Goal: Check status: Check status

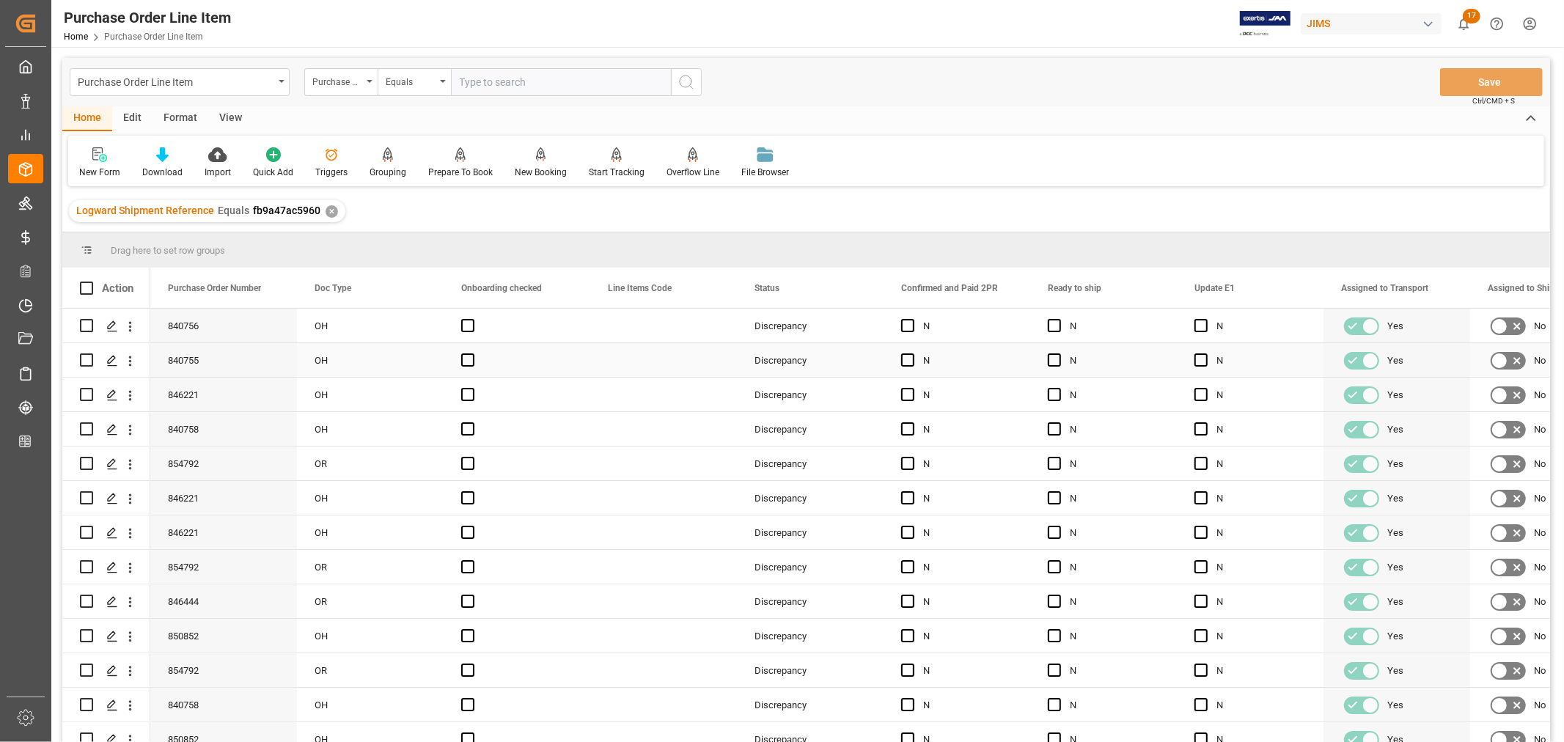
click at [651, 363] on div "Press SPACE to select this row." at bounding box center [663, 360] width 147 height 34
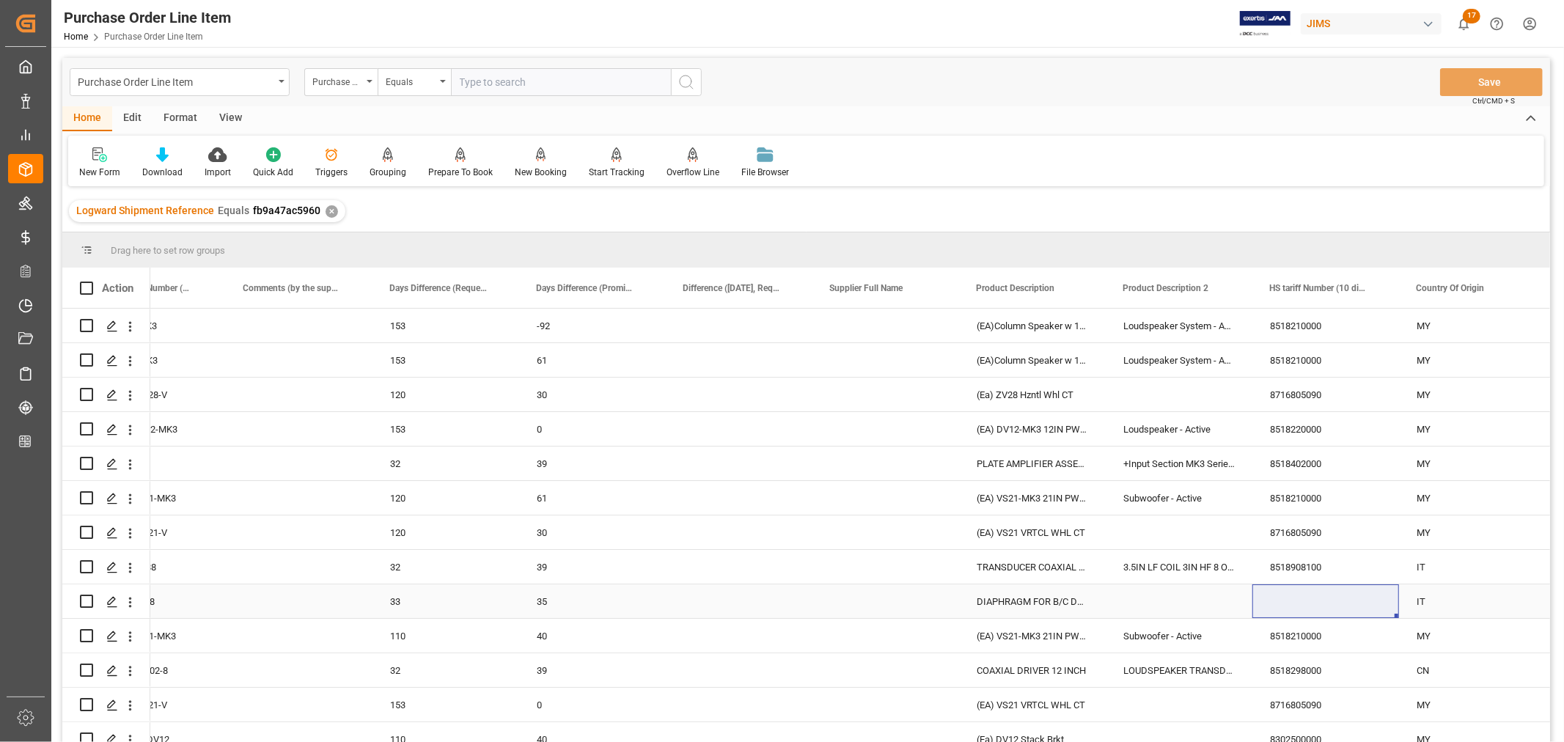
click at [1284, 598] on div "Press SPACE to select this row." at bounding box center [1326, 601] width 147 height 34
click at [1272, 606] on input "Press SPACE to select this row." at bounding box center [1325, 610] width 123 height 28
paste input "8518908100"
type input "8518908100"
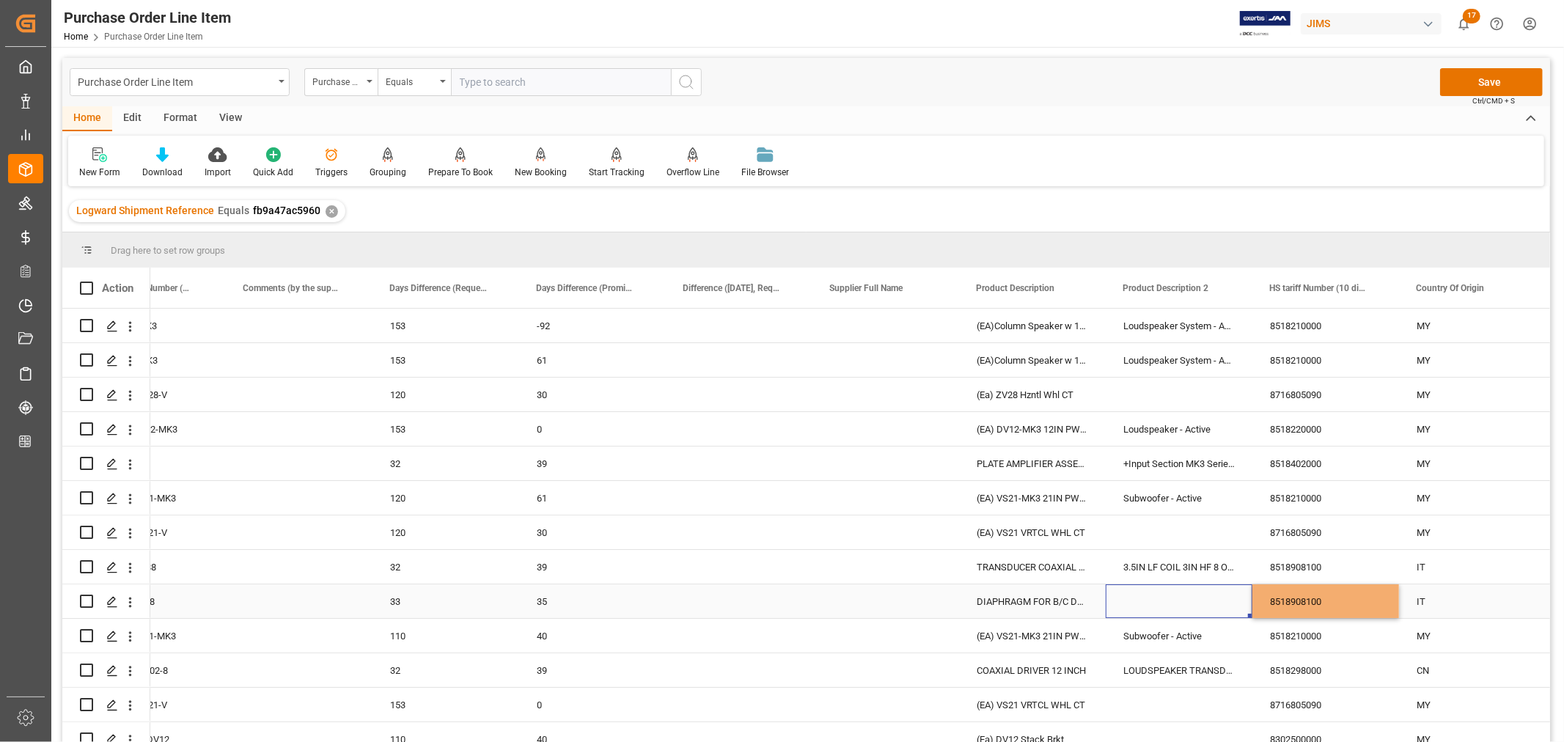
click at [1148, 598] on div "Press SPACE to select this row." at bounding box center [1179, 601] width 147 height 34
click at [1186, 596] on div "Press SPACE to select this row." at bounding box center [1179, 601] width 147 height 34
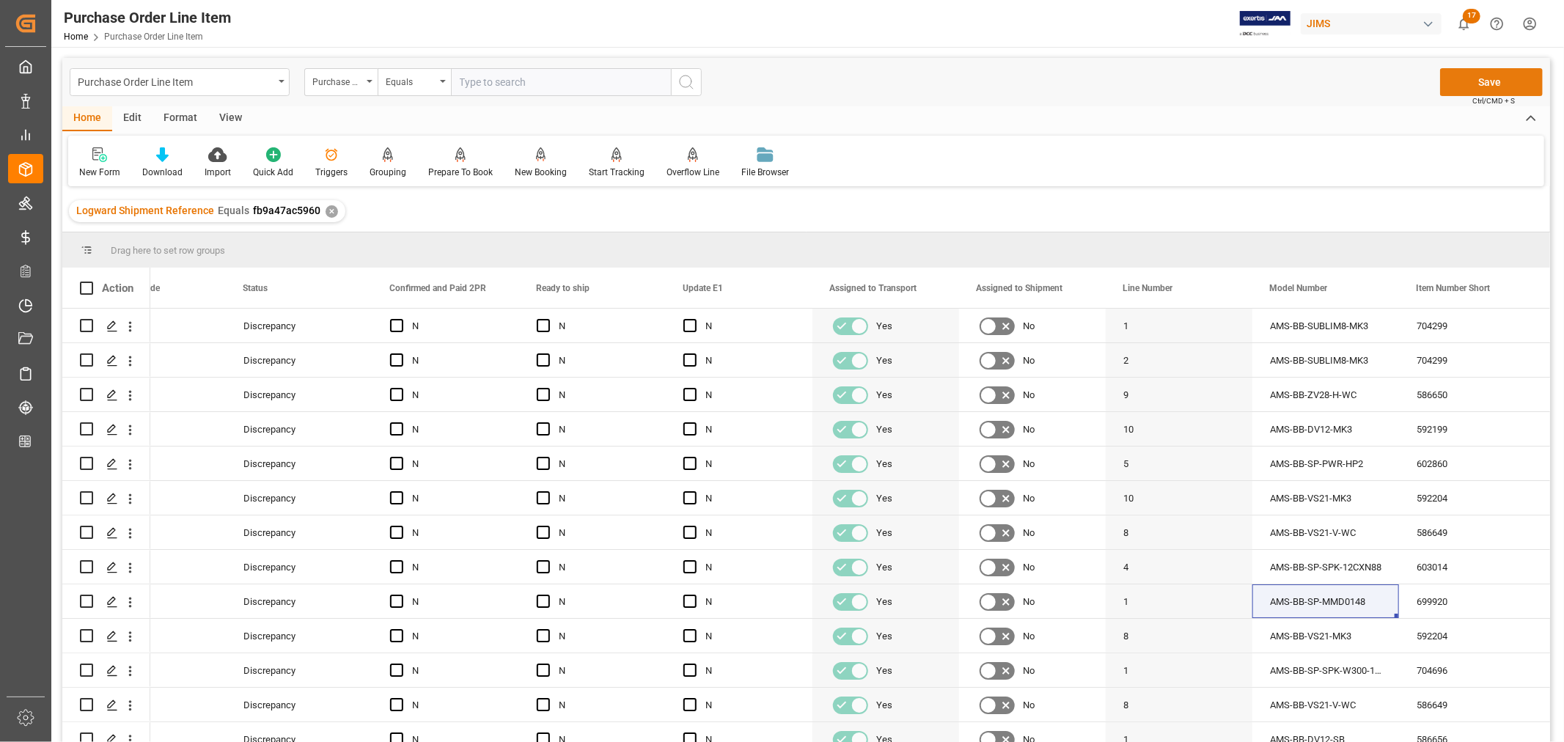
click at [1489, 79] on button "Save" at bounding box center [1491, 82] width 103 height 28
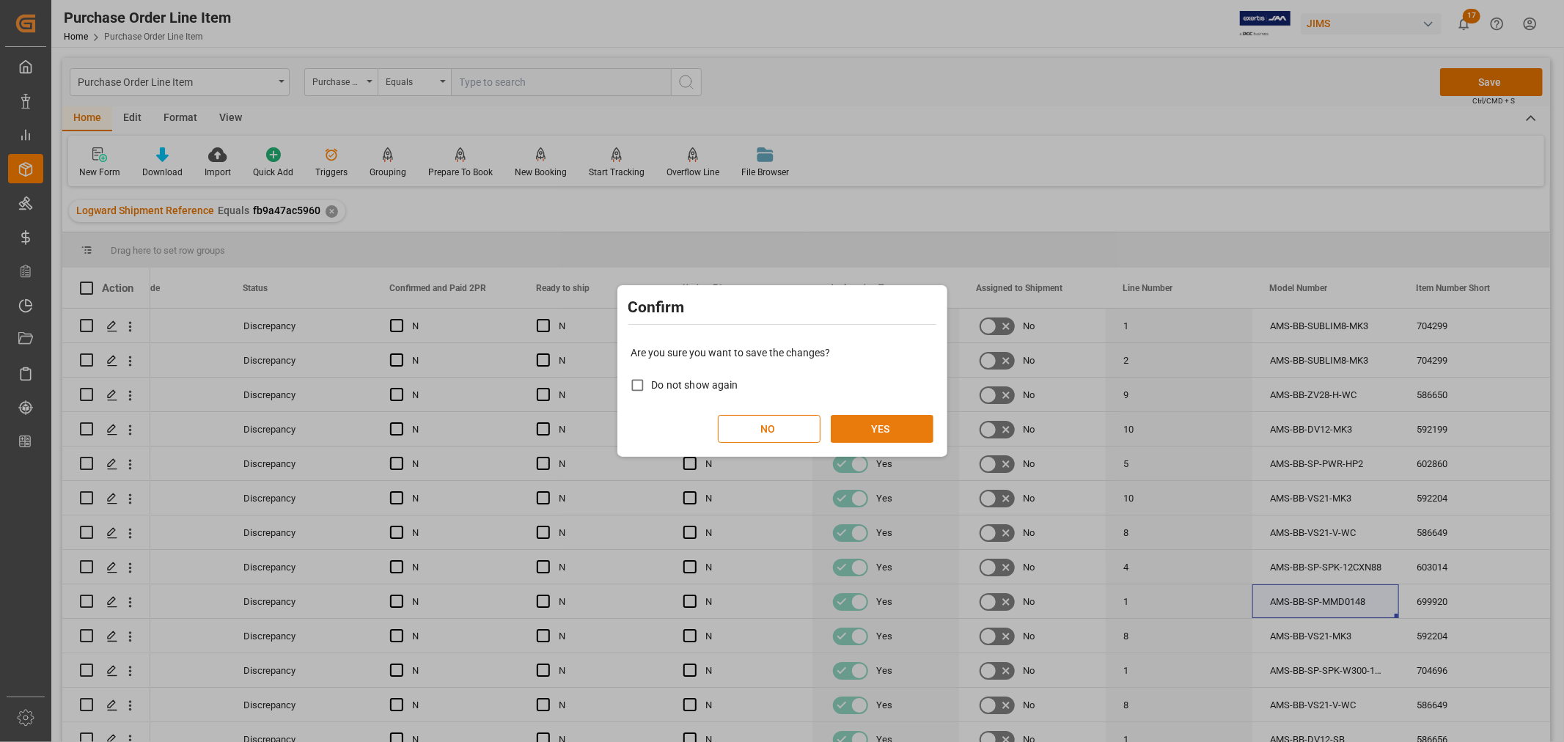
click at [874, 426] on button "YES" at bounding box center [882, 429] width 103 height 28
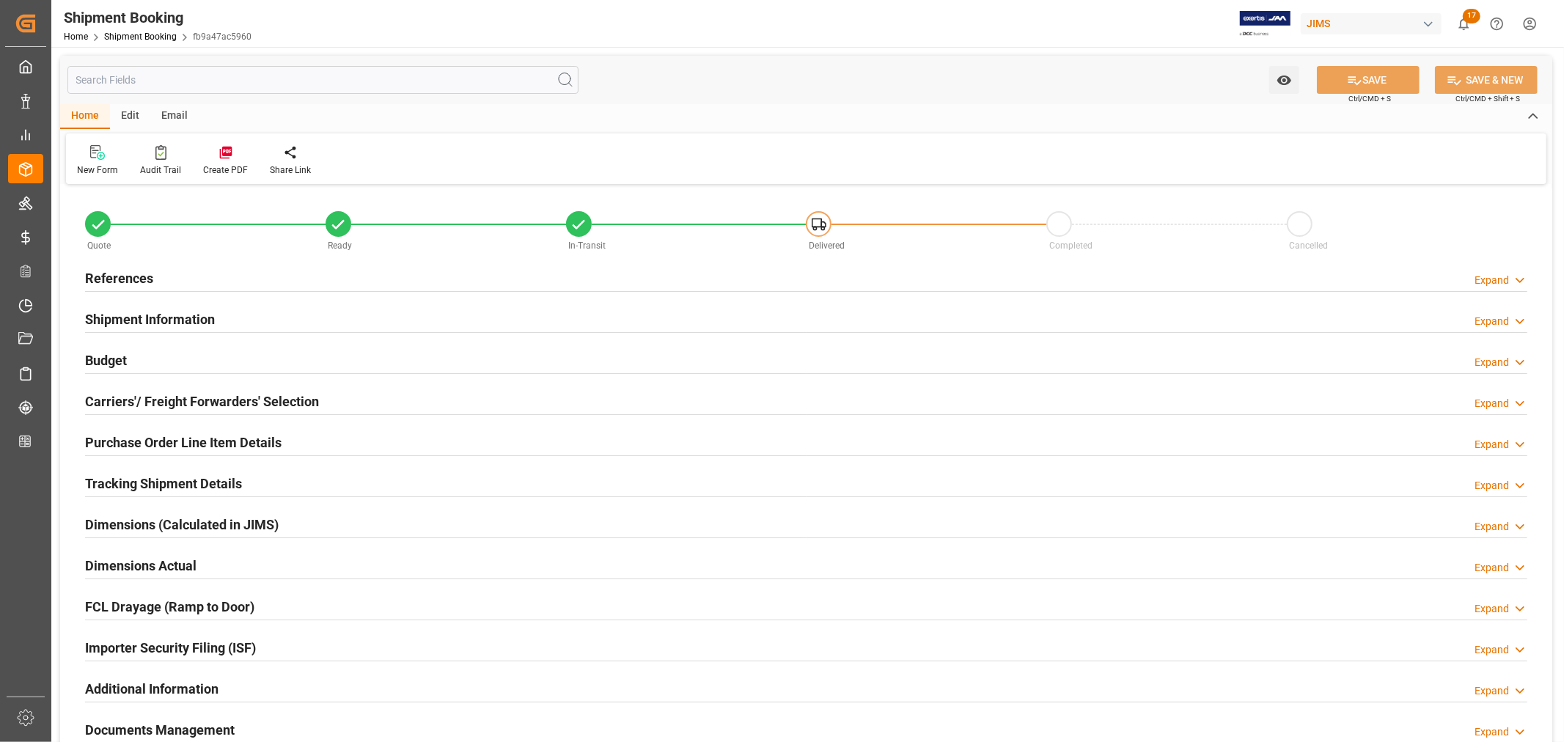
type input "18"
click at [158, 443] on h2 "Purchase Order Line Item Details" at bounding box center [183, 443] width 197 height 20
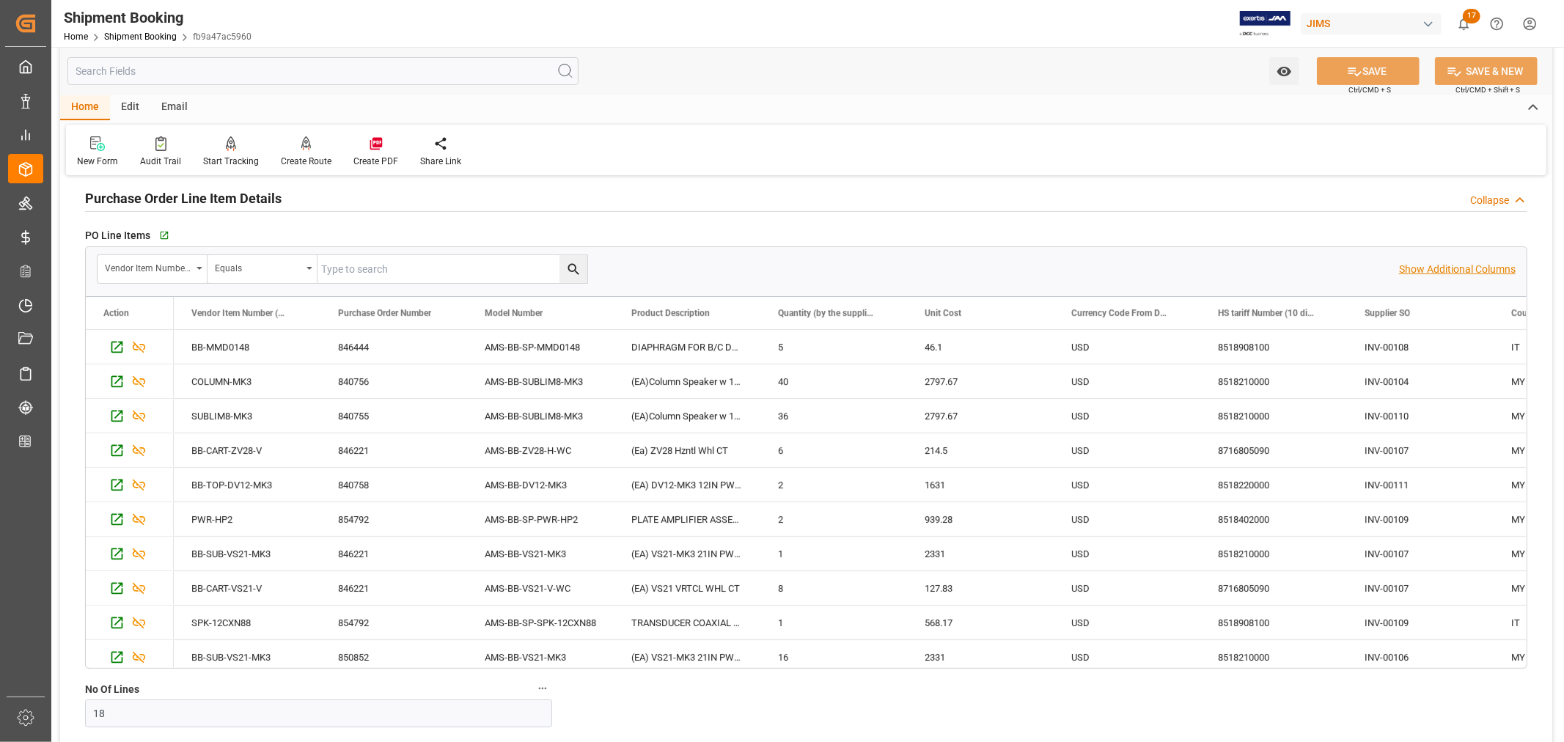
click at [1460, 269] on p "Show Additional Columns" at bounding box center [1457, 269] width 117 height 15
click at [873, 391] on div "40" at bounding box center [834, 381] width 147 height 34
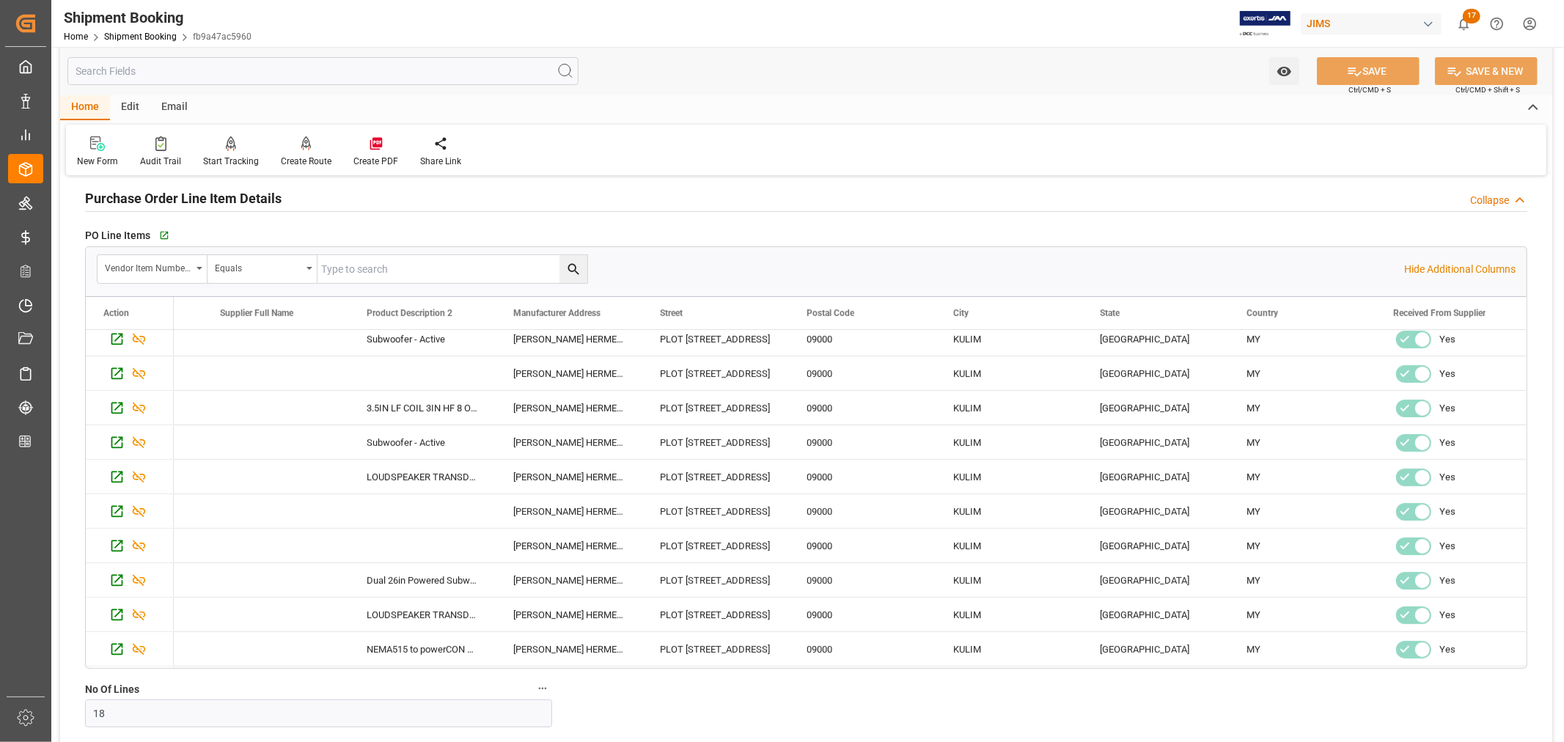
scroll to position [282, 0]
click at [246, 201] on h2 "Purchase Order Line Item Details" at bounding box center [183, 198] width 197 height 20
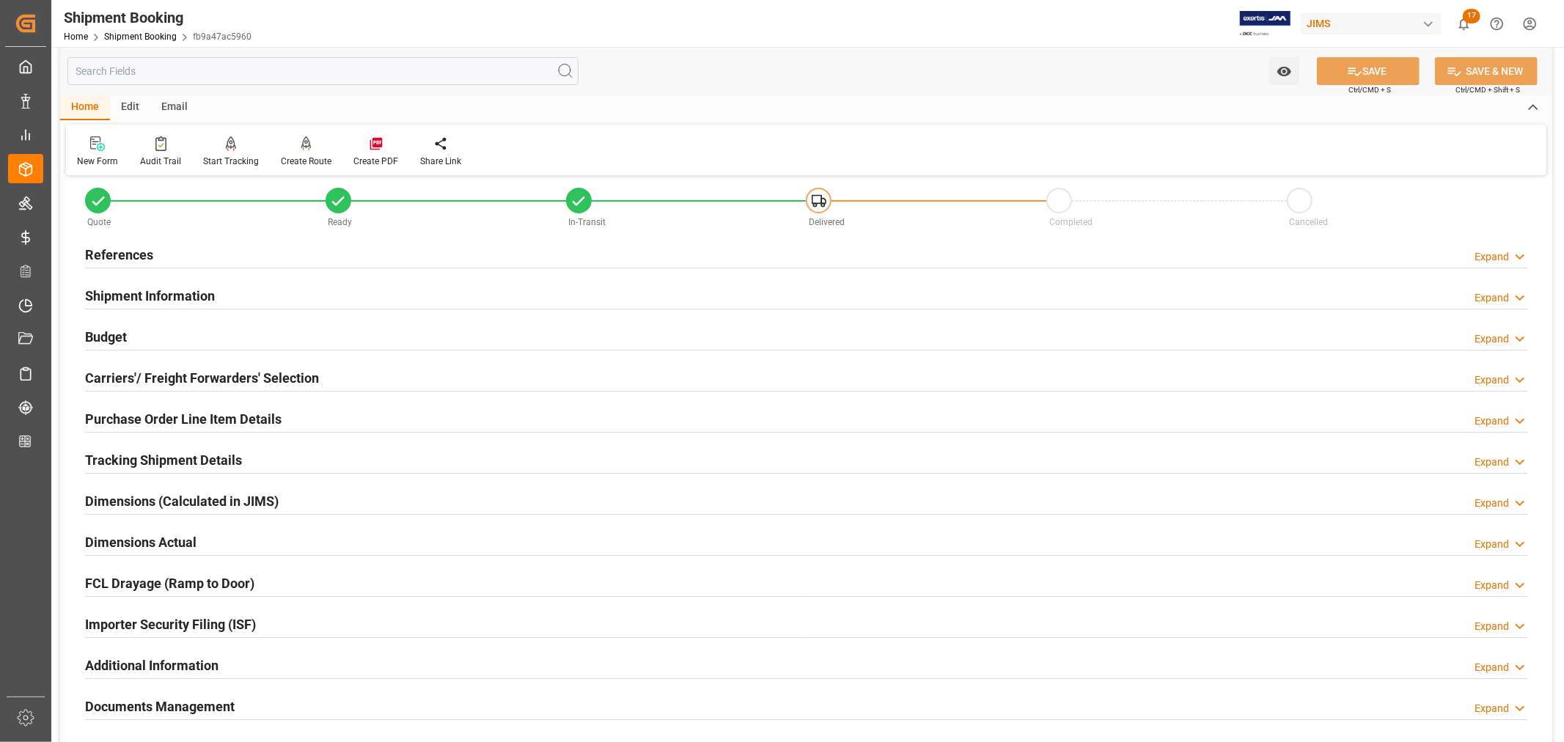
scroll to position [0, 0]
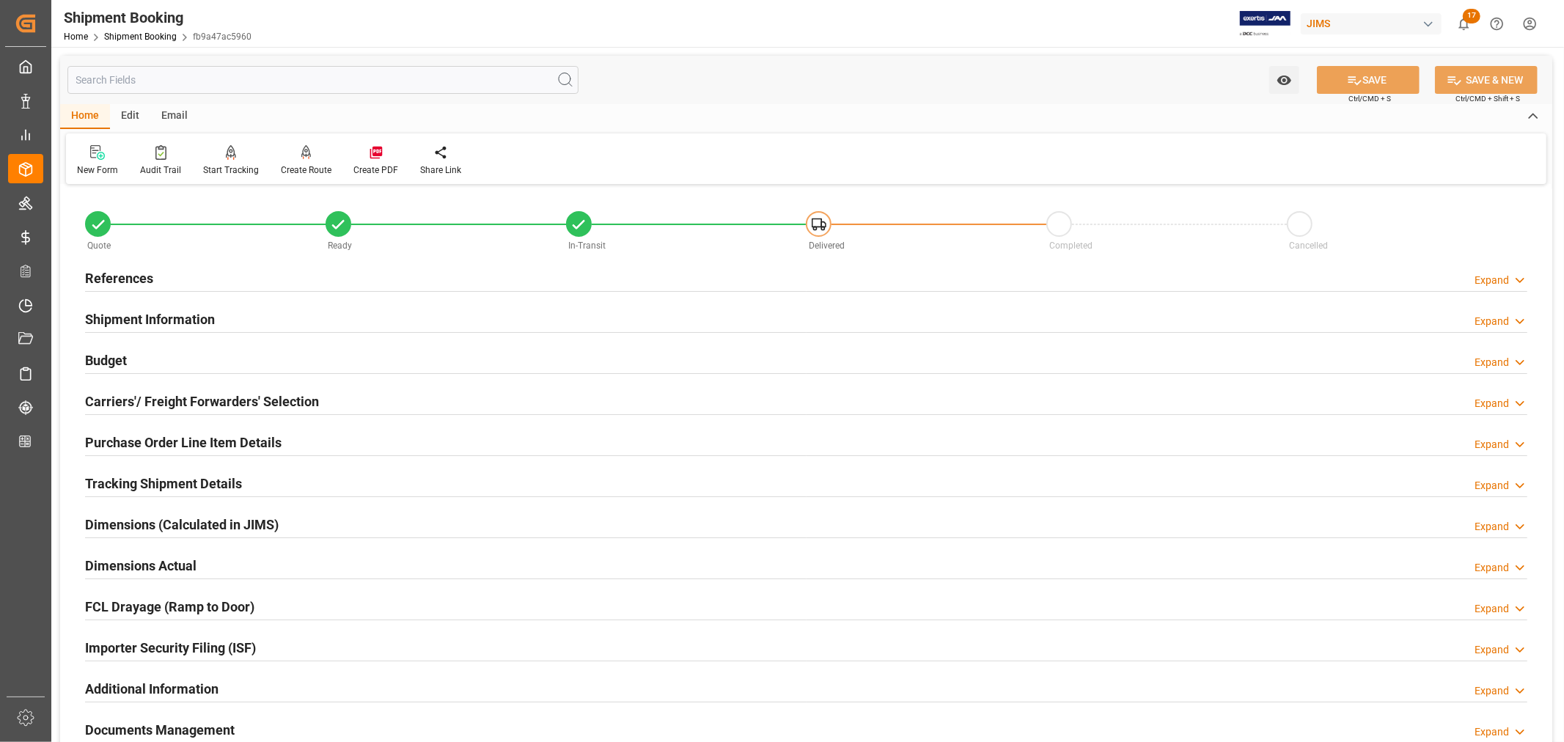
click at [183, 320] on h2 "Shipment Information" at bounding box center [150, 319] width 130 height 20
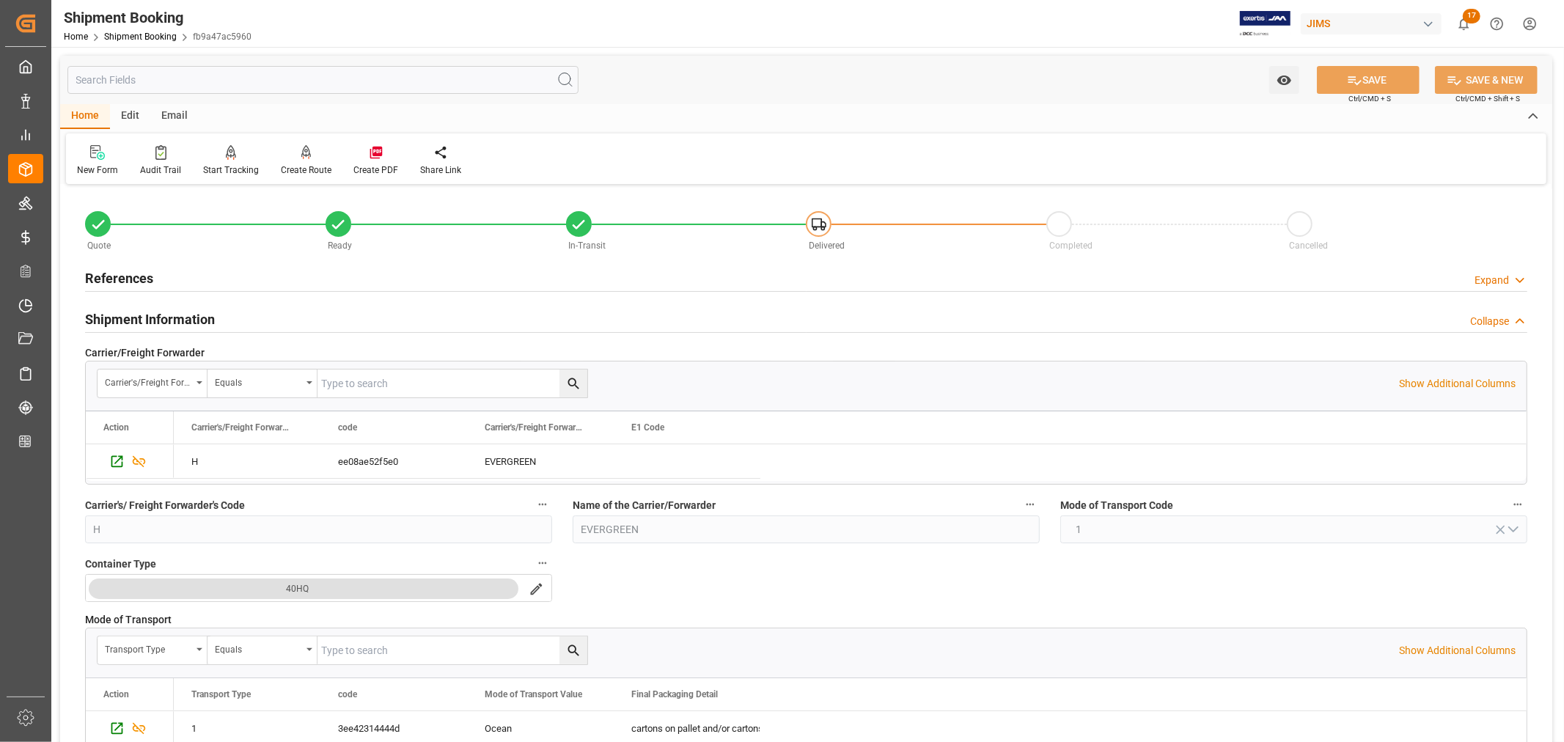
click at [195, 318] on h2 "Shipment Information" at bounding box center [150, 319] width 130 height 20
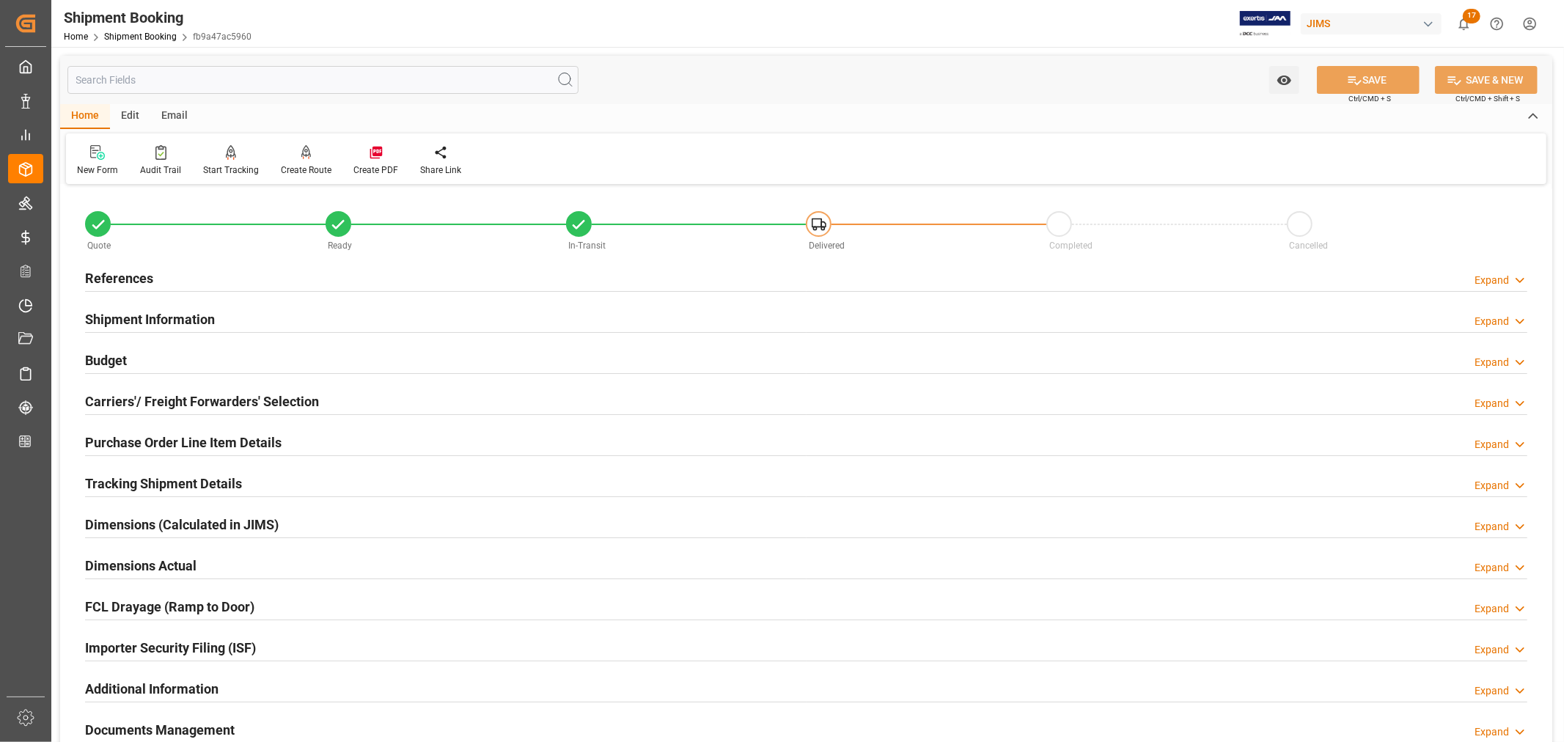
click at [208, 441] on h2 "Purchase Order Line Item Details" at bounding box center [183, 443] width 197 height 20
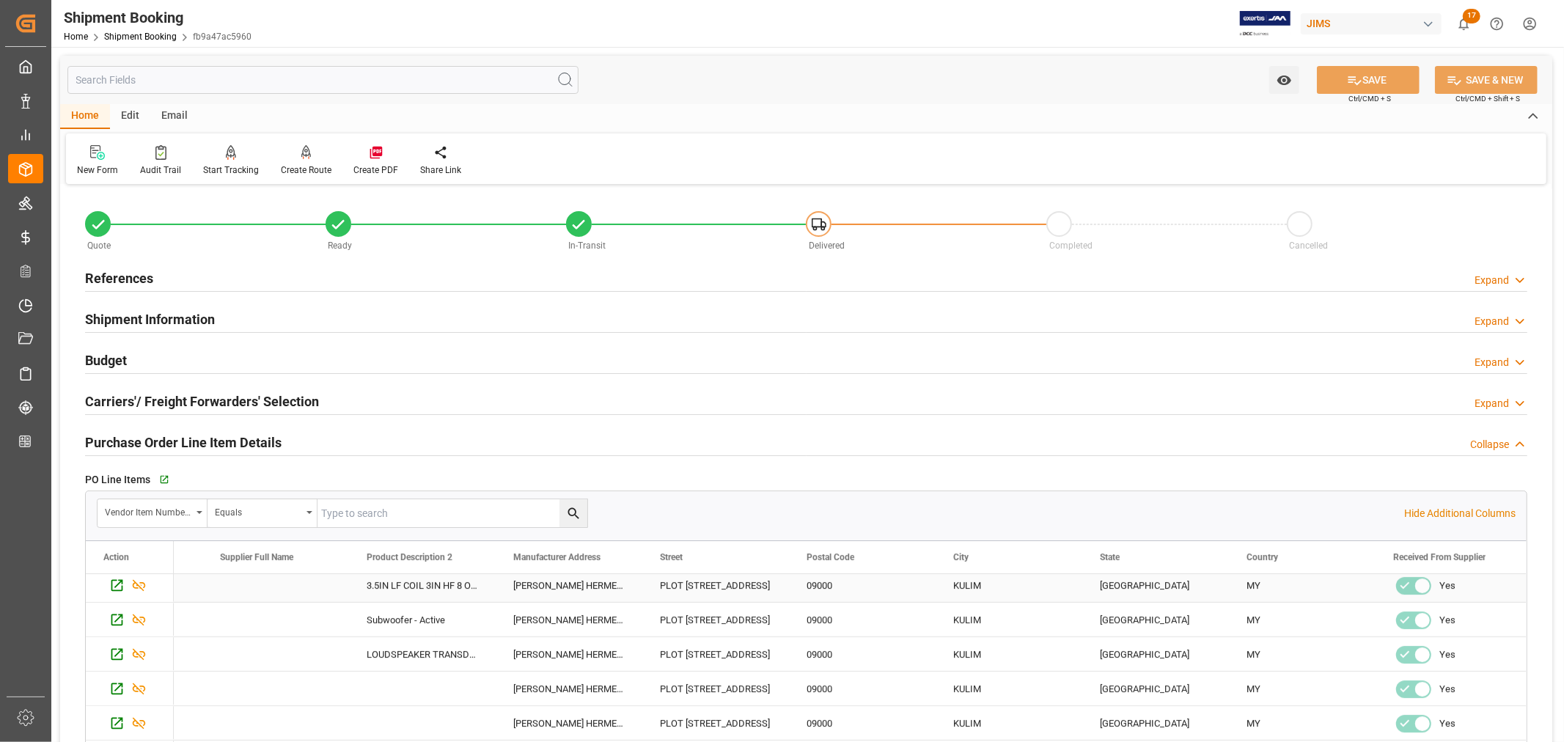
click at [391, 580] on div "3.5IN LF COIL 3IN HF 8 OHM" at bounding box center [422, 585] width 147 height 34
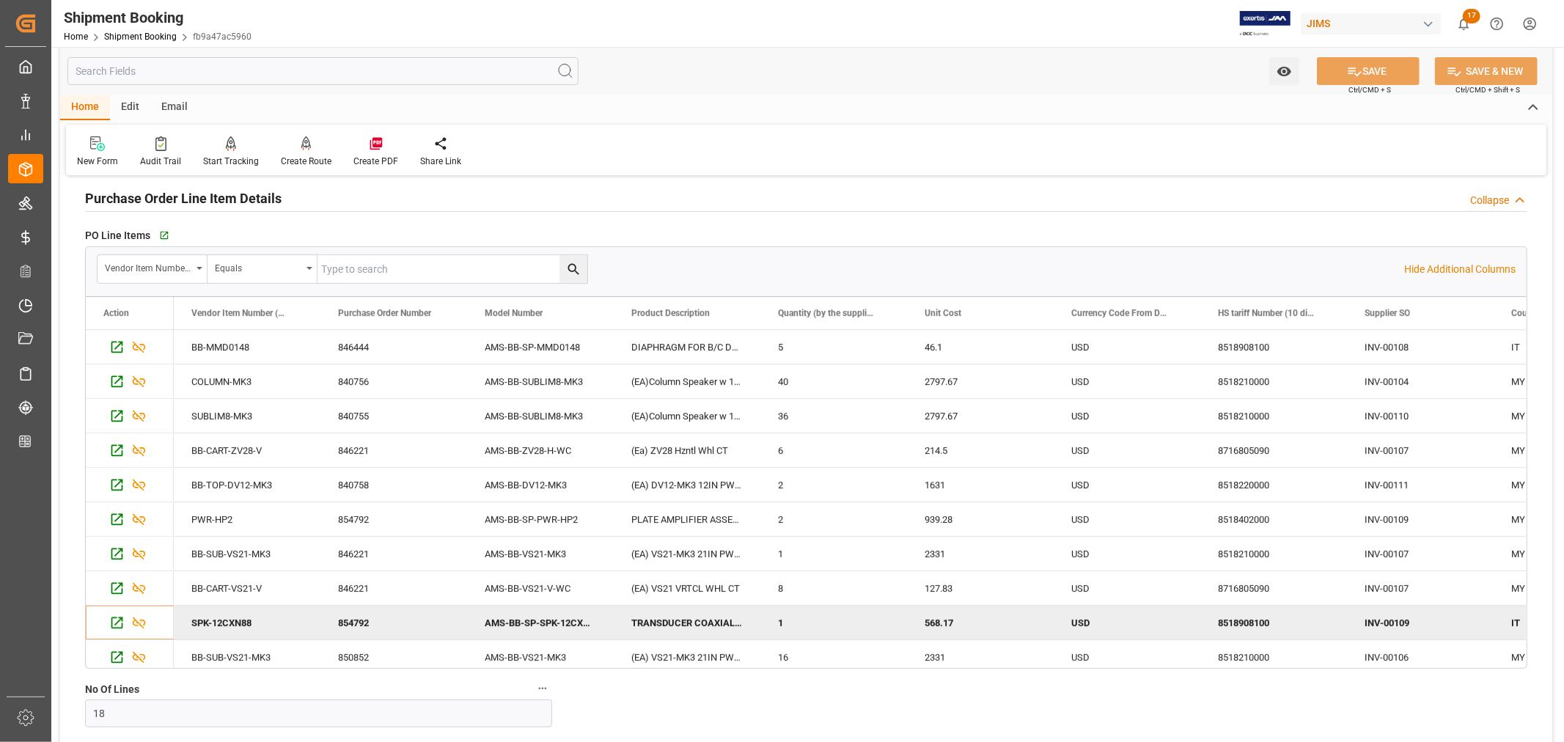
click at [208, 191] on h2 "Purchase Order Line Item Details" at bounding box center [183, 198] width 197 height 20
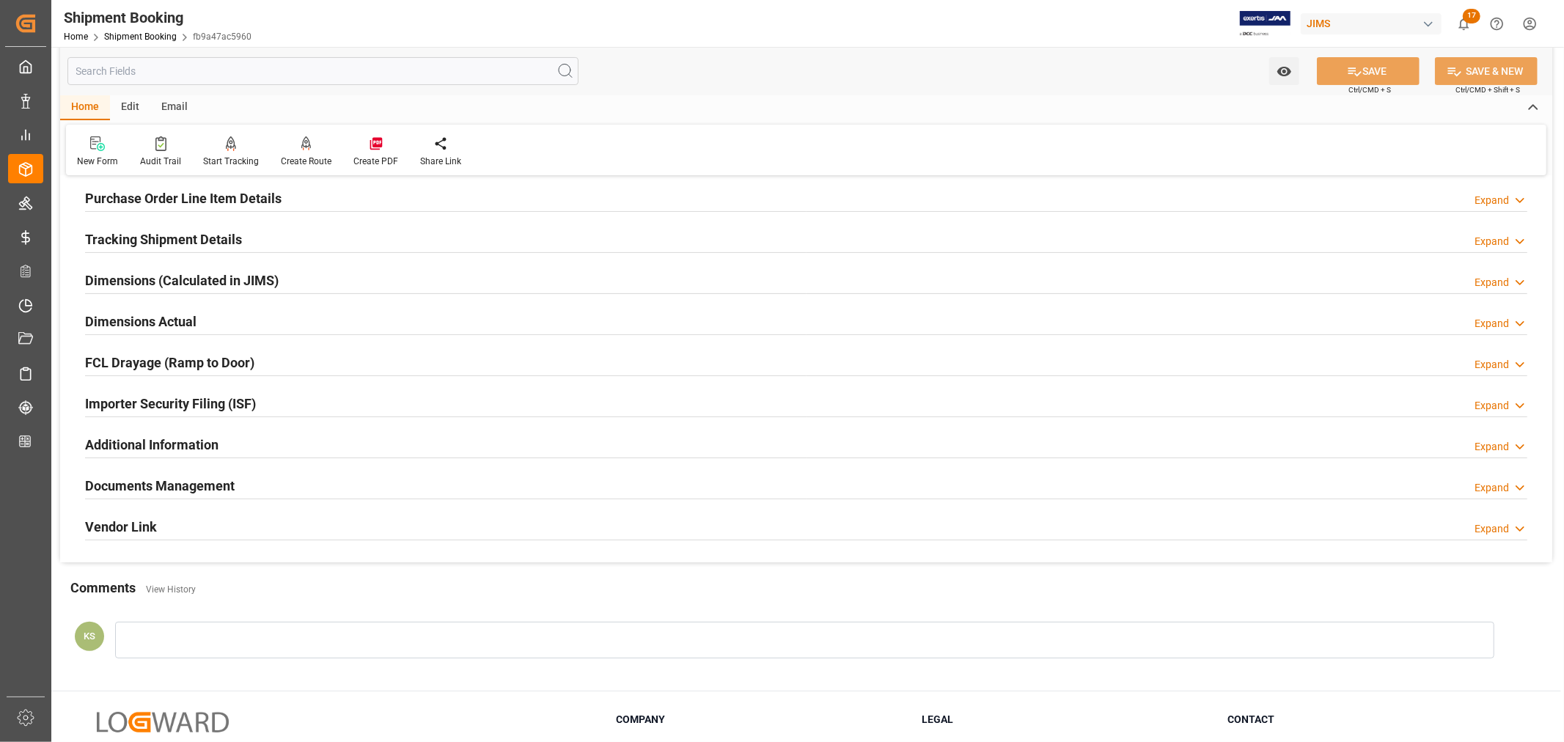
click at [241, 402] on h2 "Importer Security Filing (ISF)" at bounding box center [170, 404] width 171 height 20
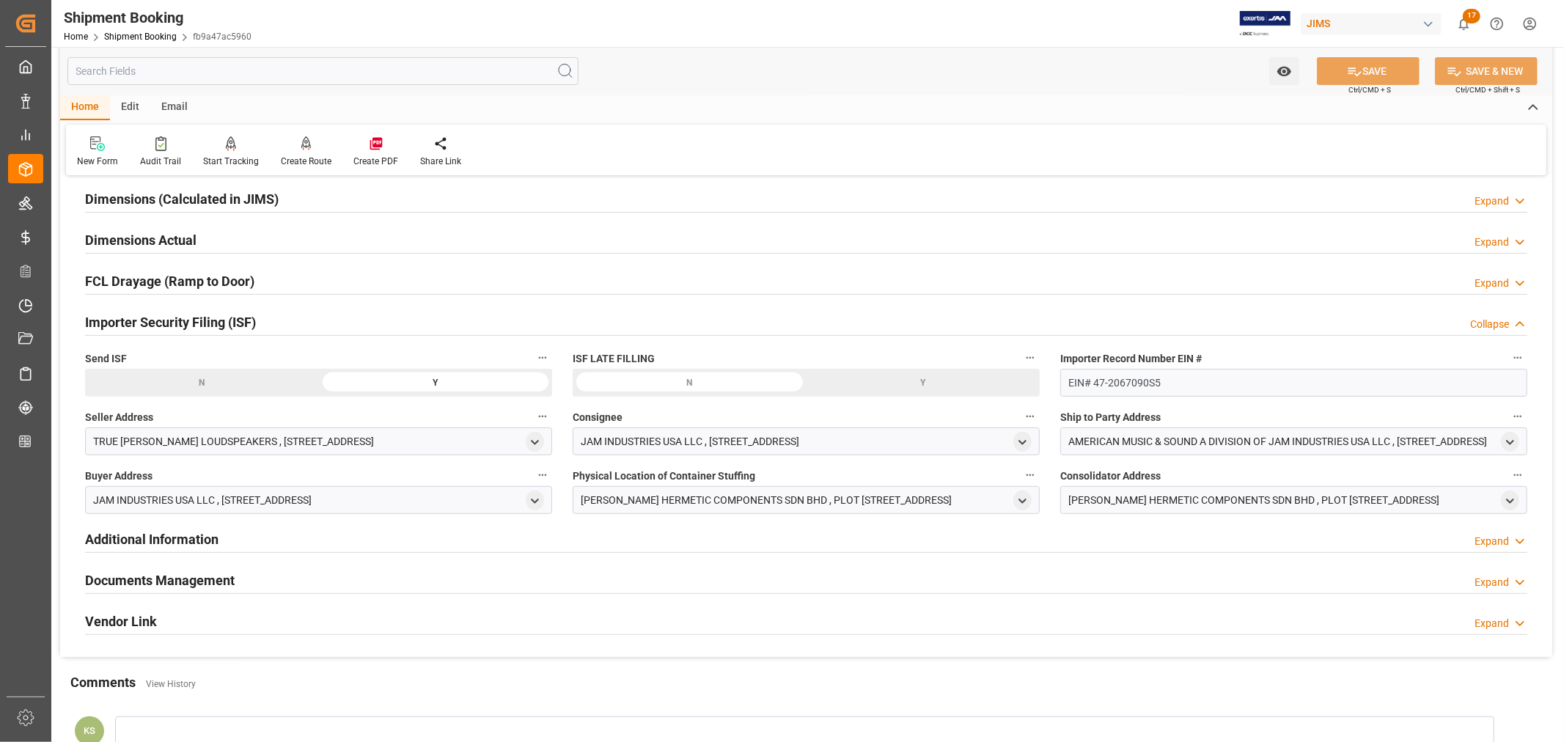
scroll to position [244, 0]
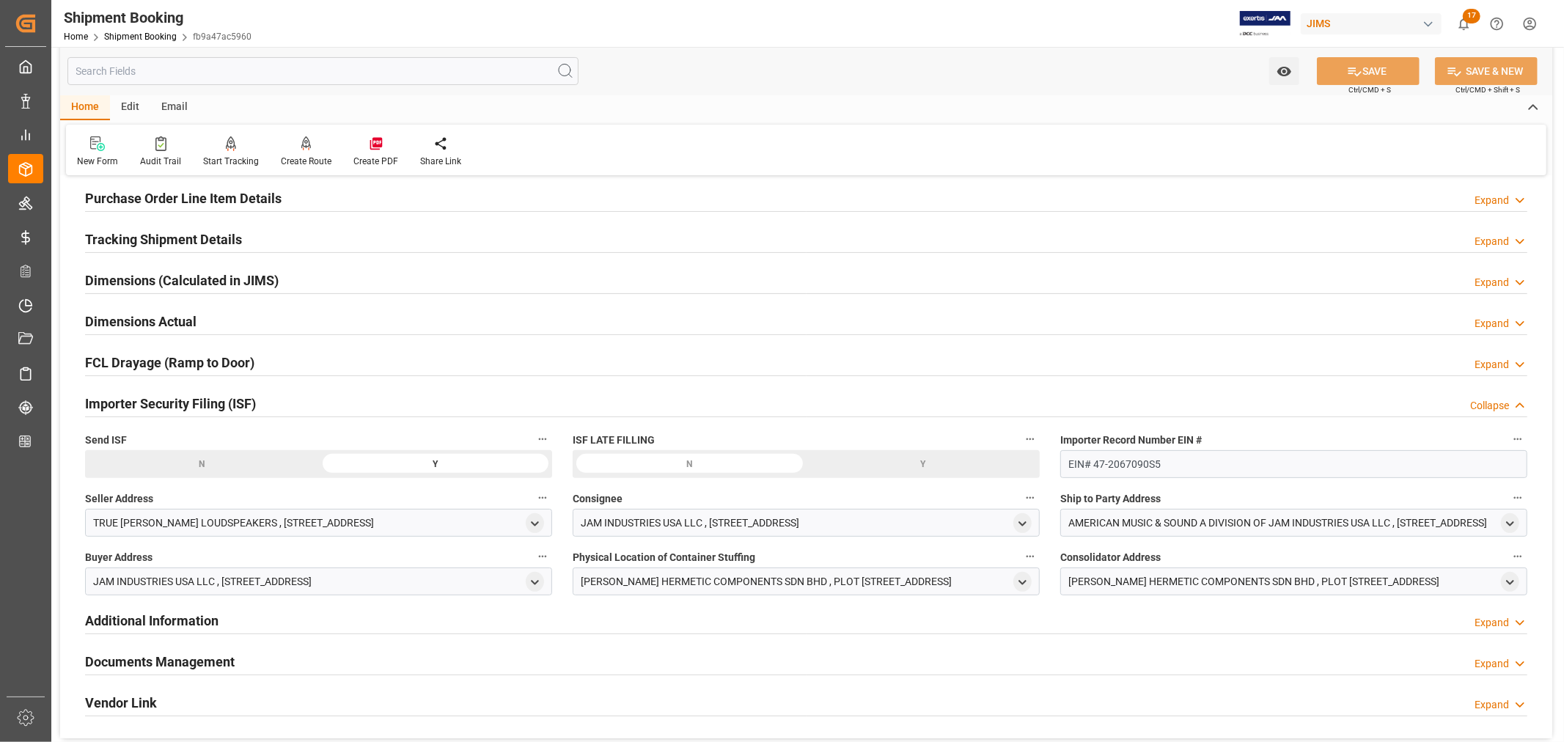
click at [0, 0] on div "N" at bounding box center [0, 0] width 0 height 0
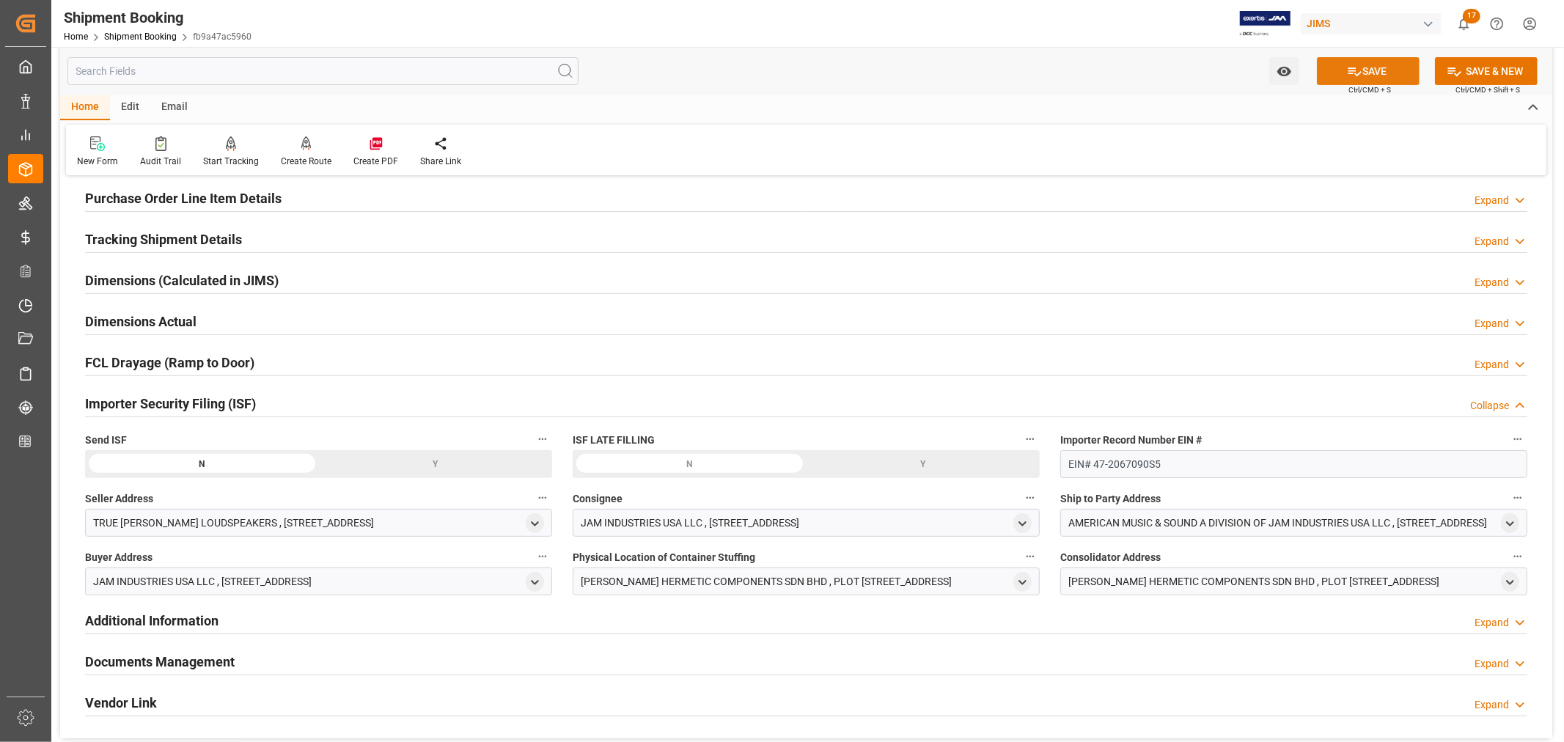
click at [1366, 70] on button "SAVE" at bounding box center [1368, 71] width 103 height 28
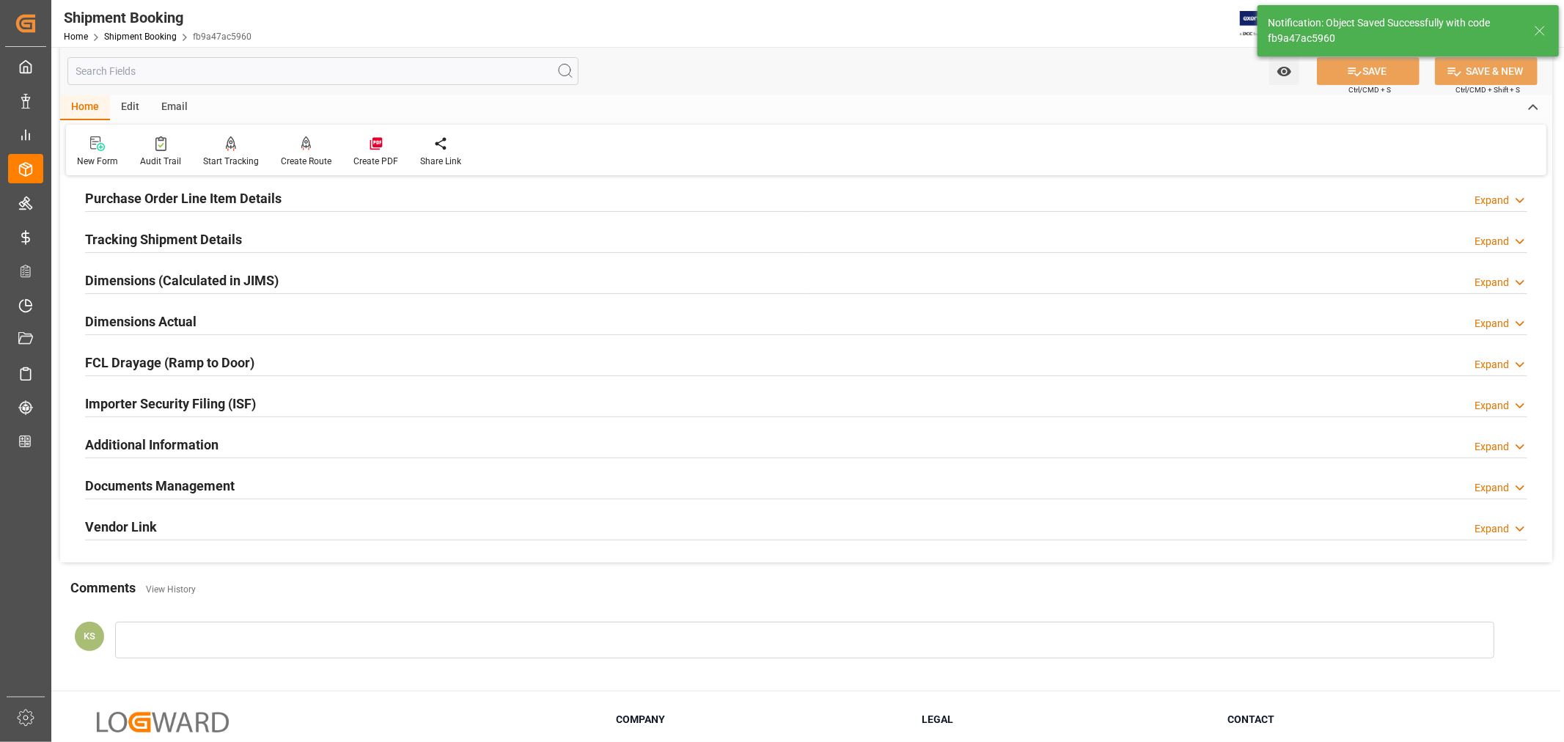
click at [301, 407] on div "Importer Security Filing (ISF) Expand" at bounding box center [806, 403] width 1443 height 28
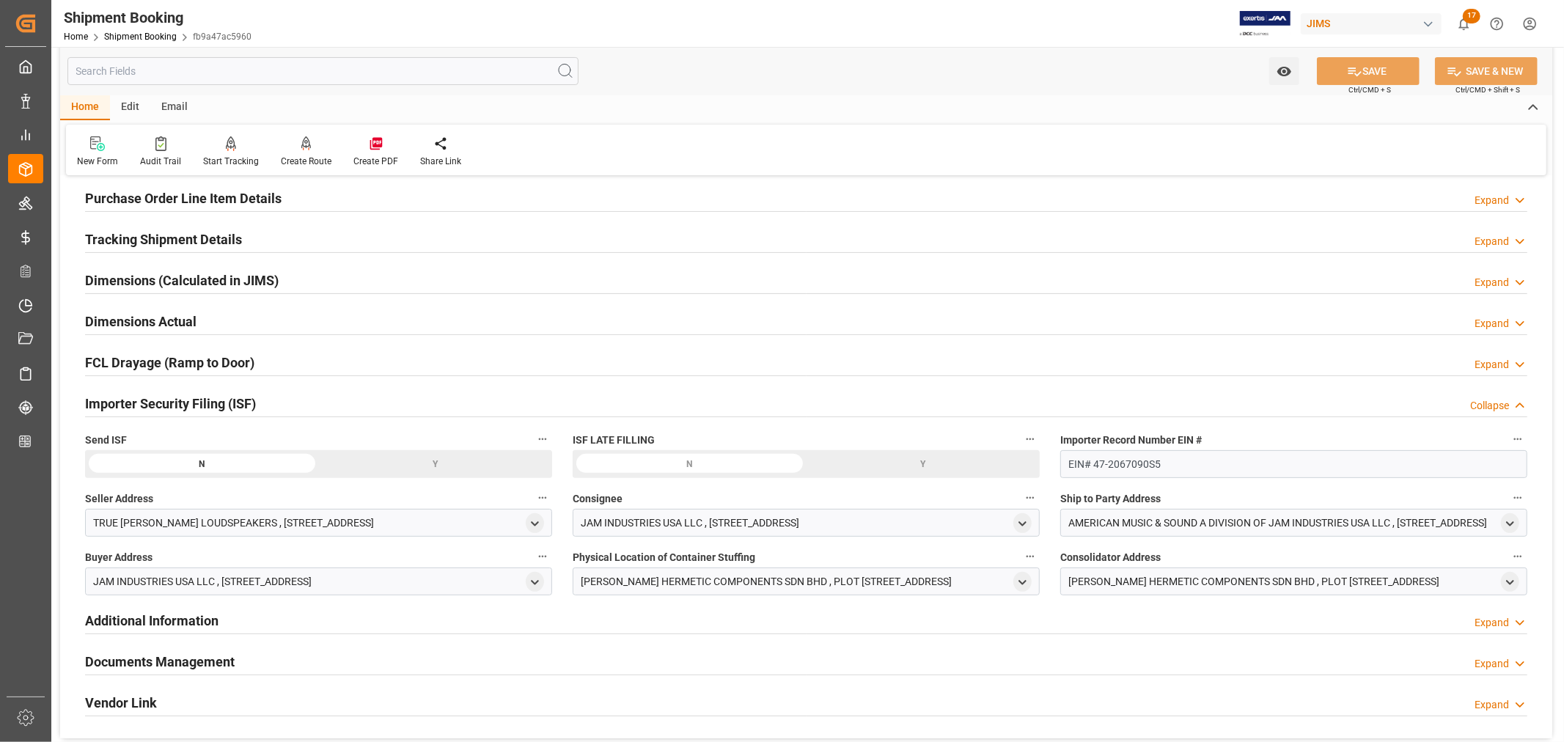
click at [0, 0] on div "Y" at bounding box center [0, 0] width 0 height 0
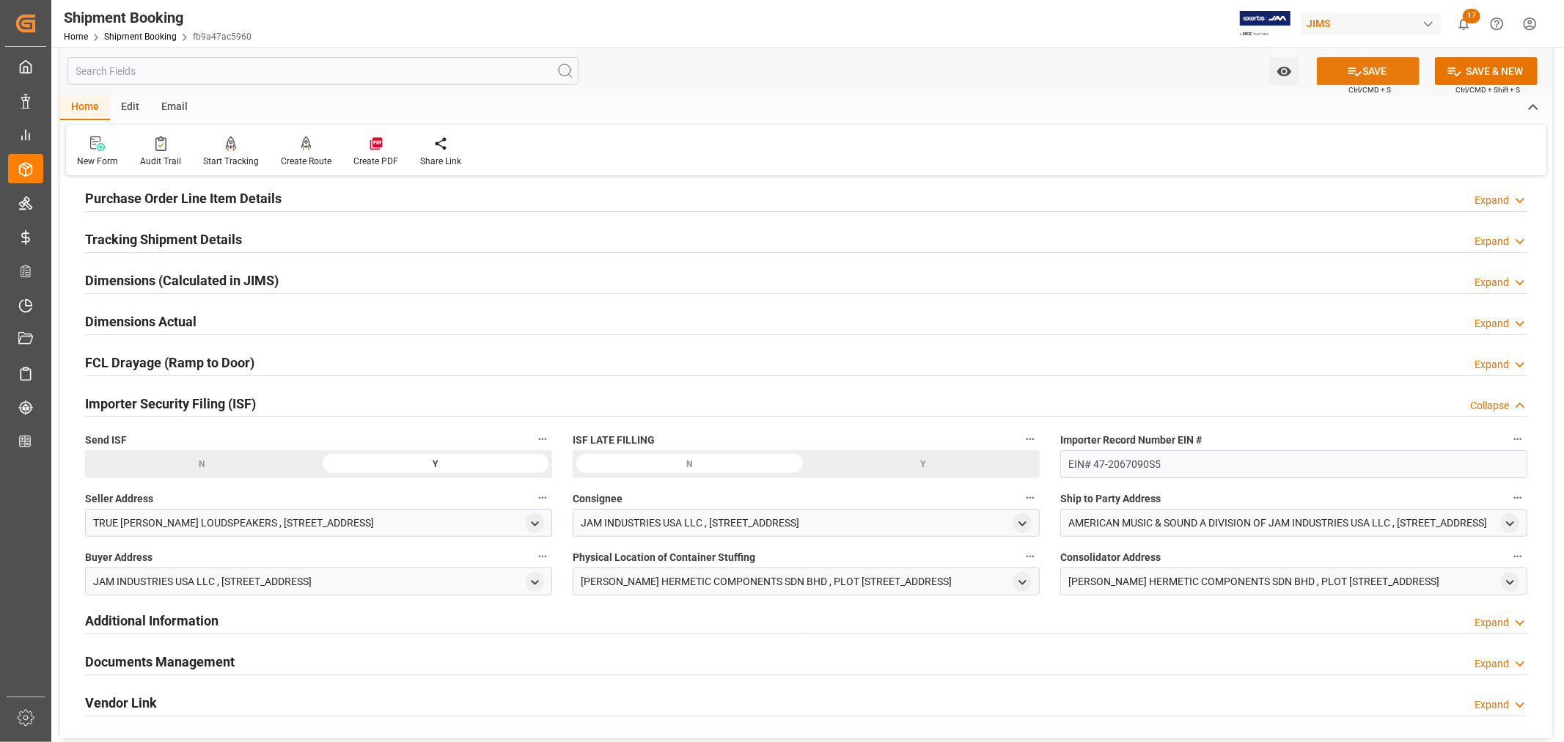
click at [1373, 70] on button "SAVE" at bounding box center [1368, 71] width 103 height 28
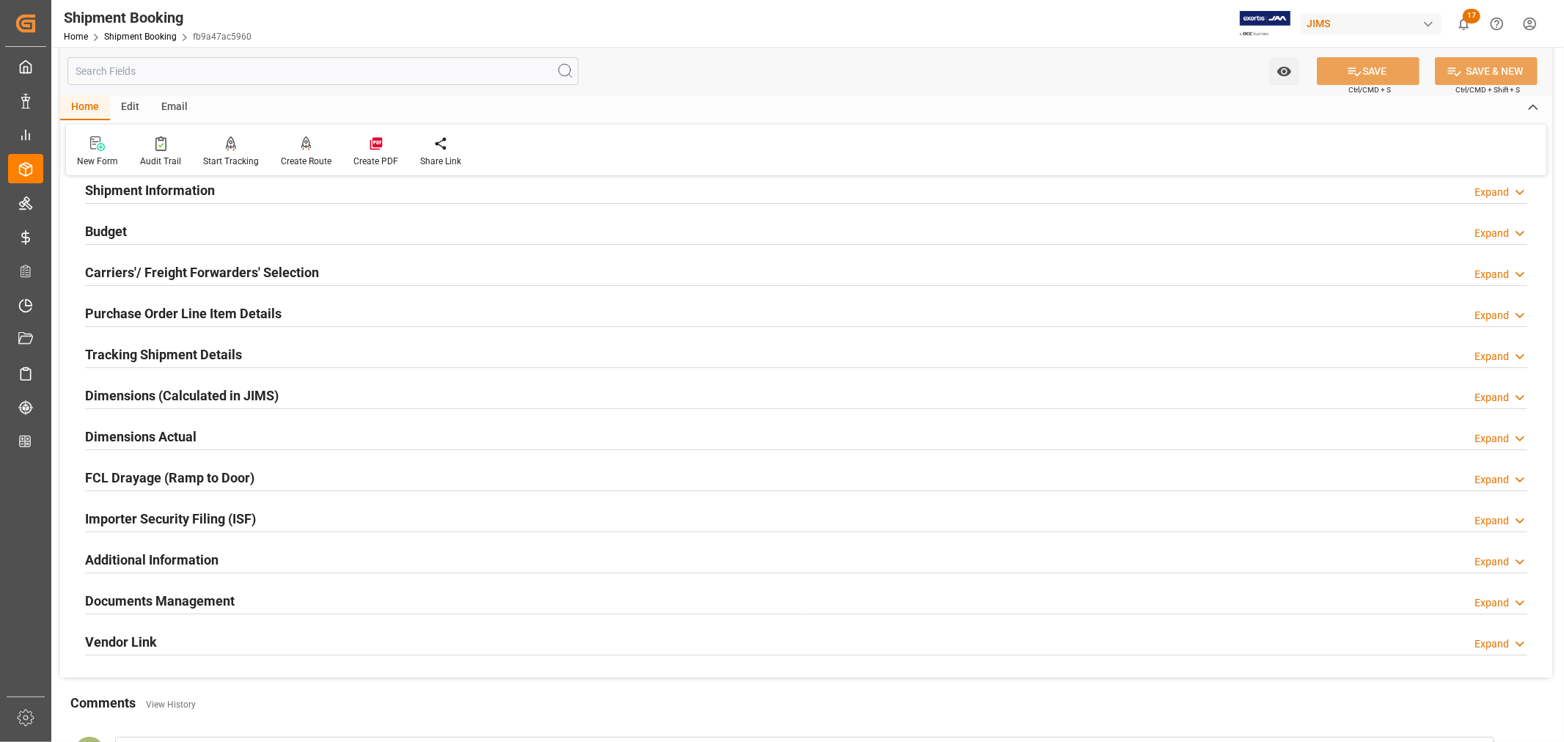
scroll to position [0, 0]
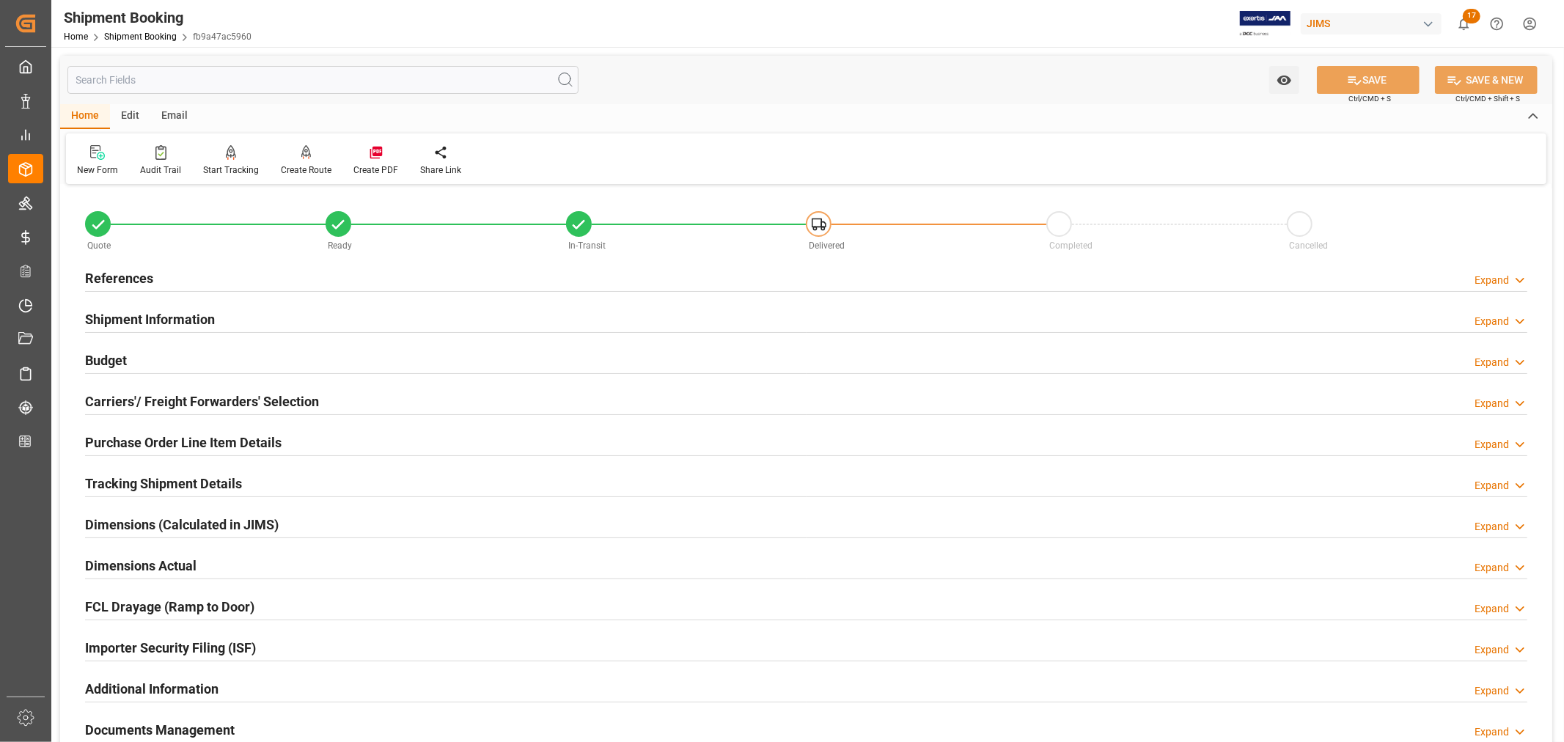
drag, startPoint x: 169, startPoint y: 312, endPoint x: 261, endPoint y: 334, distance: 95.0
click at [169, 312] on h2 "Shipment Information" at bounding box center [150, 319] width 130 height 20
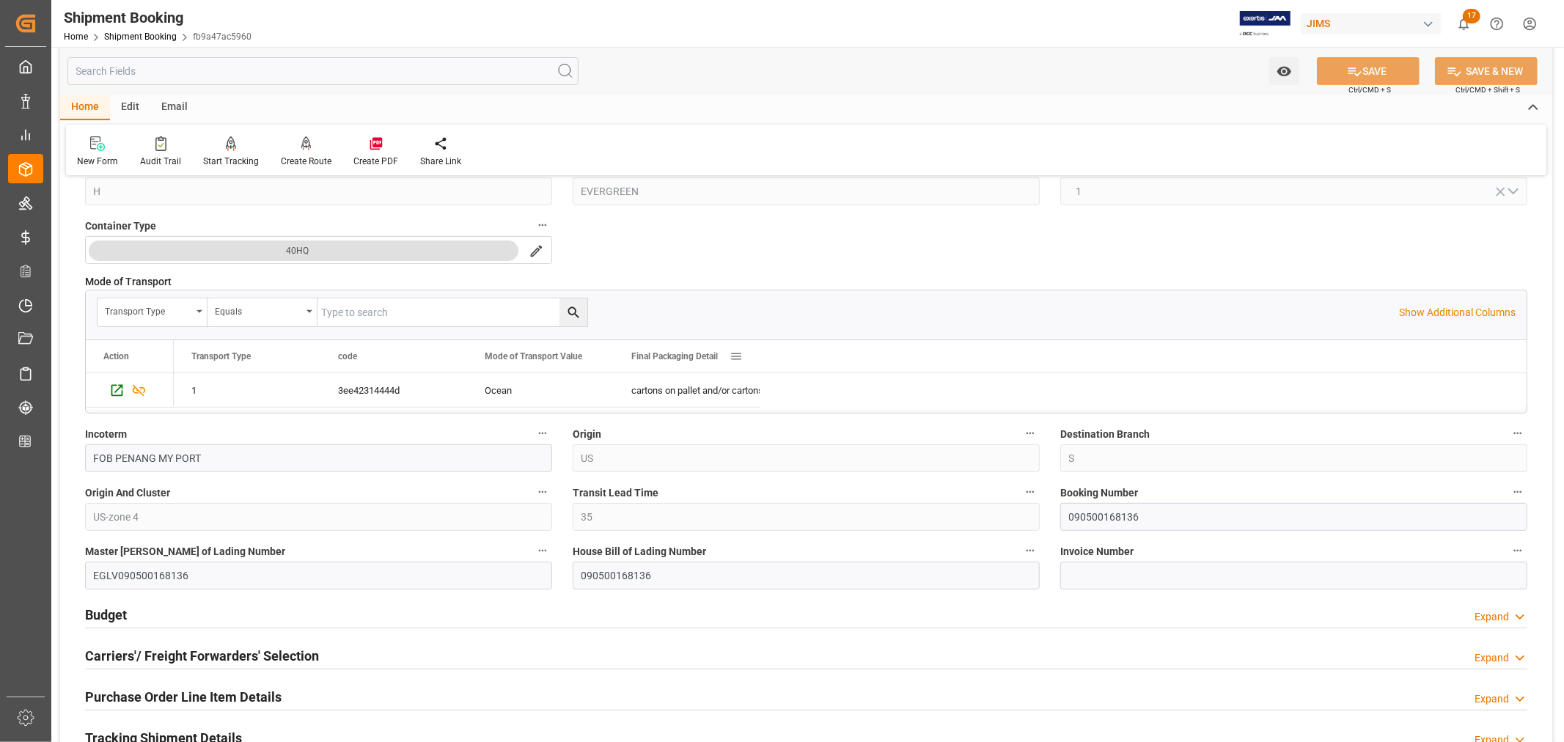
scroll to position [407, 0]
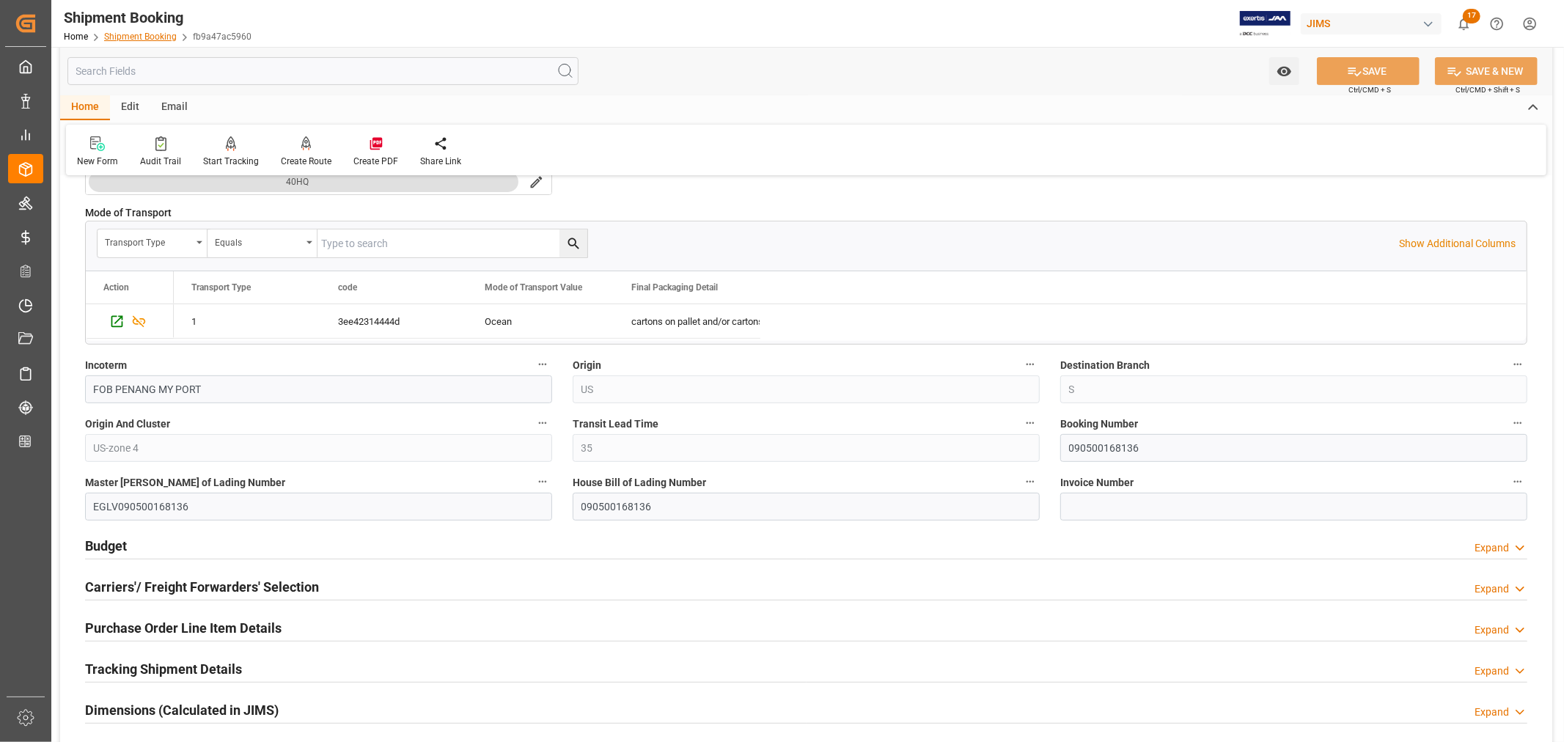
click at [159, 37] on link "Shipment Booking" at bounding box center [140, 37] width 73 height 10
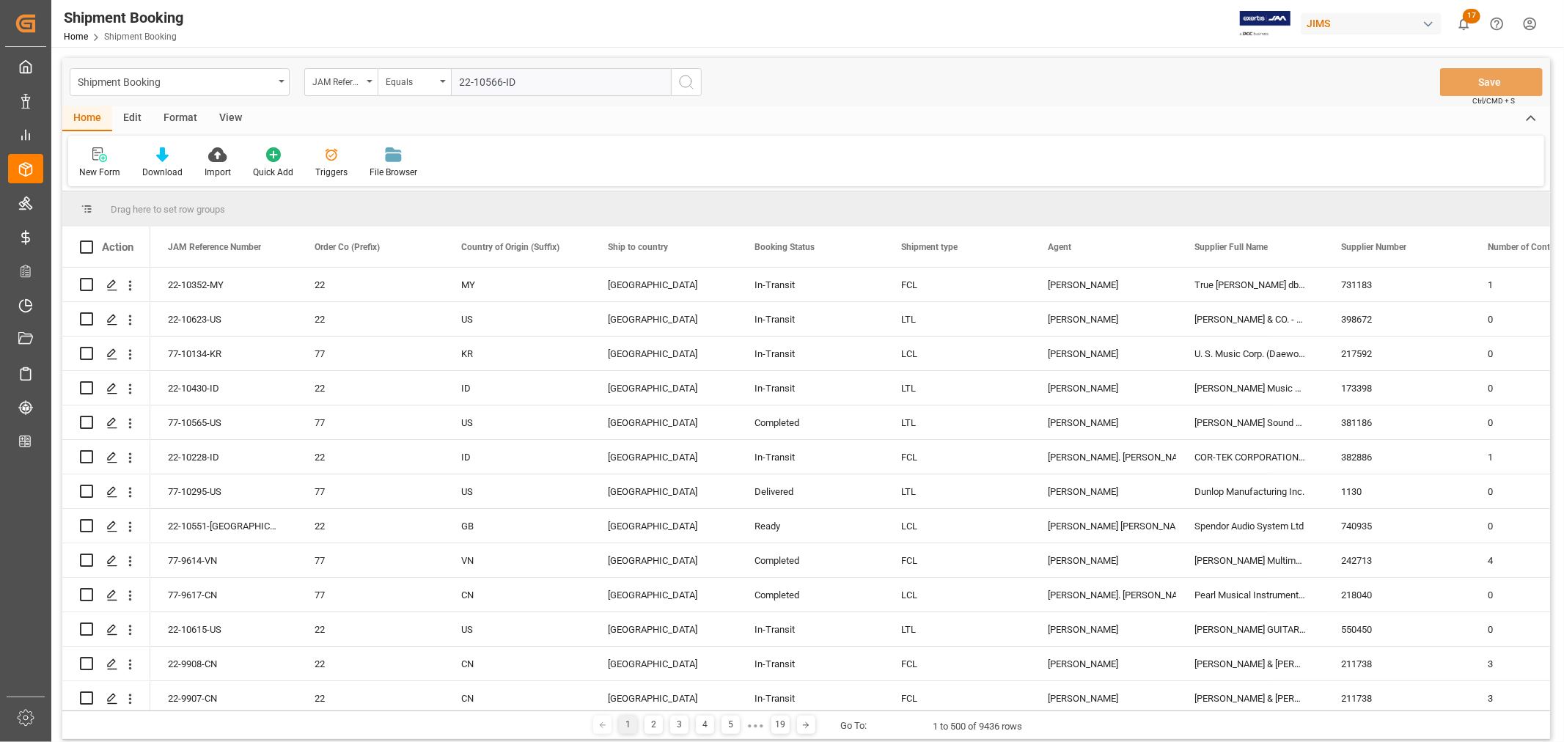
type input "22-10566-ID"
click at [686, 84] on icon "search button" at bounding box center [687, 82] width 18 height 18
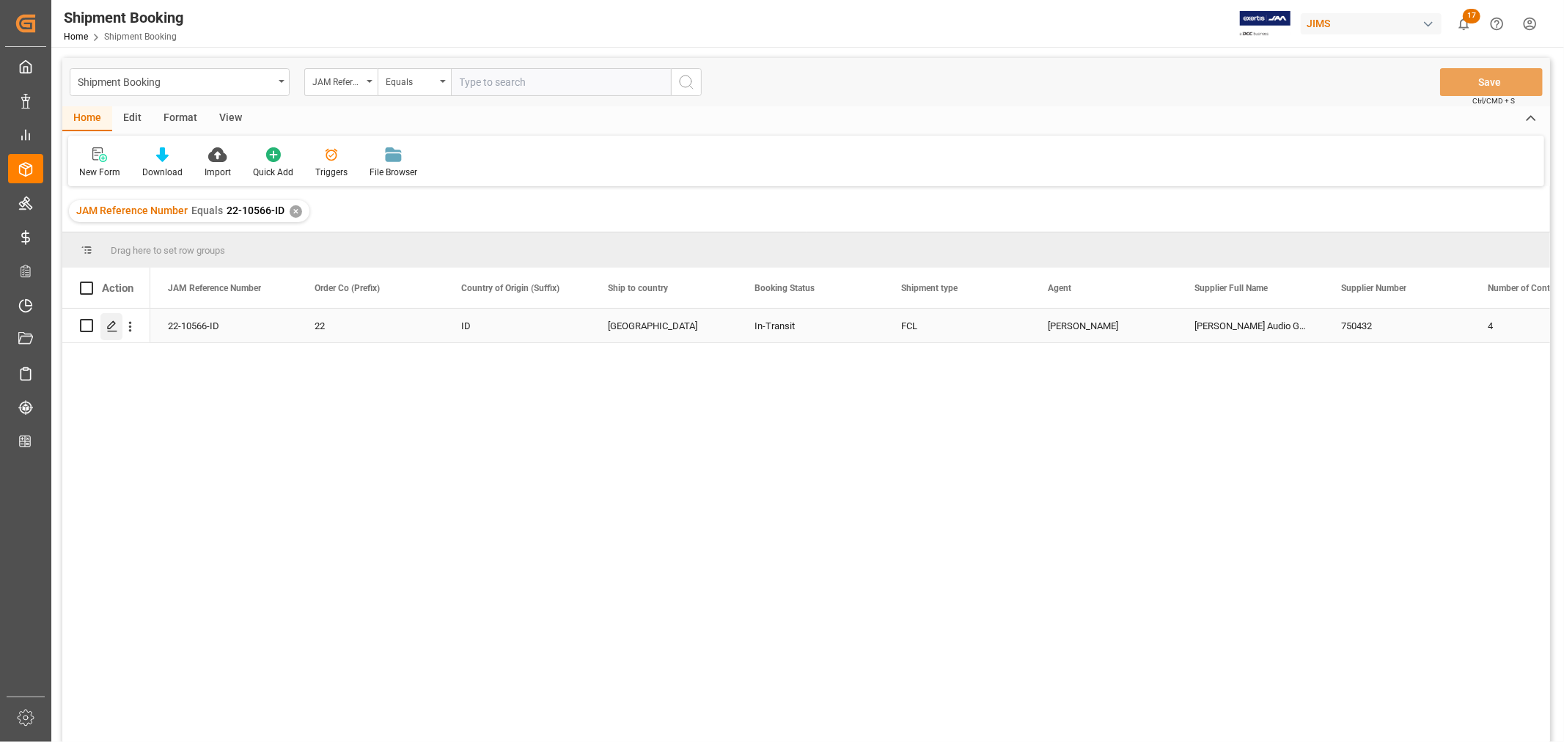
click at [114, 326] on icon "Press SPACE to select this row." at bounding box center [112, 326] width 12 height 12
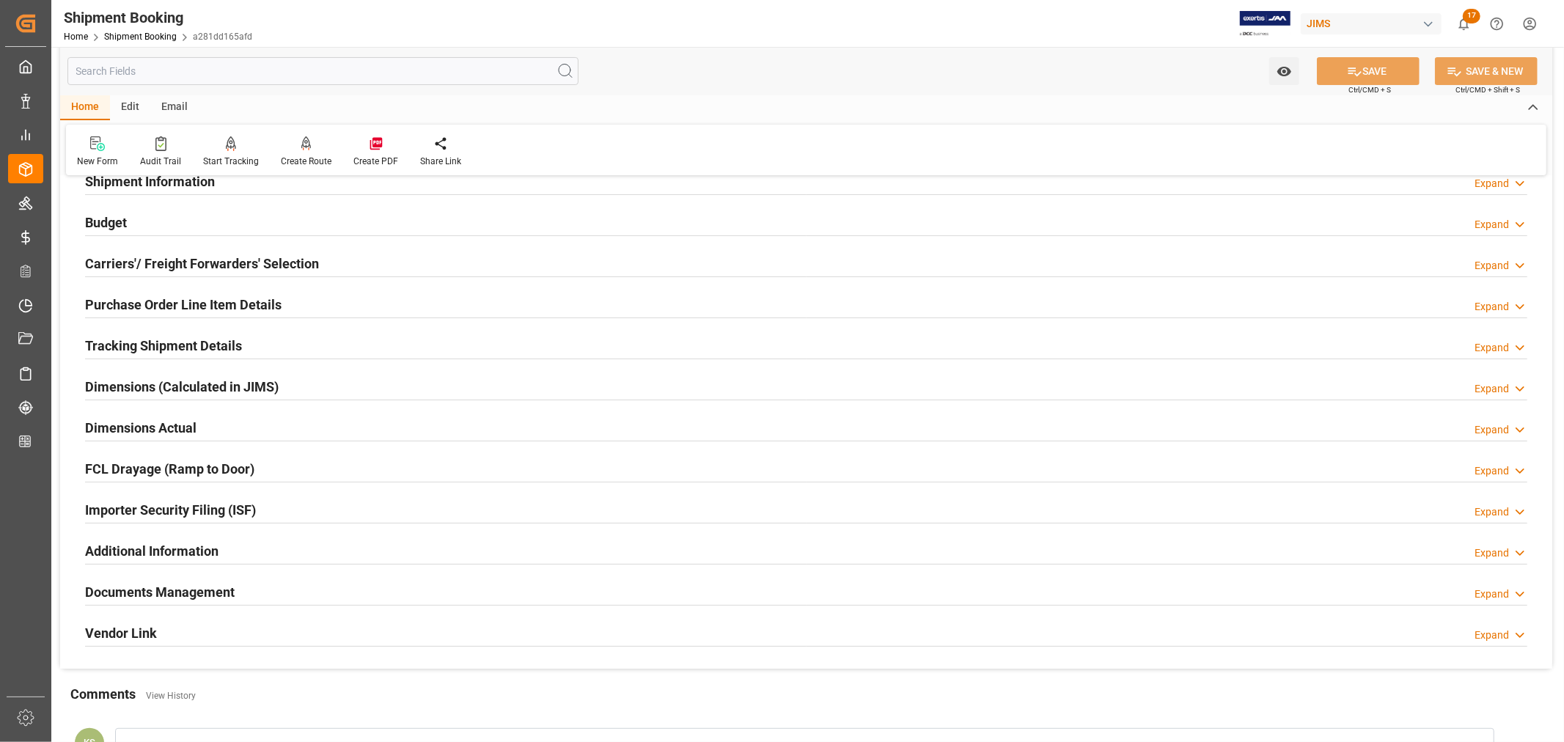
scroll to position [81, 0]
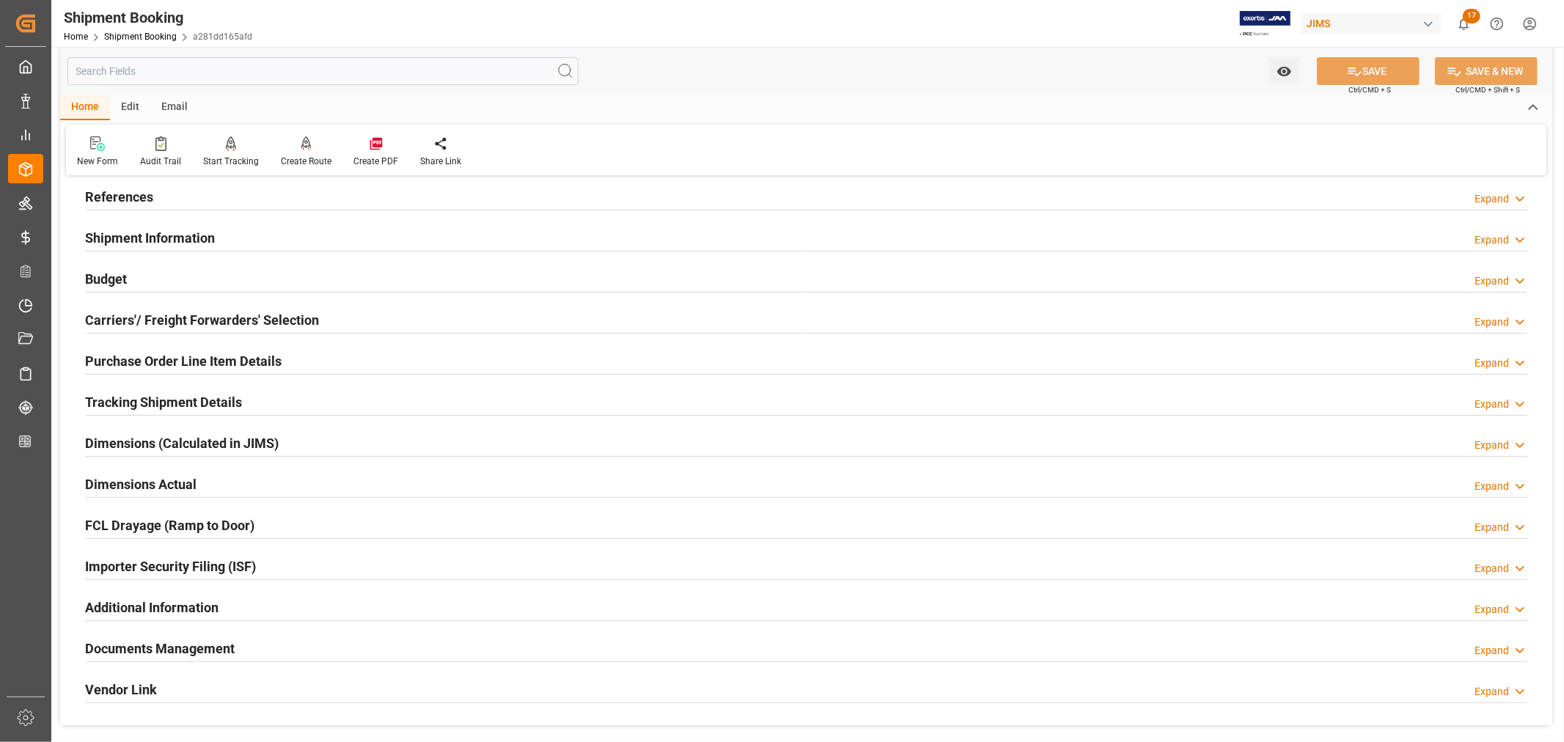
click at [215, 402] on h2 "Tracking Shipment Details" at bounding box center [163, 402] width 157 height 20
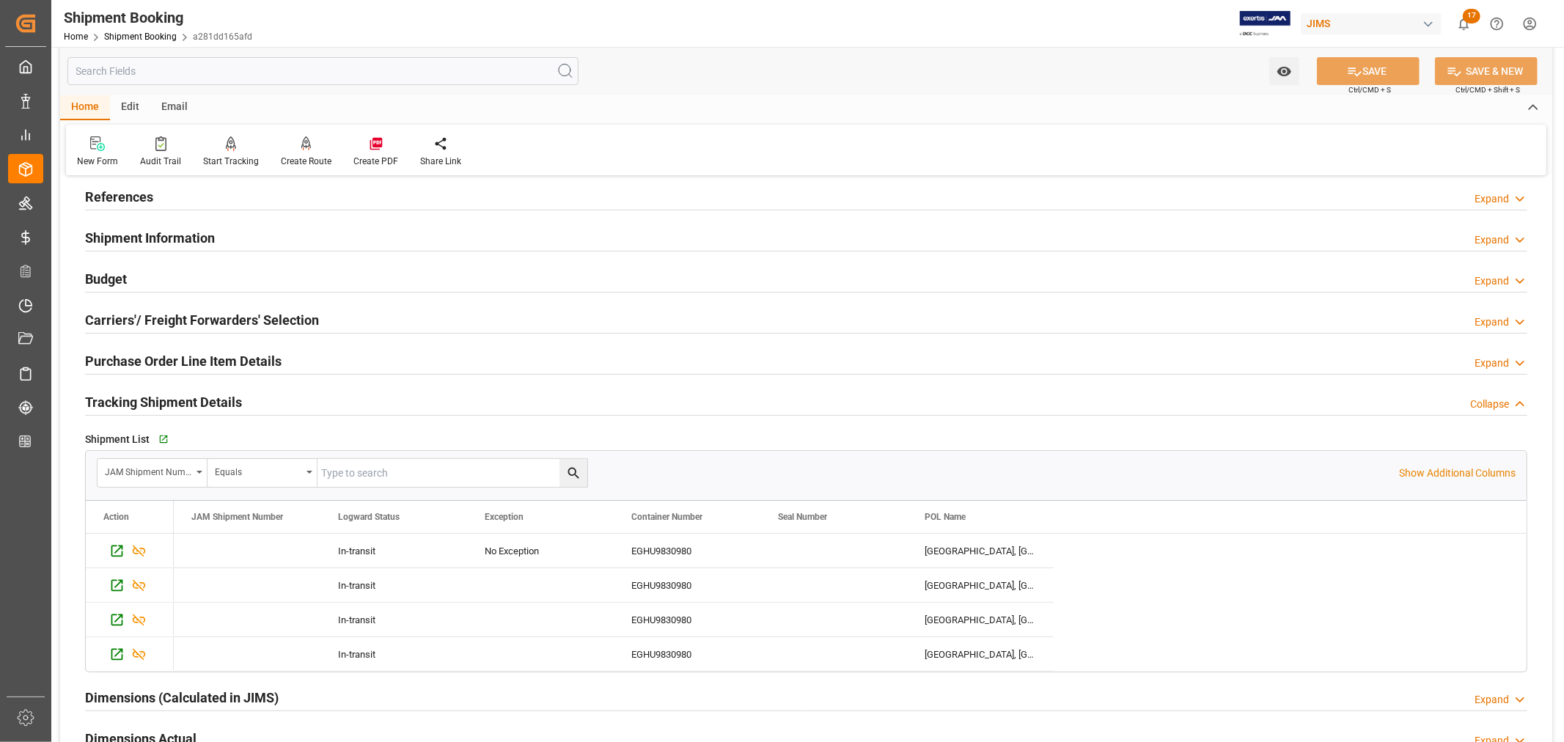
click at [214, 402] on h2 "Tracking Shipment Details" at bounding box center [163, 402] width 157 height 20
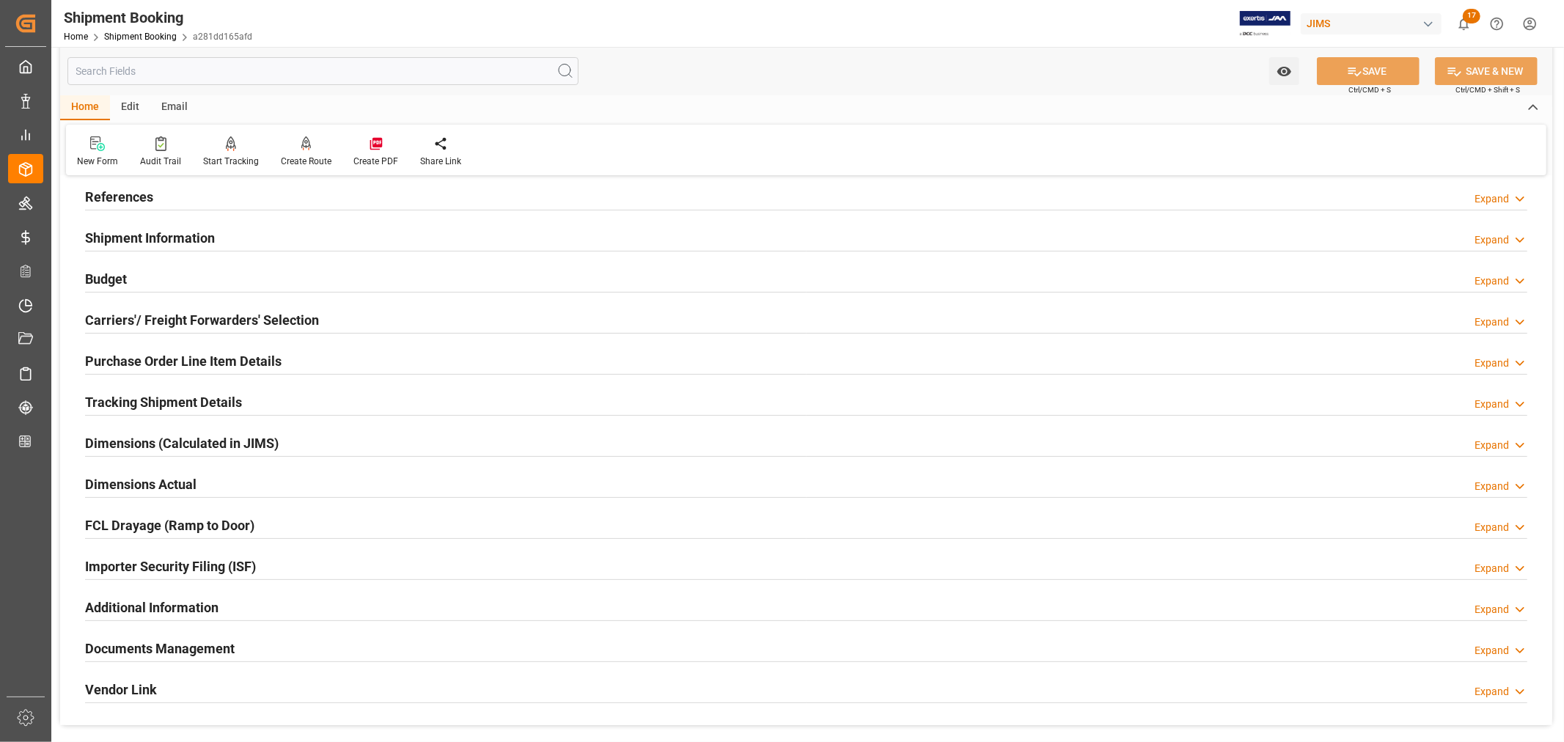
click at [147, 402] on h2 "Tracking Shipment Details" at bounding box center [163, 402] width 157 height 20
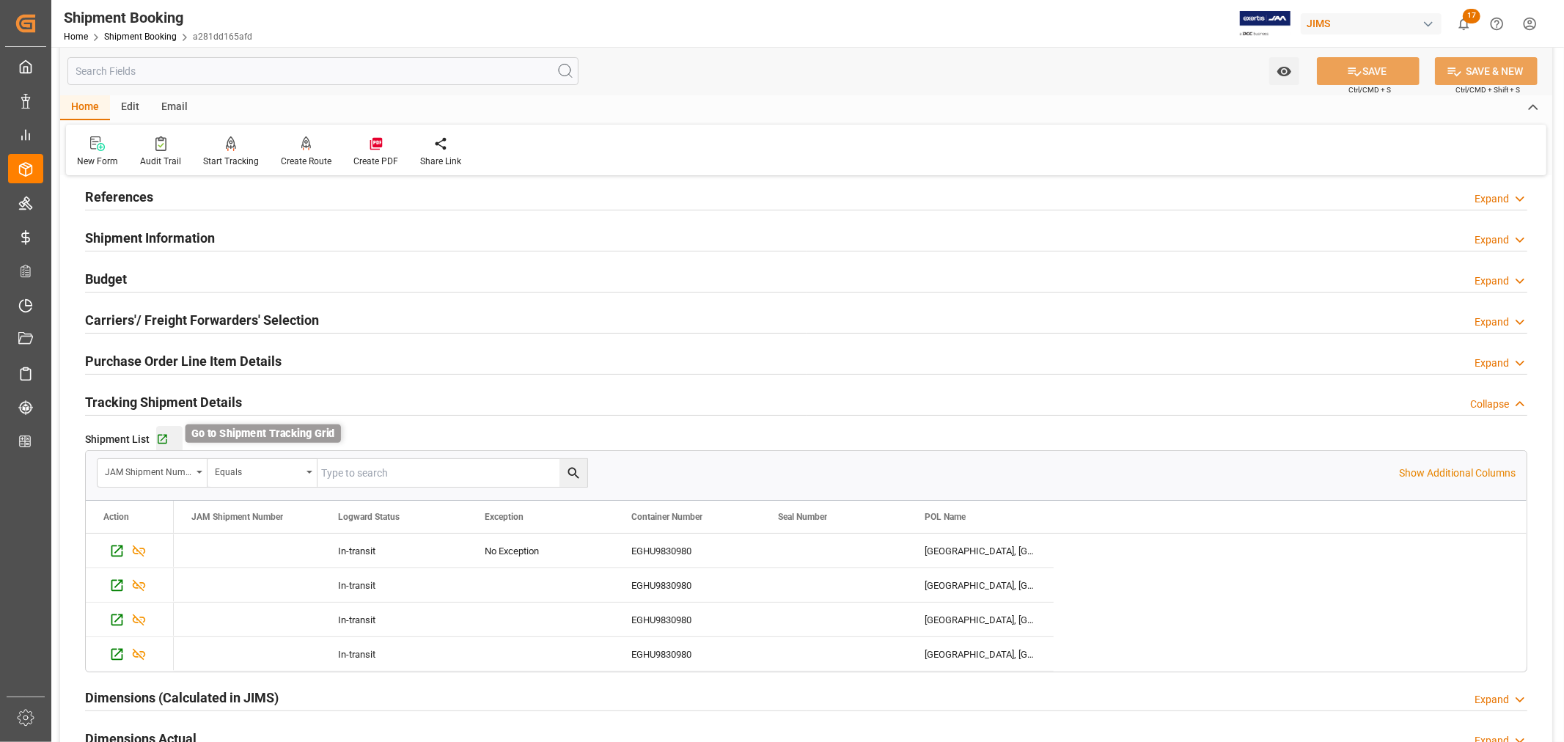
click at [163, 442] on icon "button" at bounding box center [162, 439] width 12 height 12
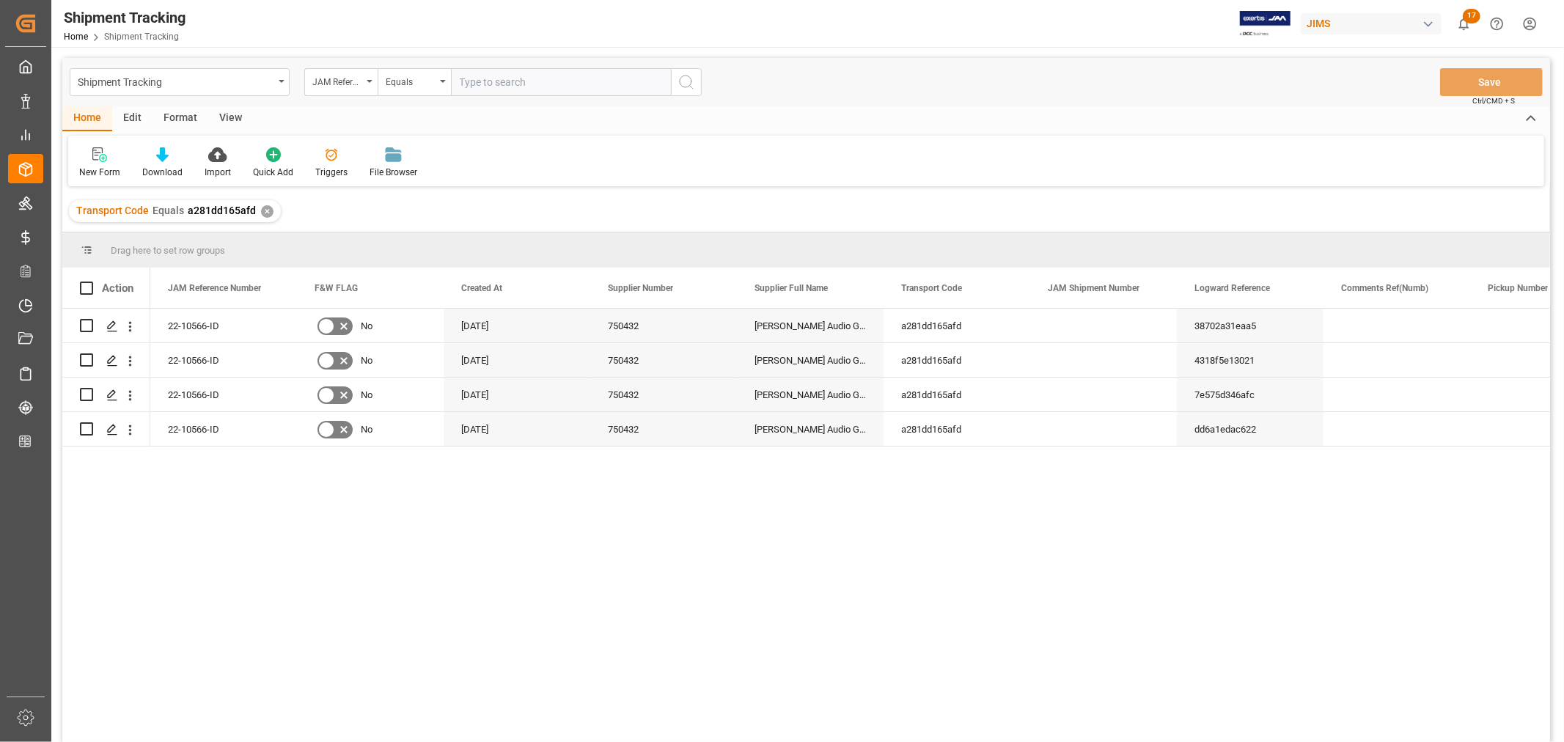
click at [229, 117] on div "View" at bounding box center [230, 118] width 45 height 25
click at [106, 175] on div "Default" at bounding box center [93, 172] width 29 height 13
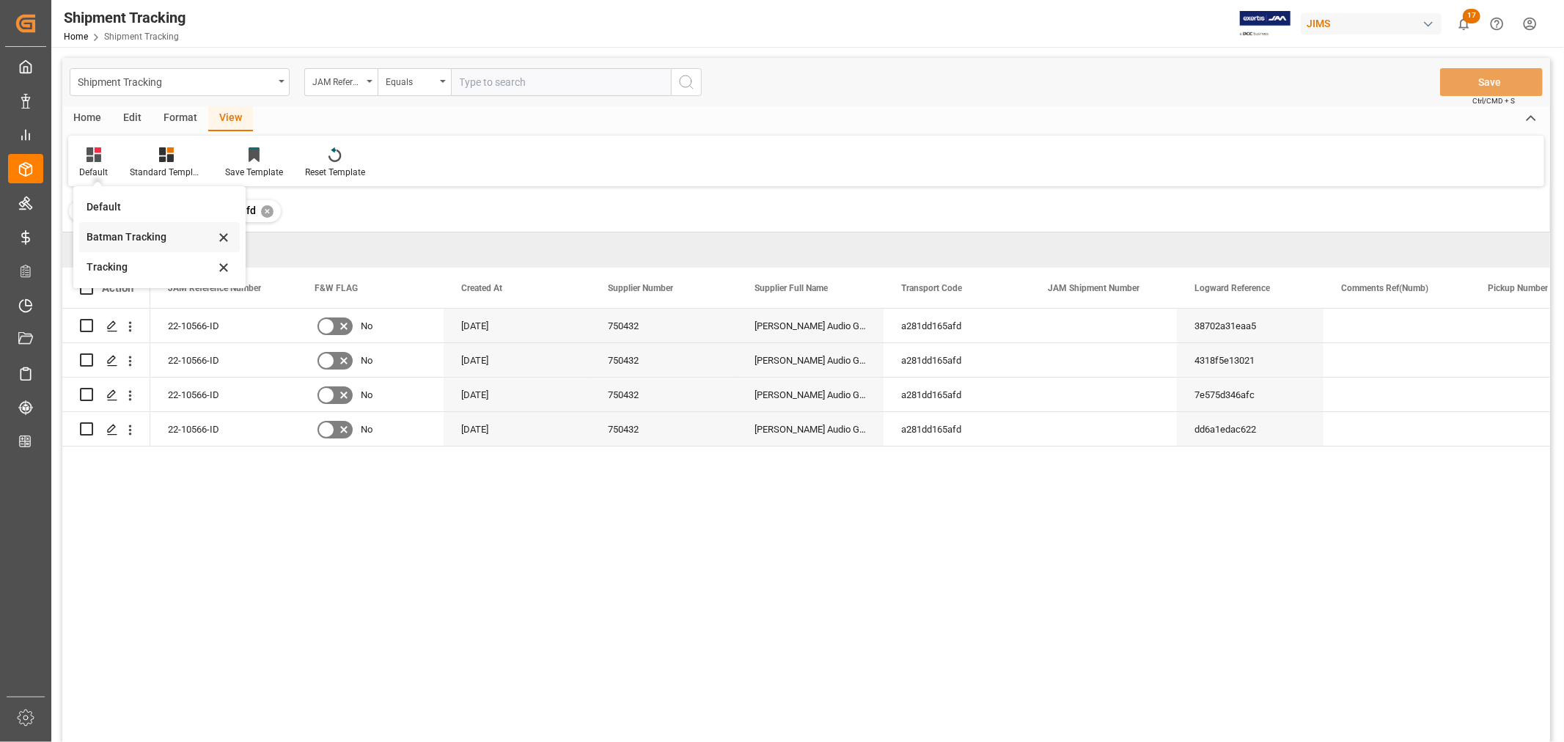
click at [129, 238] on div "Batman Tracking" at bounding box center [151, 237] width 128 height 15
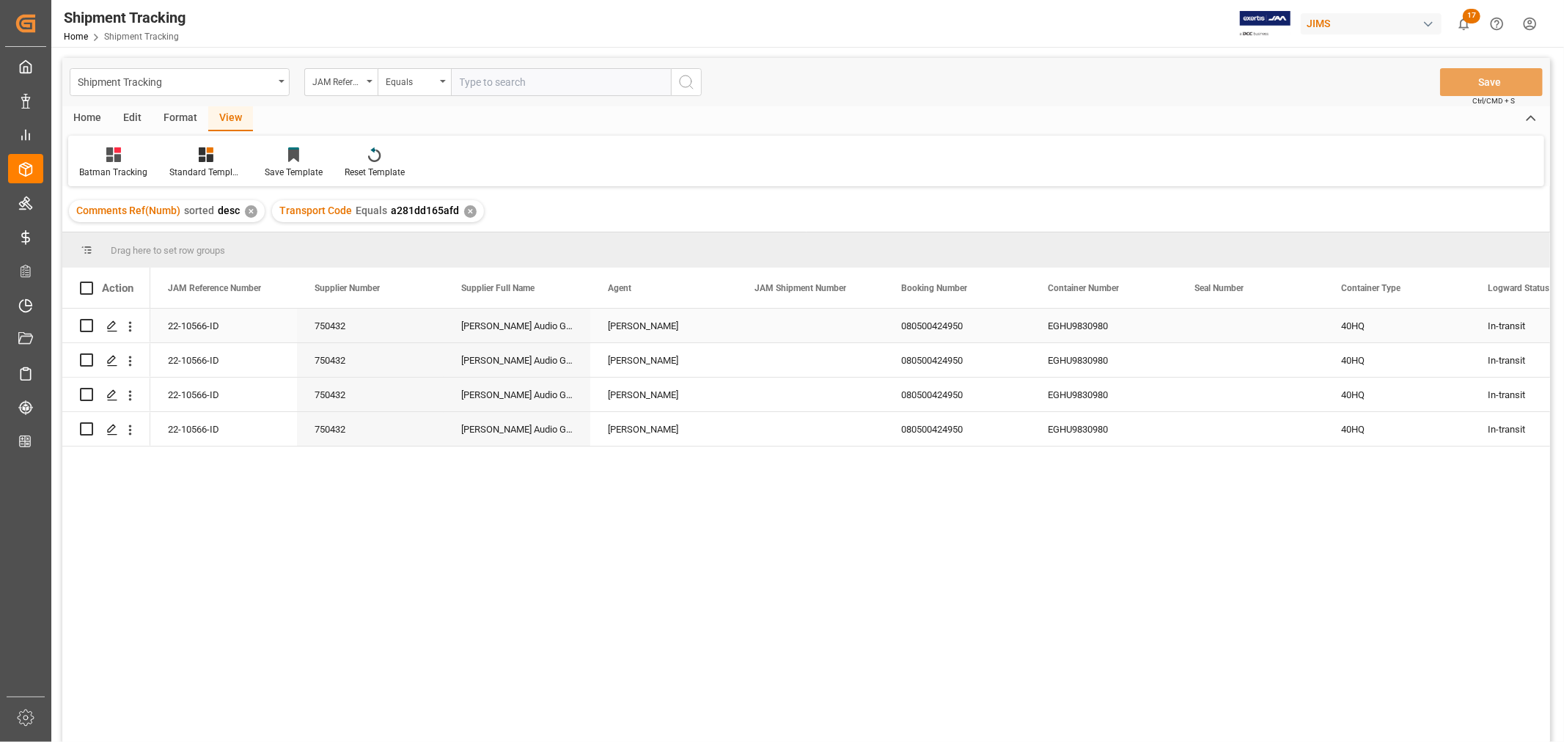
click at [921, 320] on div "080500424950" at bounding box center [957, 326] width 147 height 34
click at [1076, 356] on div "EGHU9830980" at bounding box center [1103, 360] width 147 height 34
drag, startPoint x: 1117, startPoint y: 368, endPoint x: 1044, endPoint y: 367, distance: 72.6
click at [1044, 367] on input "EGHU9830980" at bounding box center [1103, 369] width 123 height 28
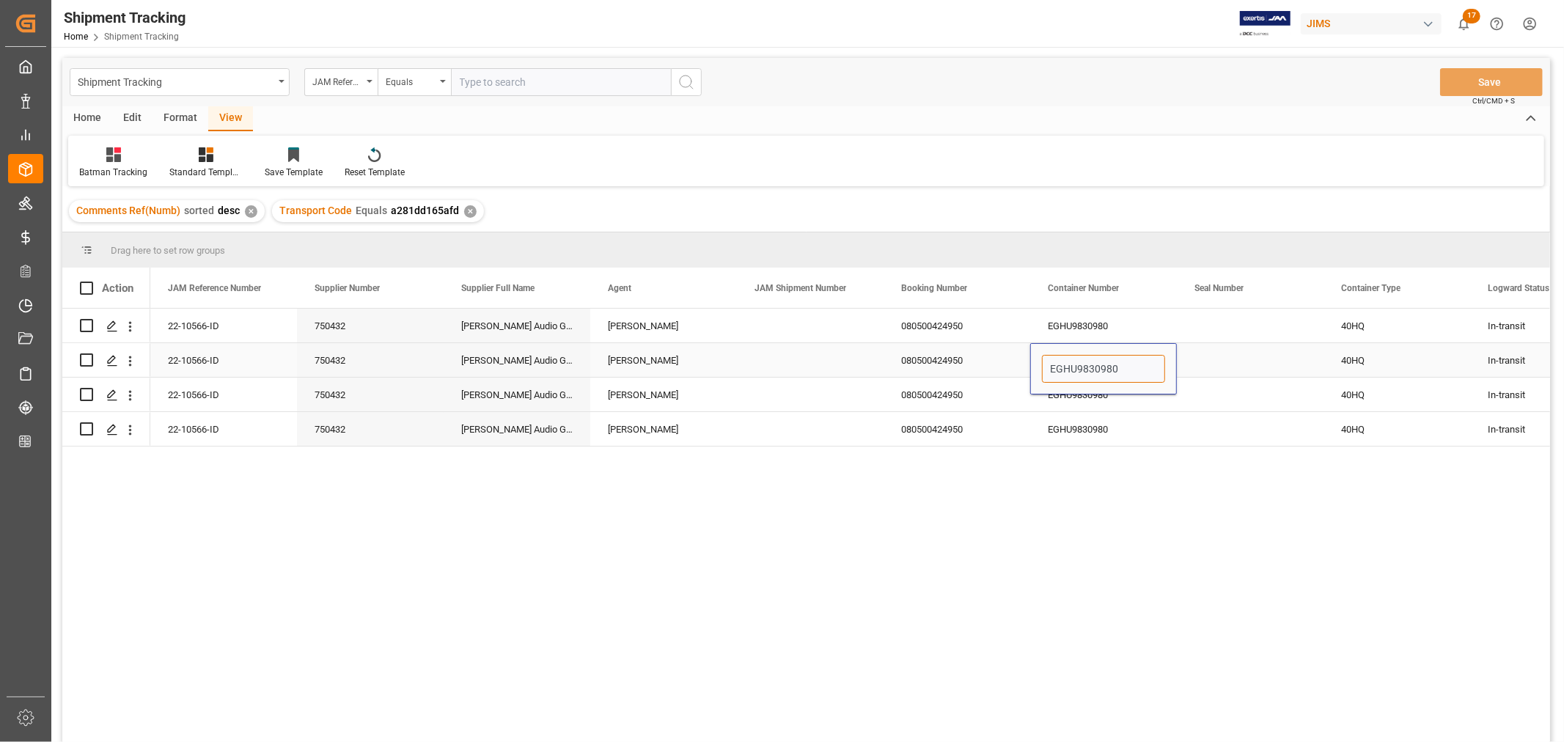
paste input "ITU1583101"
type input "EITU1583101"
click at [1139, 414] on div "EGHU9830980" at bounding box center [1103, 429] width 147 height 34
click at [1089, 394] on div "EGHU9830980" at bounding box center [1103, 395] width 147 height 34
click at [1088, 395] on div "EGHU9830980" at bounding box center [1103, 395] width 147 height 34
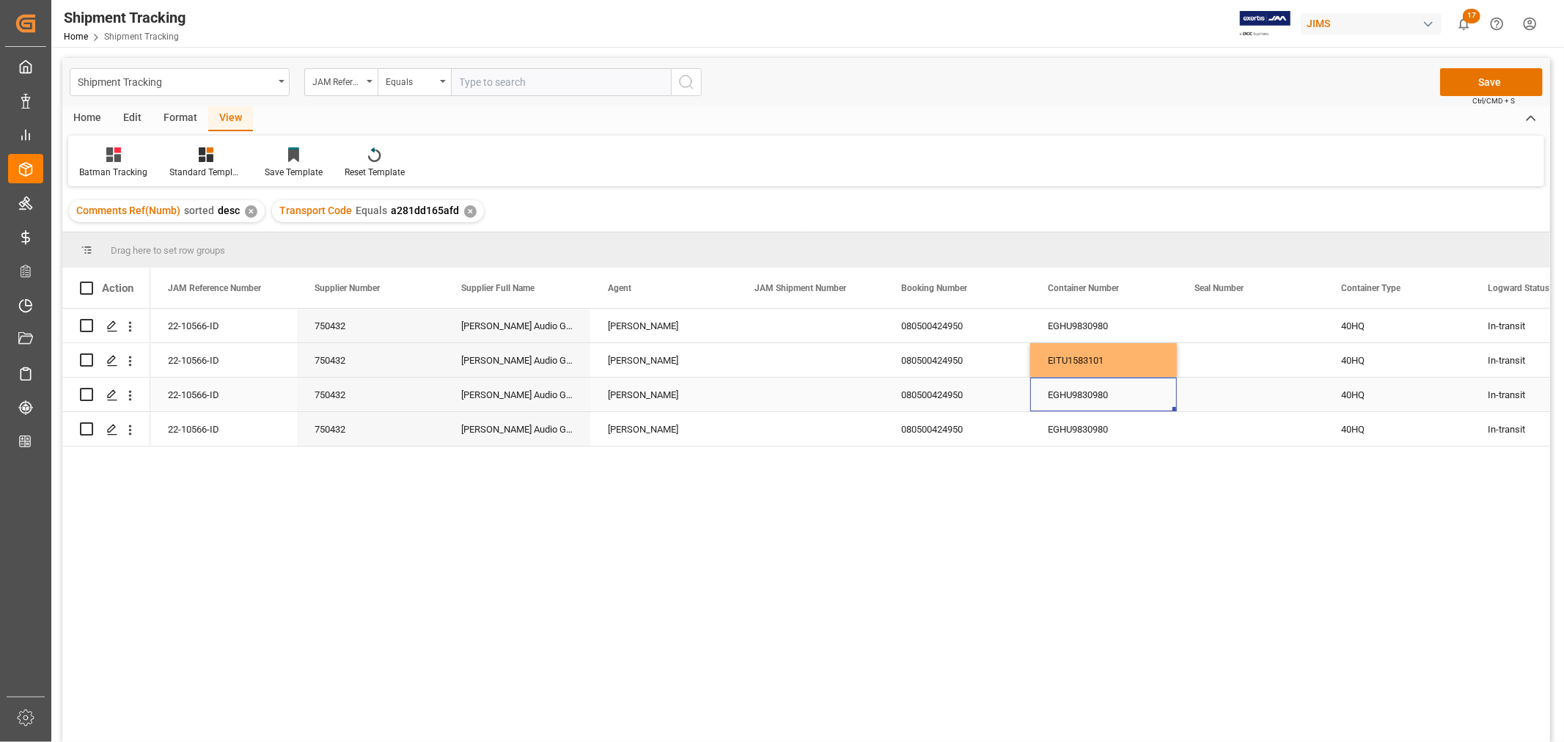
click at [1088, 395] on div "EGHU9830980" at bounding box center [1103, 395] width 147 height 34
drag, startPoint x: 1118, startPoint y: 401, endPoint x: 1001, endPoint y: 397, distance: 116.7
paste input "254307"
type input "EGHU9254307"
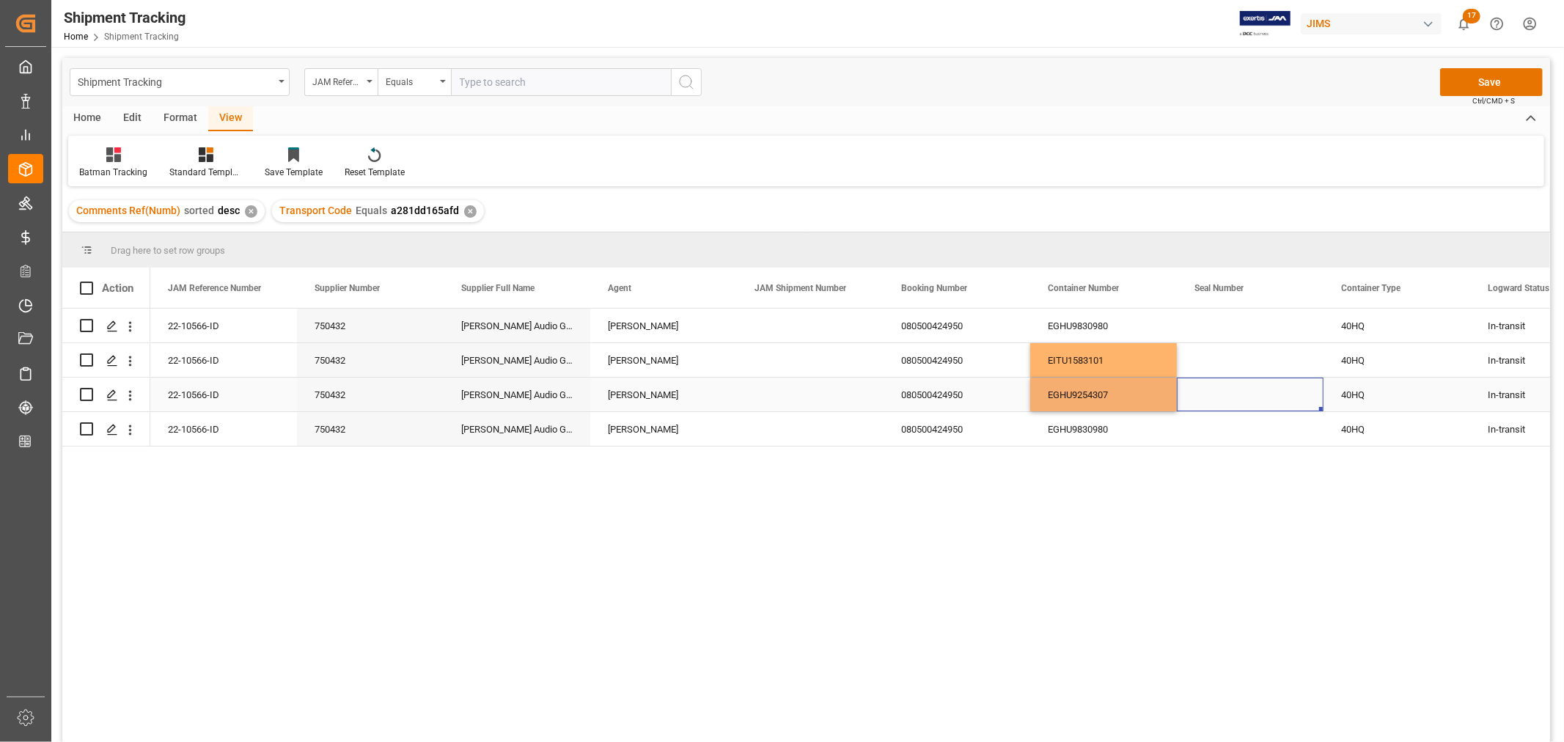
click at [1213, 394] on div "Press SPACE to select this row." at bounding box center [1250, 395] width 147 height 34
click at [1081, 426] on div "EGHU9830980" at bounding box center [1103, 429] width 147 height 34
click at [1097, 428] on div "EGHU9830980" at bounding box center [1103, 429] width 147 height 34
click at [1098, 428] on div "EGHU9830980" at bounding box center [1103, 429] width 147 height 34
drag, startPoint x: 1117, startPoint y: 421, endPoint x: 1047, endPoint y: 417, distance: 70.5
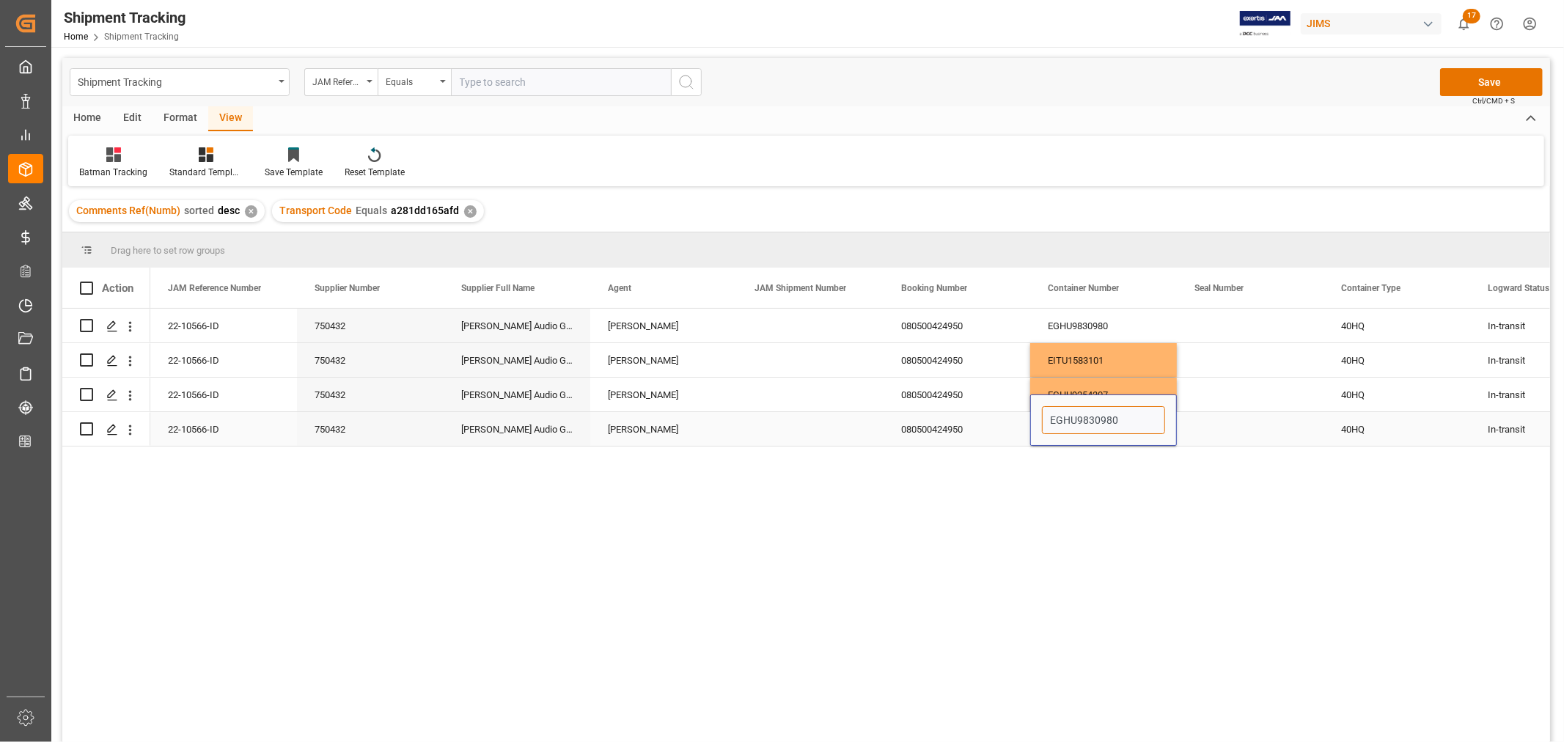
click at [1047, 417] on input "EGHU9830980" at bounding box center [1103, 420] width 123 height 28
paste input "TLLU7555964"
type input "TLLU7555964"
click at [1141, 351] on div "EITU1583101" at bounding box center [1103, 360] width 147 height 34
click at [1490, 81] on button "Save" at bounding box center [1491, 82] width 103 height 28
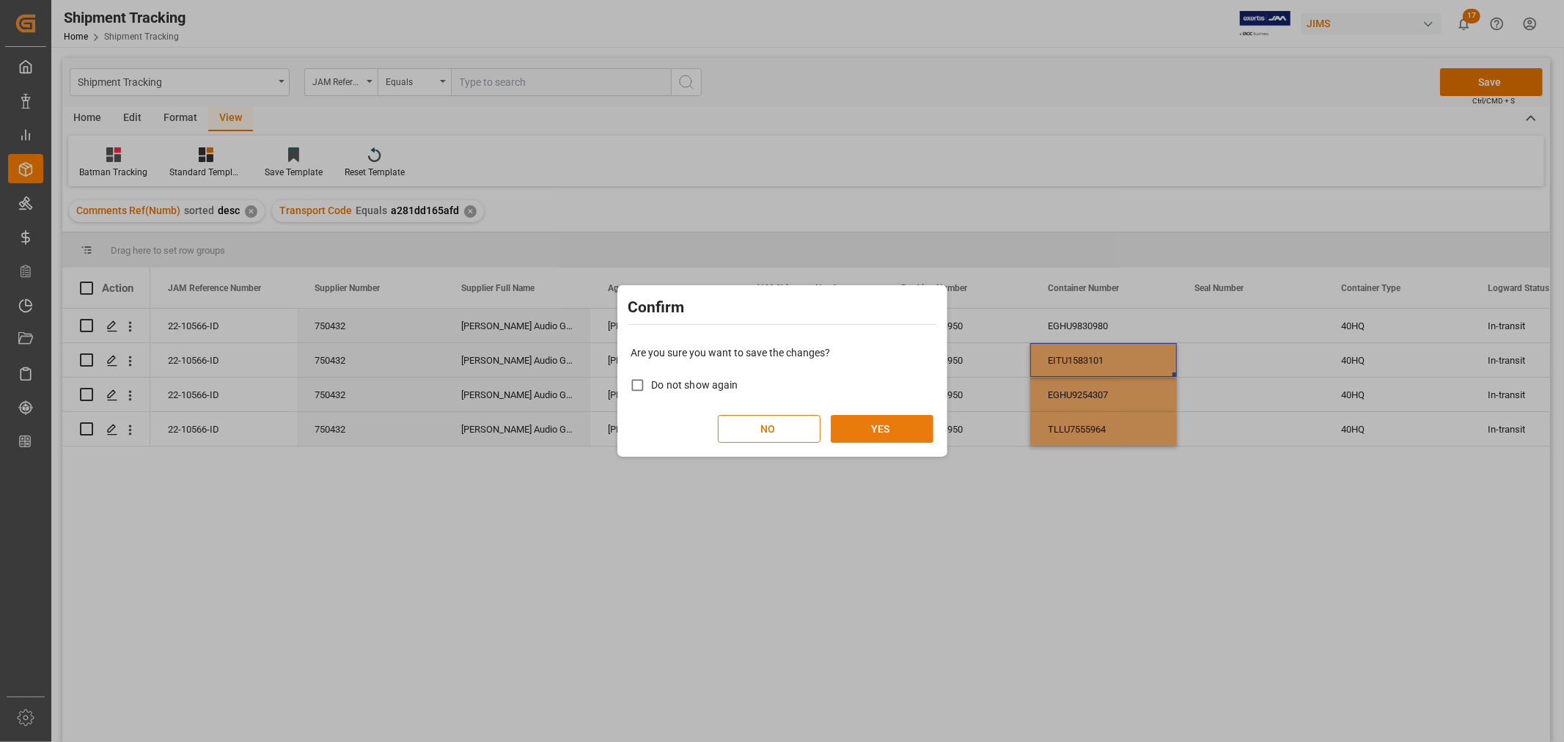
click at [860, 433] on button "YES" at bounding box center [882, 429] width 103 height 28
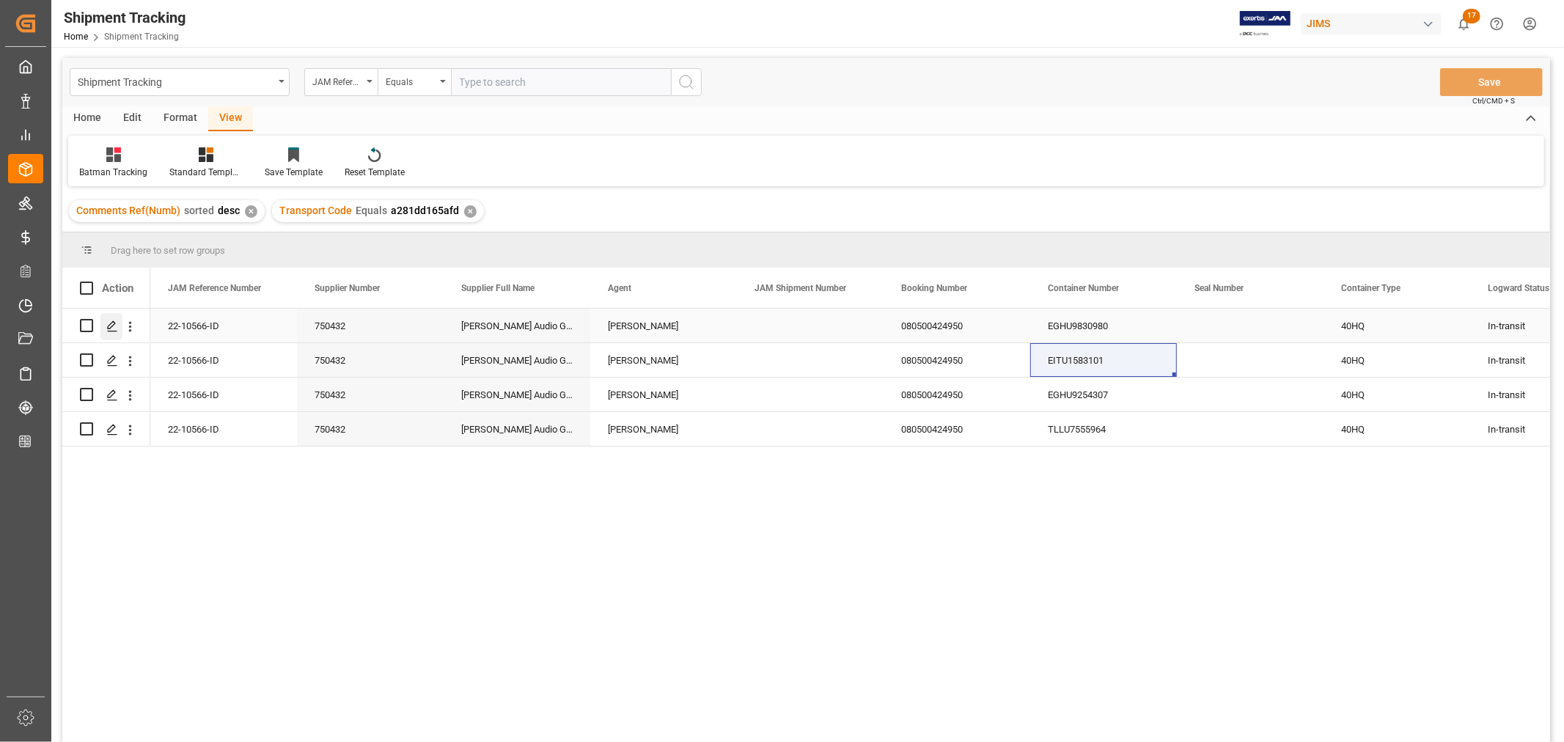
click at [114, 326] on icon "Press SPACE to select this row." at bounding box center [112, 326] width 12 height 12
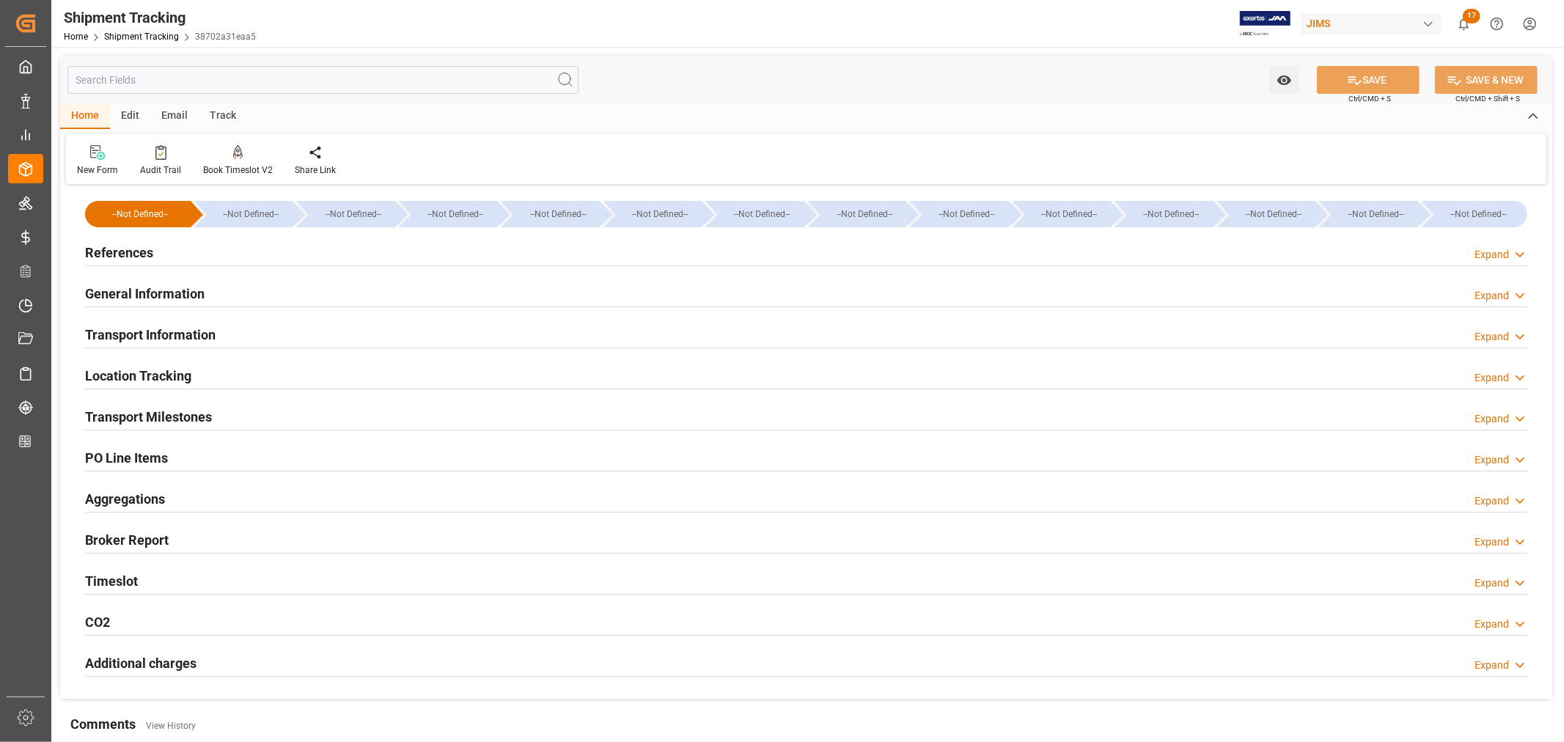
type input "08-21-2025 00:00"
type input "08-16-2025"
type input "08-19-2025"
type input "08-22-2025 00:00"
type input "09-22-2025"
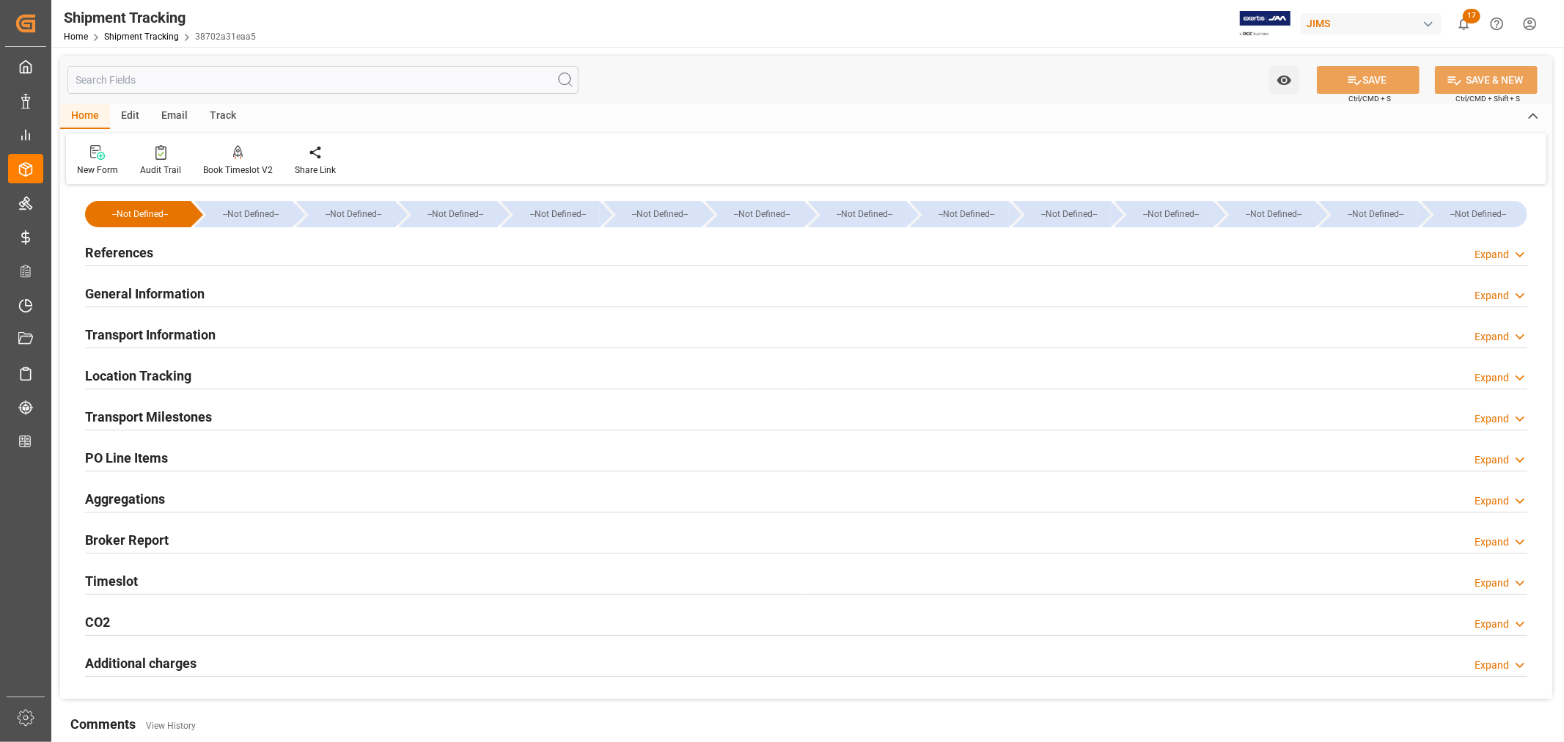
type input "09-29-2025 00:00"
click at [182, 413] on h2 "Transport Milestones" at bounding box center [148, 417] width 127 height 20
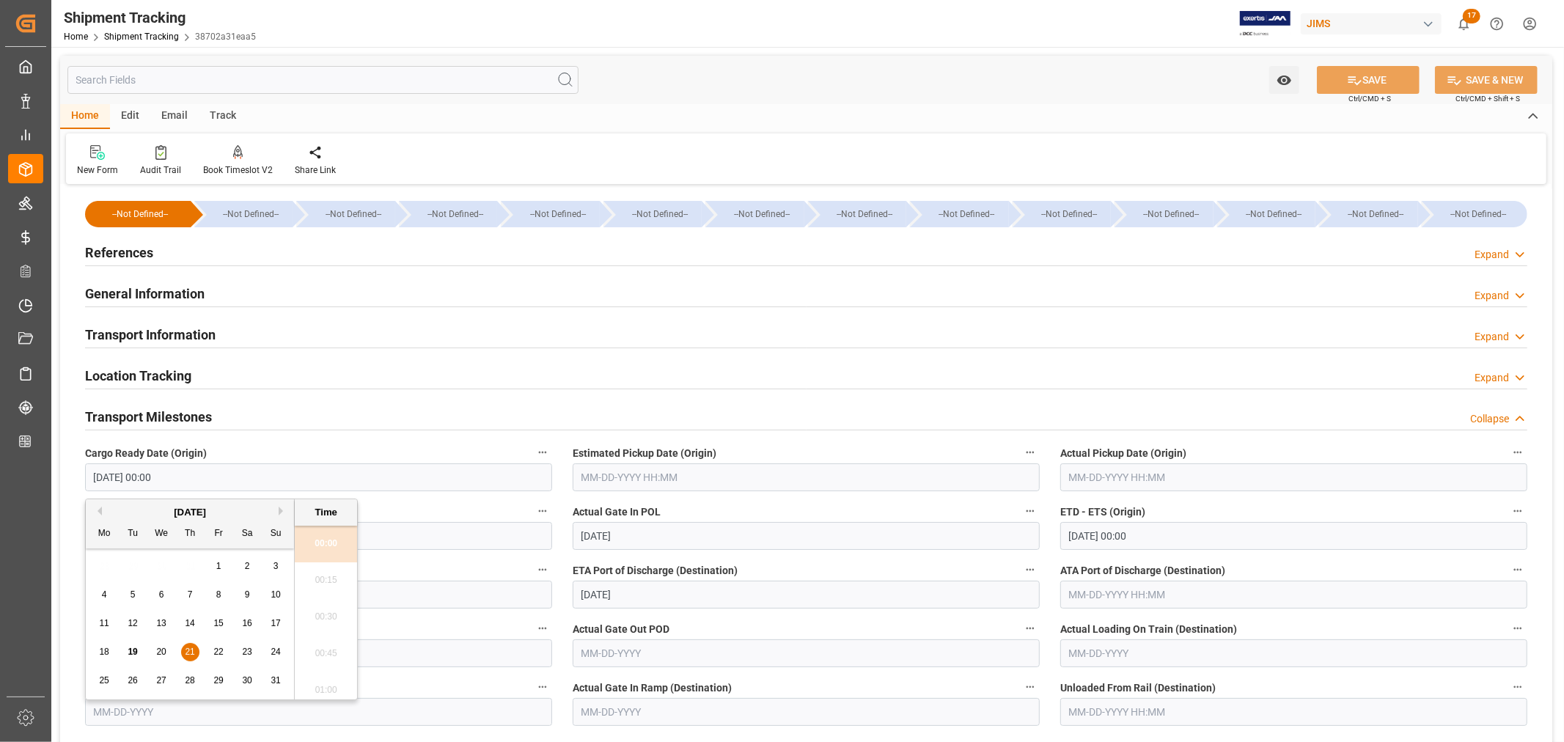
click at [178, 474] on input "08-21-2025 00:00" at bounding box center [318, 477] width 467 height 28
click at [250, 626] on span "16" at bounding box center [247, 623] width 10 height 10
type input "08-16-2025 00:00"
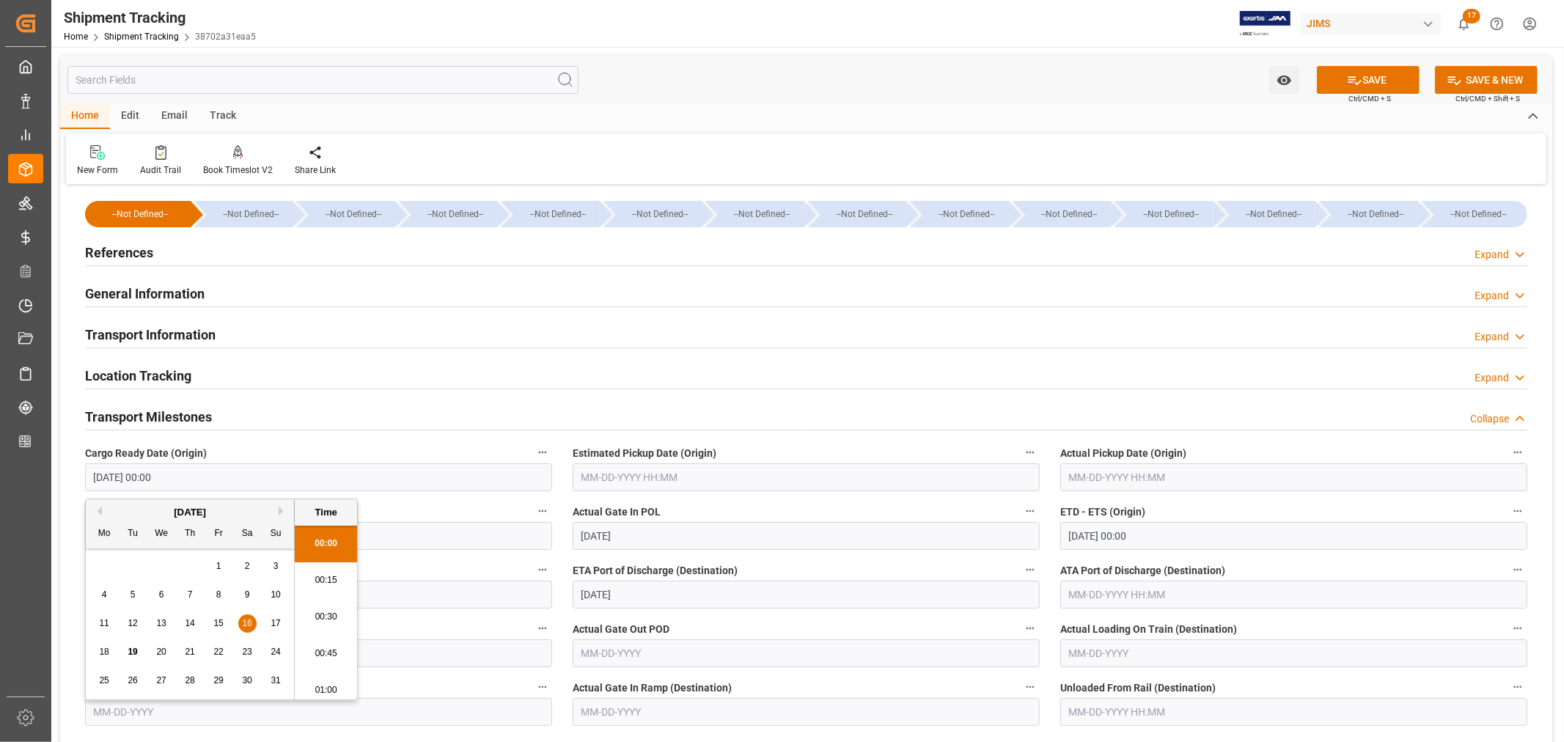
click at [620, 477] on input "text" at bounding box center [806, 477] width 467 height 28
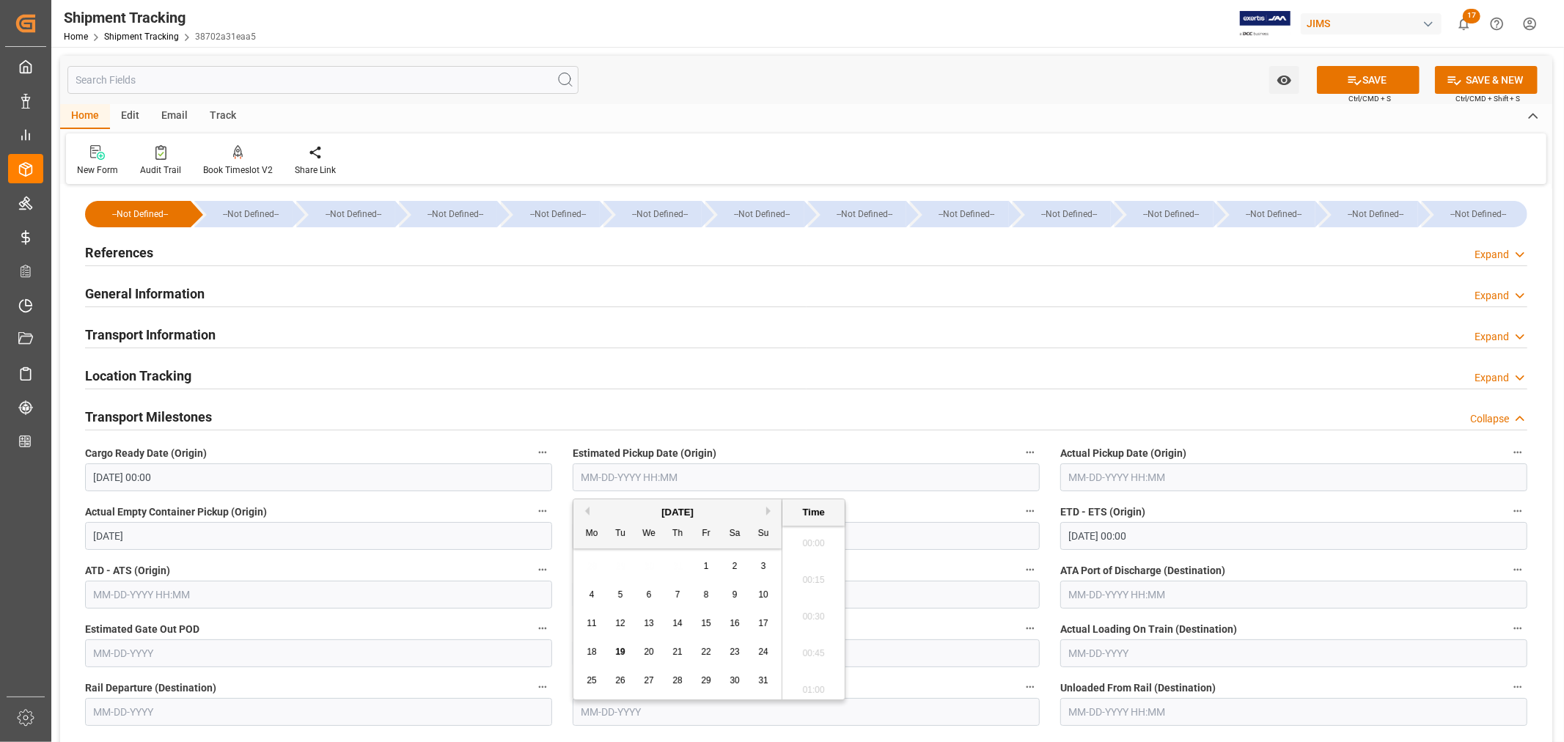
scroll to position [2168, 0]
click at [736, 629] on div "16" at bounding box center [735, 624] width 18 height 18
type input "08-16-2025 00:00"
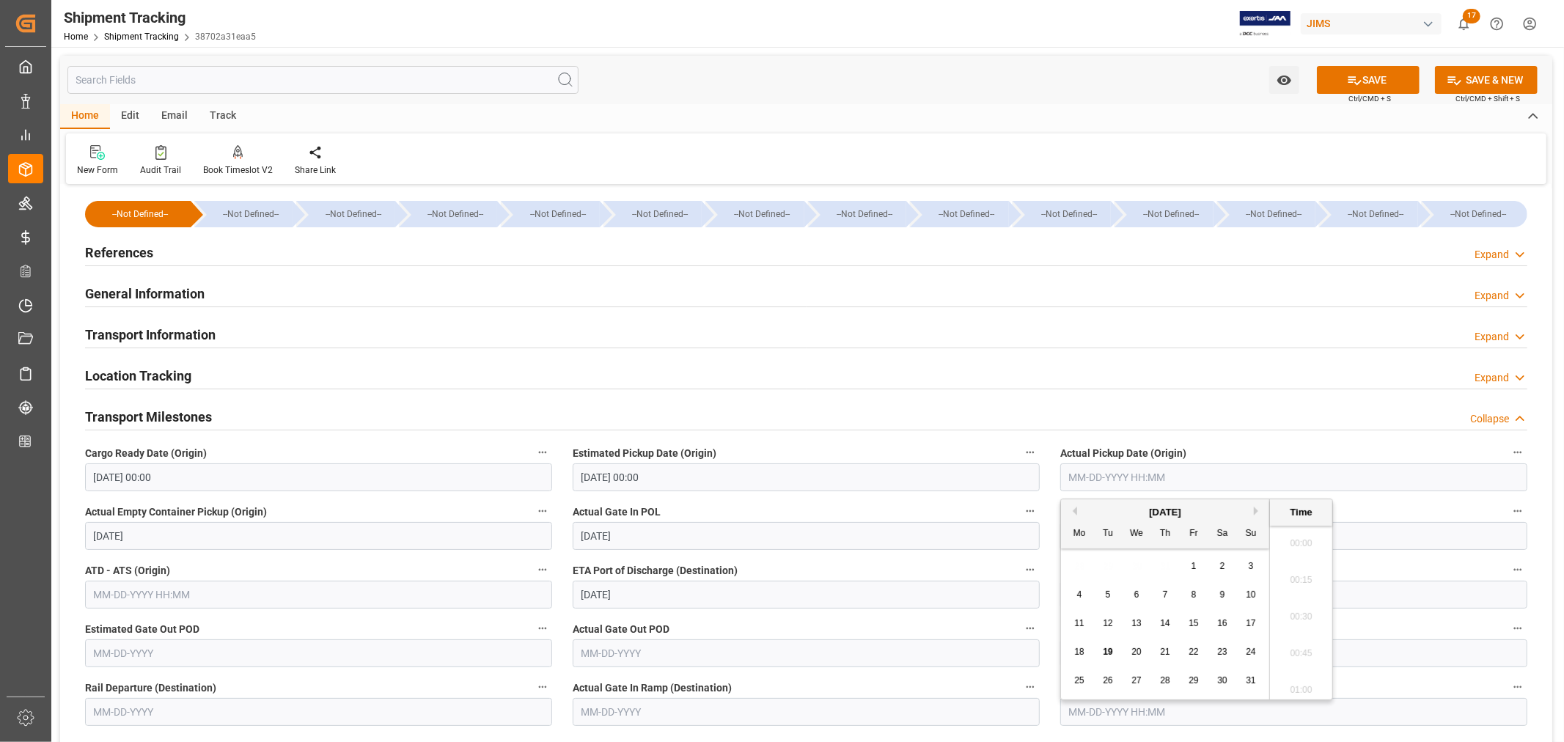
click at [1113, 477] on input "text" at bounding box center [1293, 477] width 467 height 28
drag, startPoint x: 1221, startPoint y: 623, endPoint x: 1207, endPoint y: 596, distance: 30.5
click at [1221, 623] on span "16" at bounding box center [1222, 623] width 10 height 10
type input "08-16-2025 00:00"
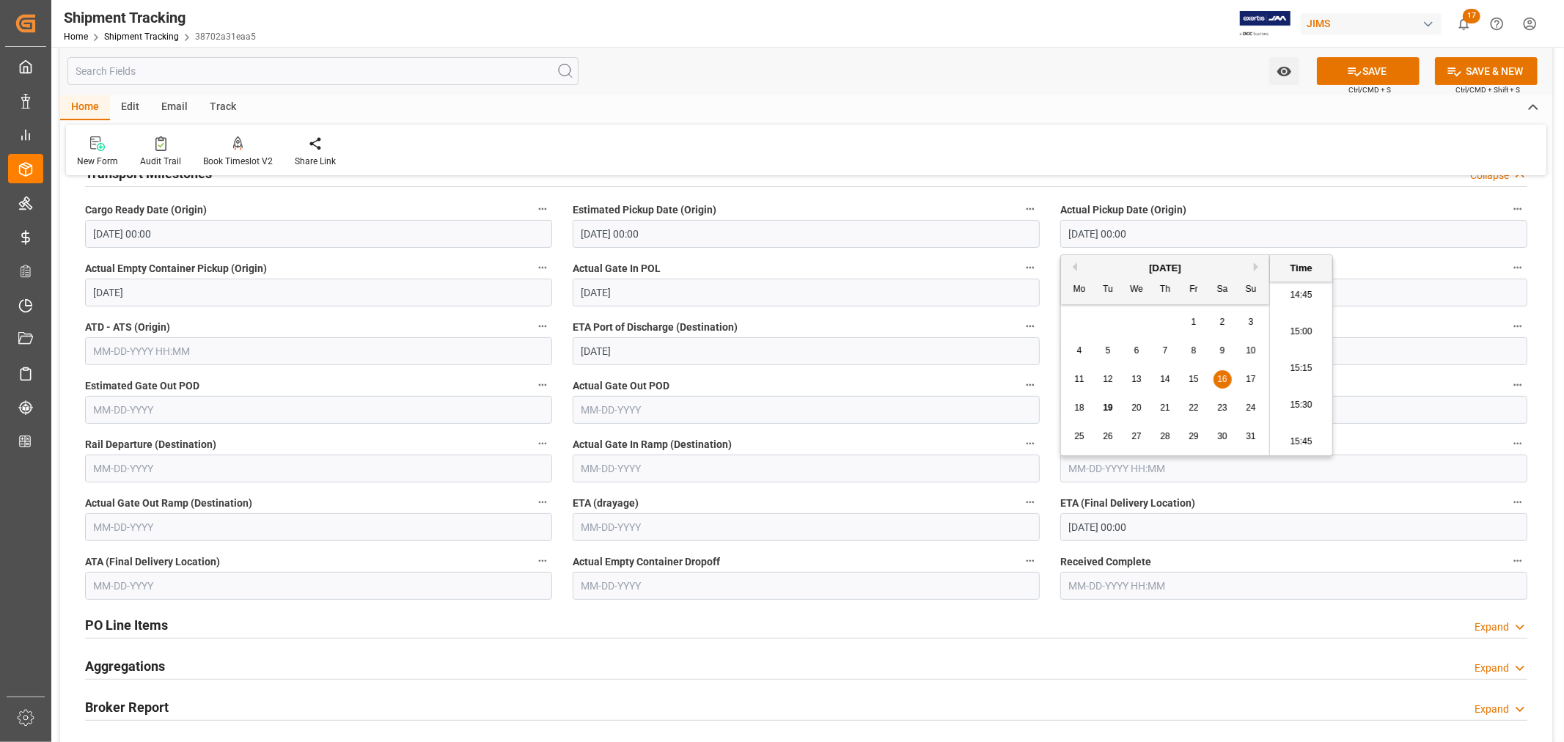
scroll to position [244, 0]
click at [1381, 265] on label "ETD - ETS (Origin)" at bounding box center [1293, 267] width 467 height 21
click at [1509, 265] on button "ETD - ETS (Origin)" at bounding box center [1518, 266] width 19 height 19
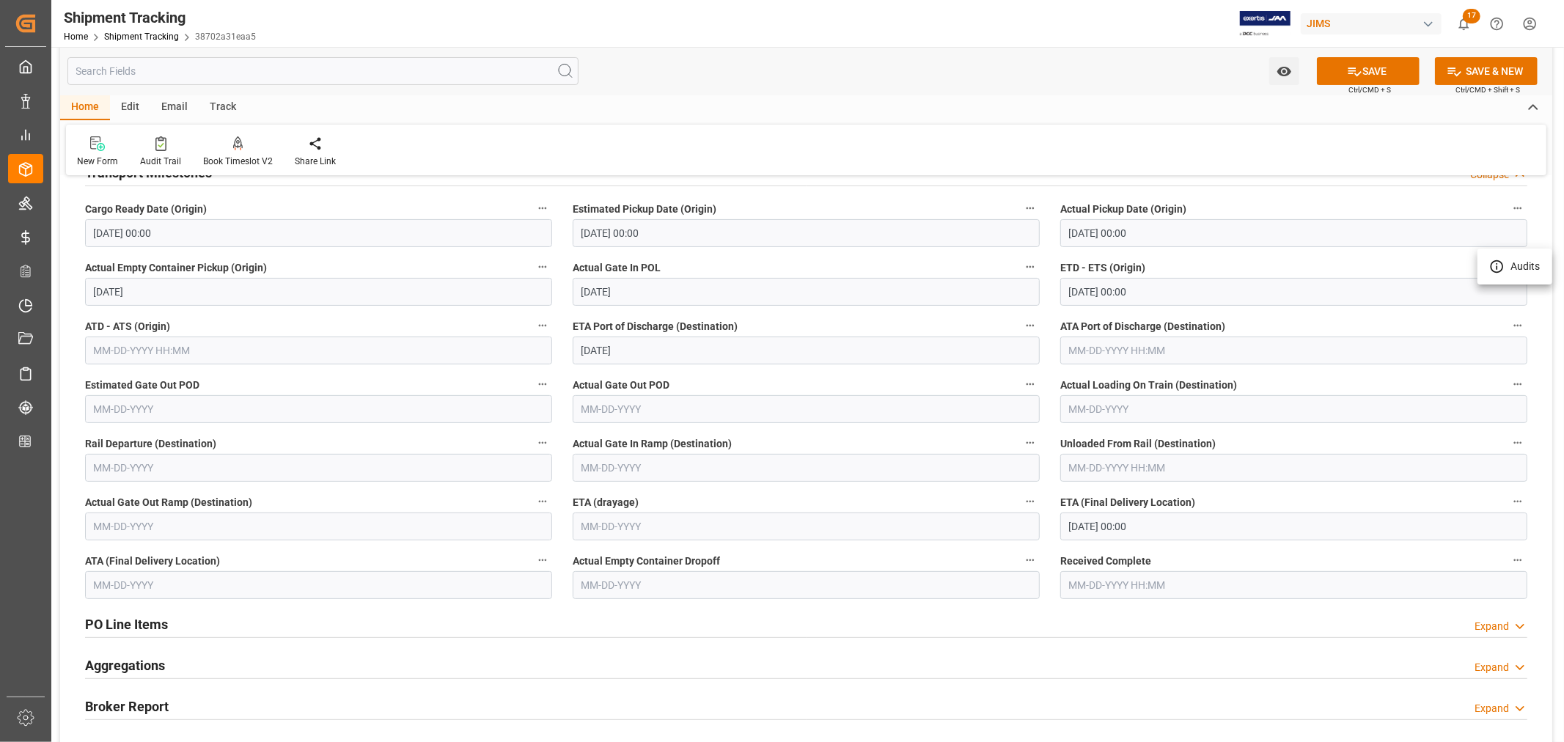
click at [1170, 285] on div at bounding box center [782, 371] width 1564 height 742
click at [1159, 290] on input "08-22-2025 00:00" at bounding box center [1293, 292] width 467 height 28
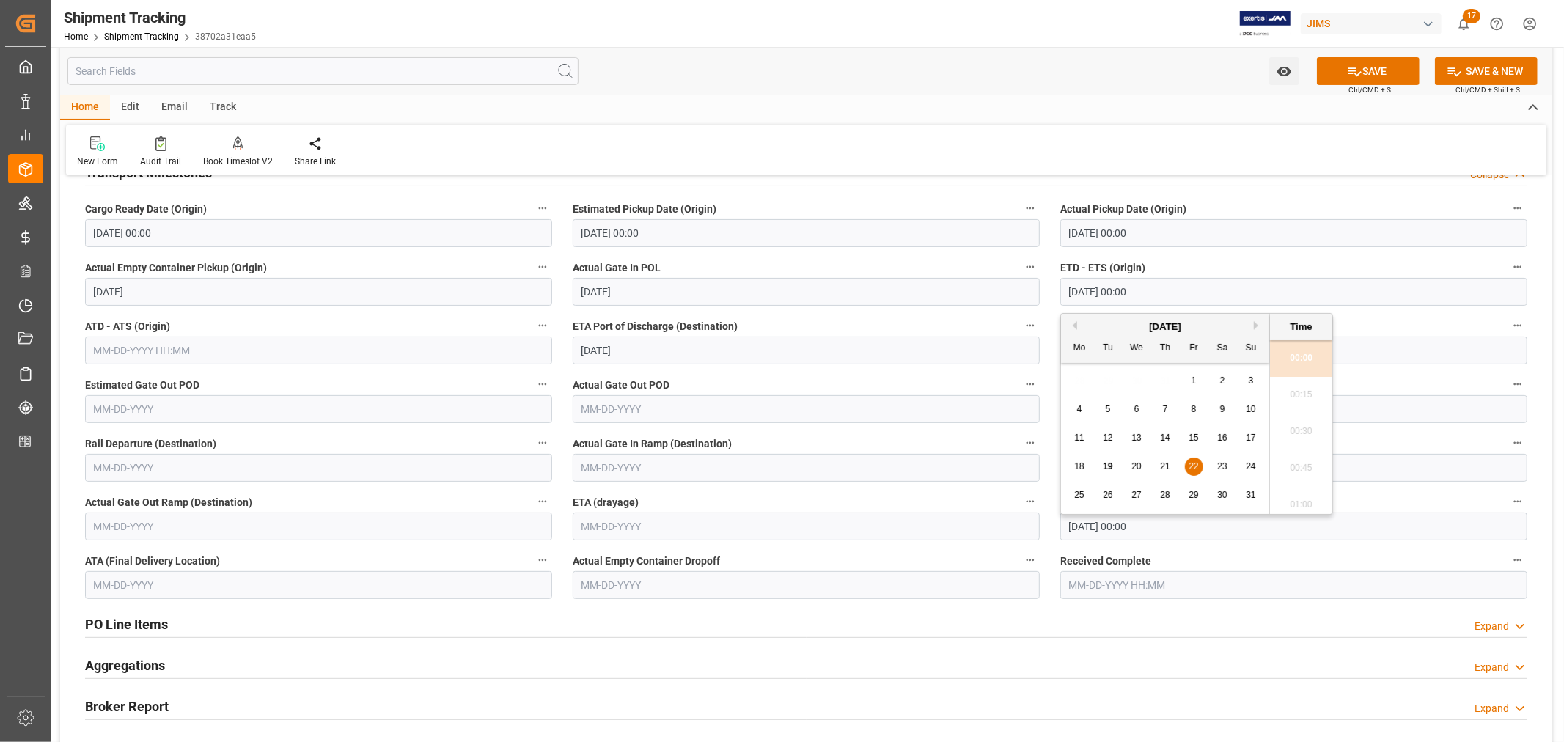
click at [1225, 466] on span "23" at bounding box center [1222, 466] width 10 height 10
type input "08-23-2025 00:00"
click at [1163, 534] on input "09-29-2025 00:00" at bounding box center [1293, 527] width 467 height 28
click at [1257, 313] on button "Next Month" at bounding box center [1258, 311] width 9 height 9
click at [1168, 397] on span "9" at bounding box center [1165, 394] width 5 height 10
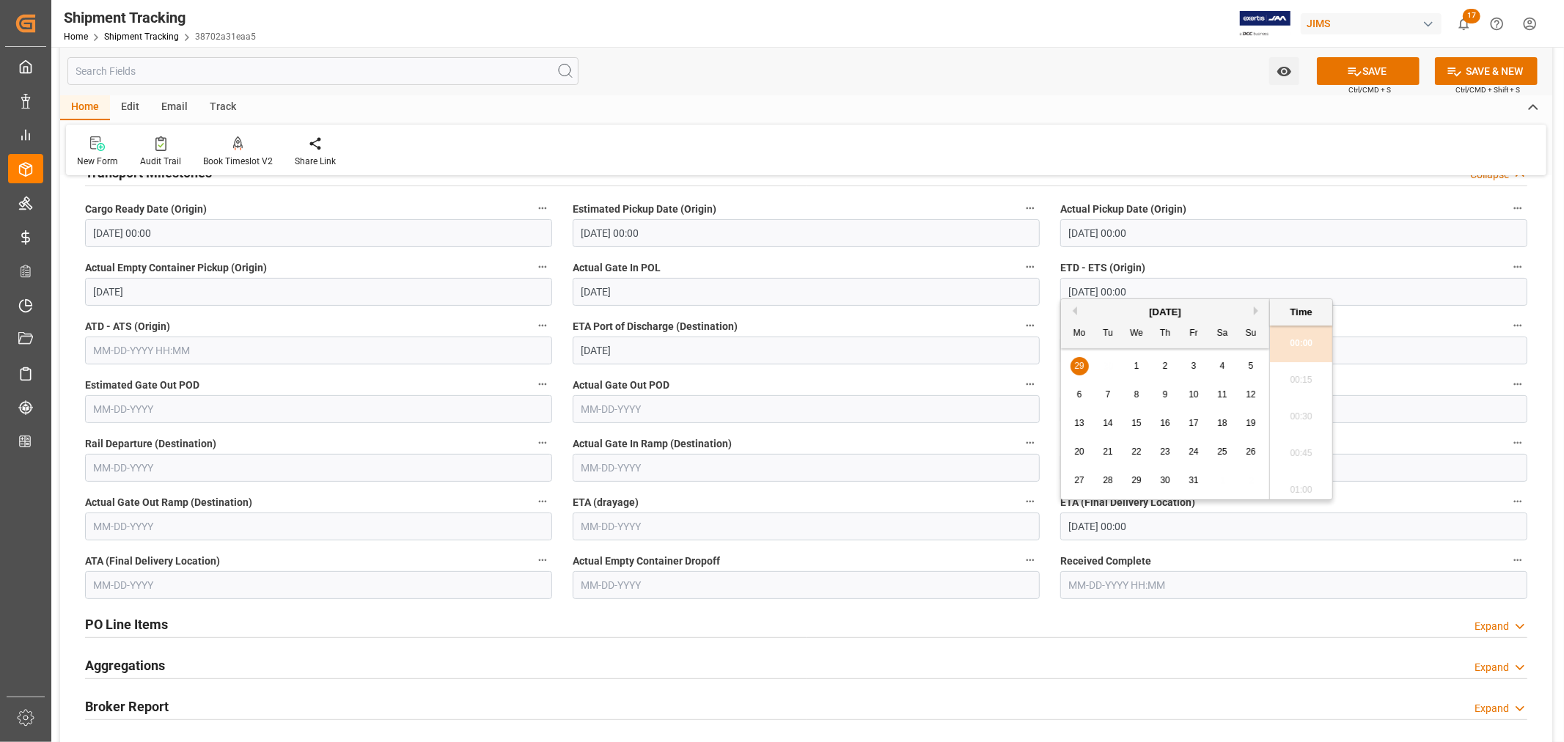
type input "[DATE] 00:00"
click at [1377, 71] on button "SAVE" at bounding box center [1368, 71] width 103 height 28
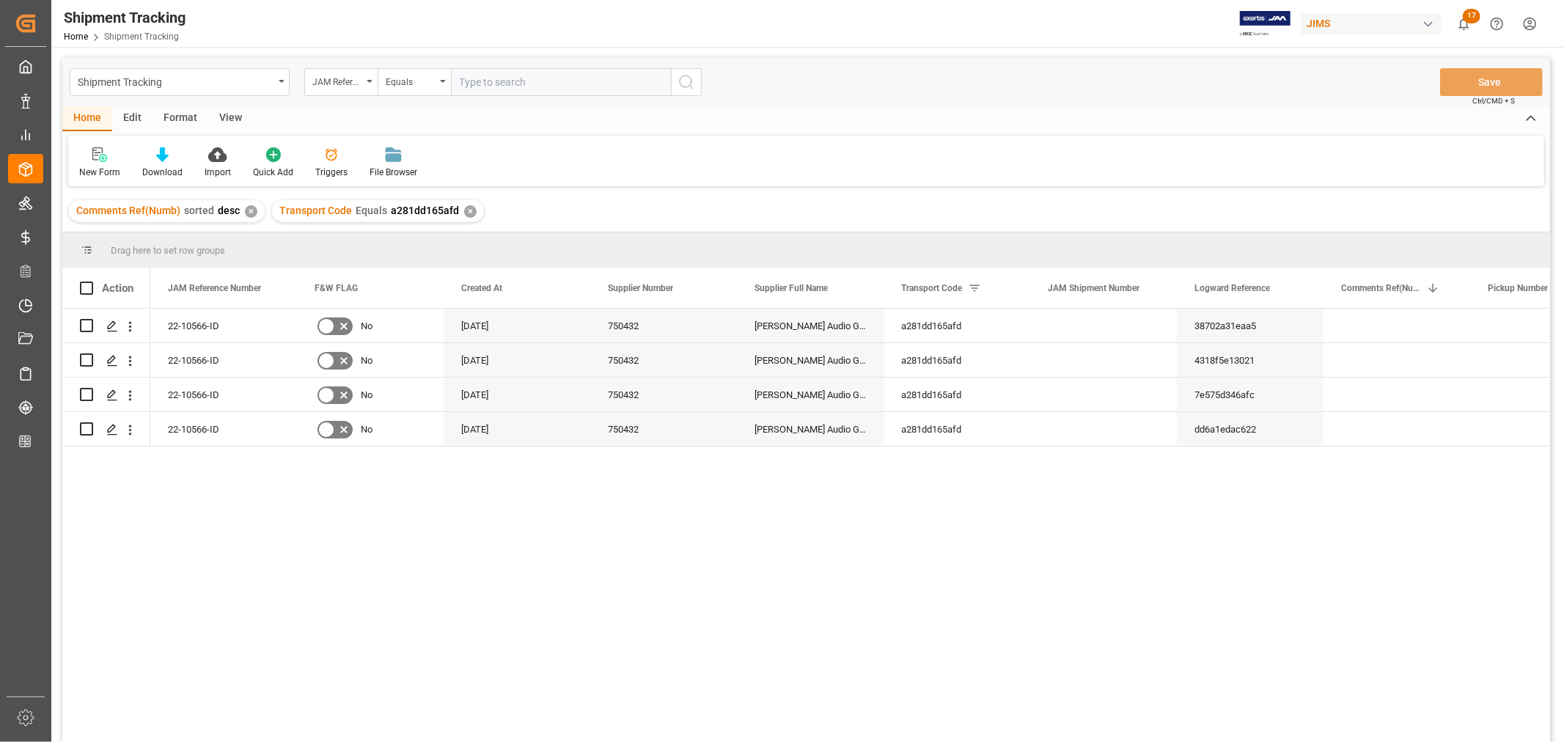
click at [232, 115] on div "View" at bounding box center [230, 118] width 45 height 25
click at [100, 177] on div "Default" at bounding box center [93, 172] width 29 height 13
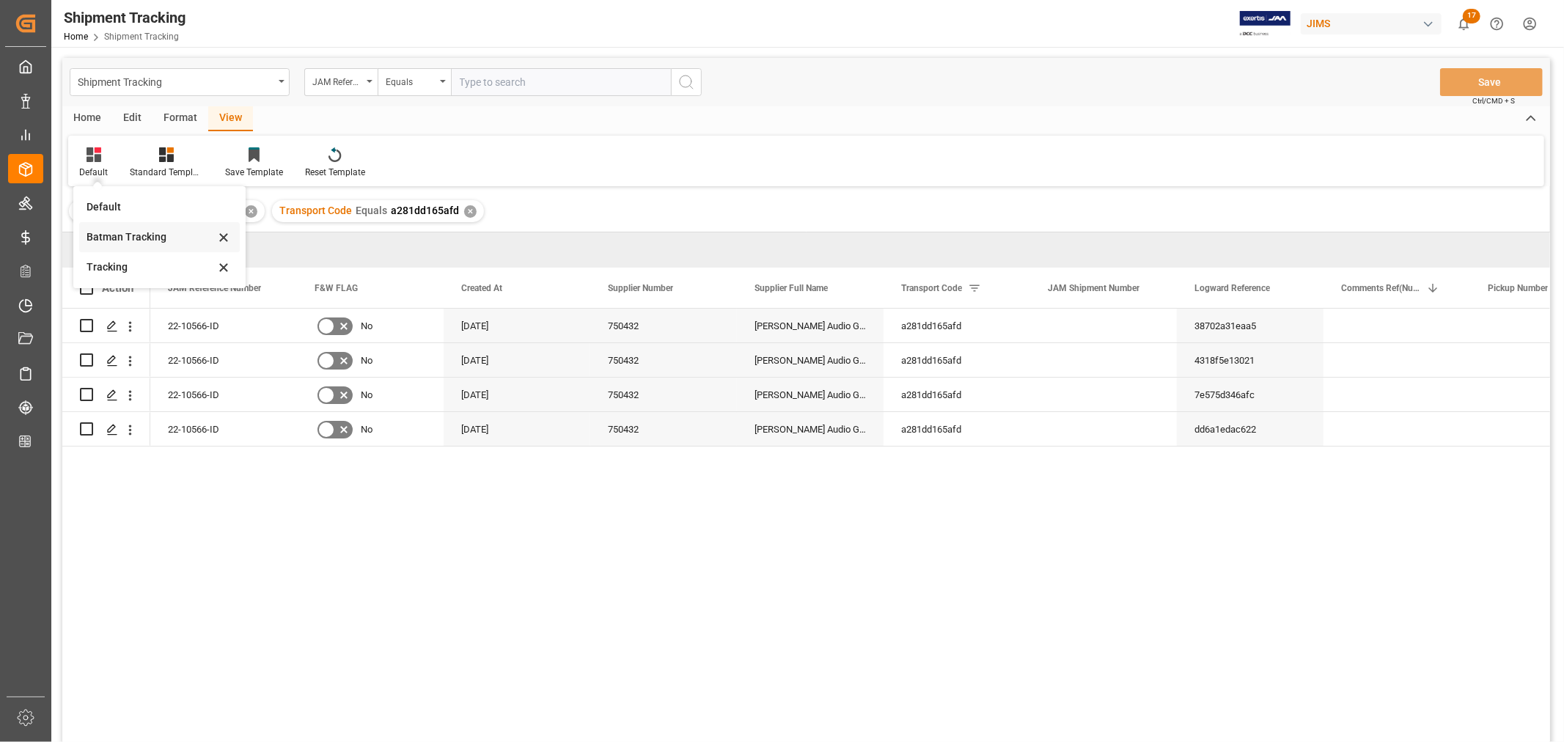
click at [128, 232] on div "Batman Tracking" at bounding box center [151, 237] width 128 height 15
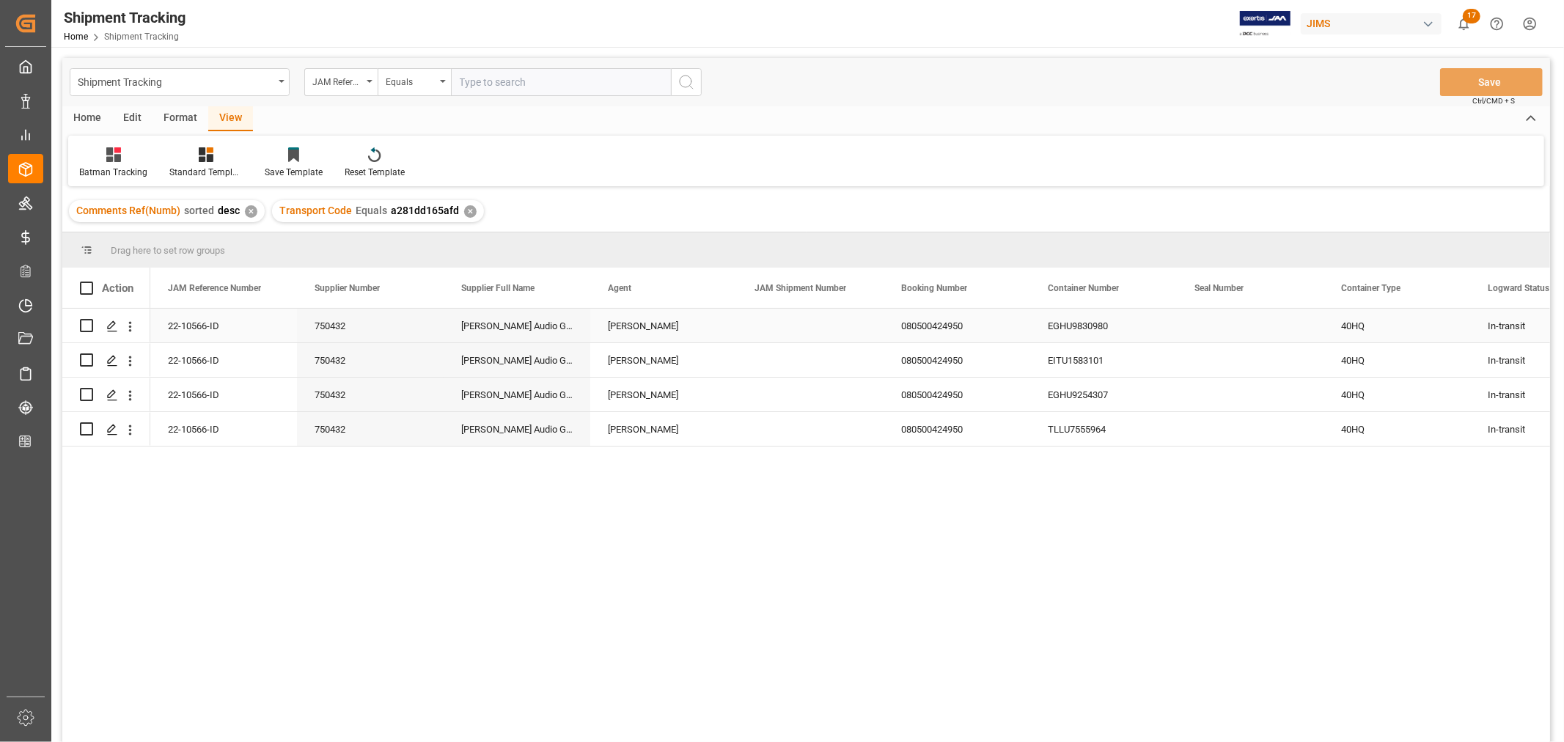
click at [1222, 317] on div "Press SPACE to select this row." at bounding box center [1250, 326] width 147 height 34
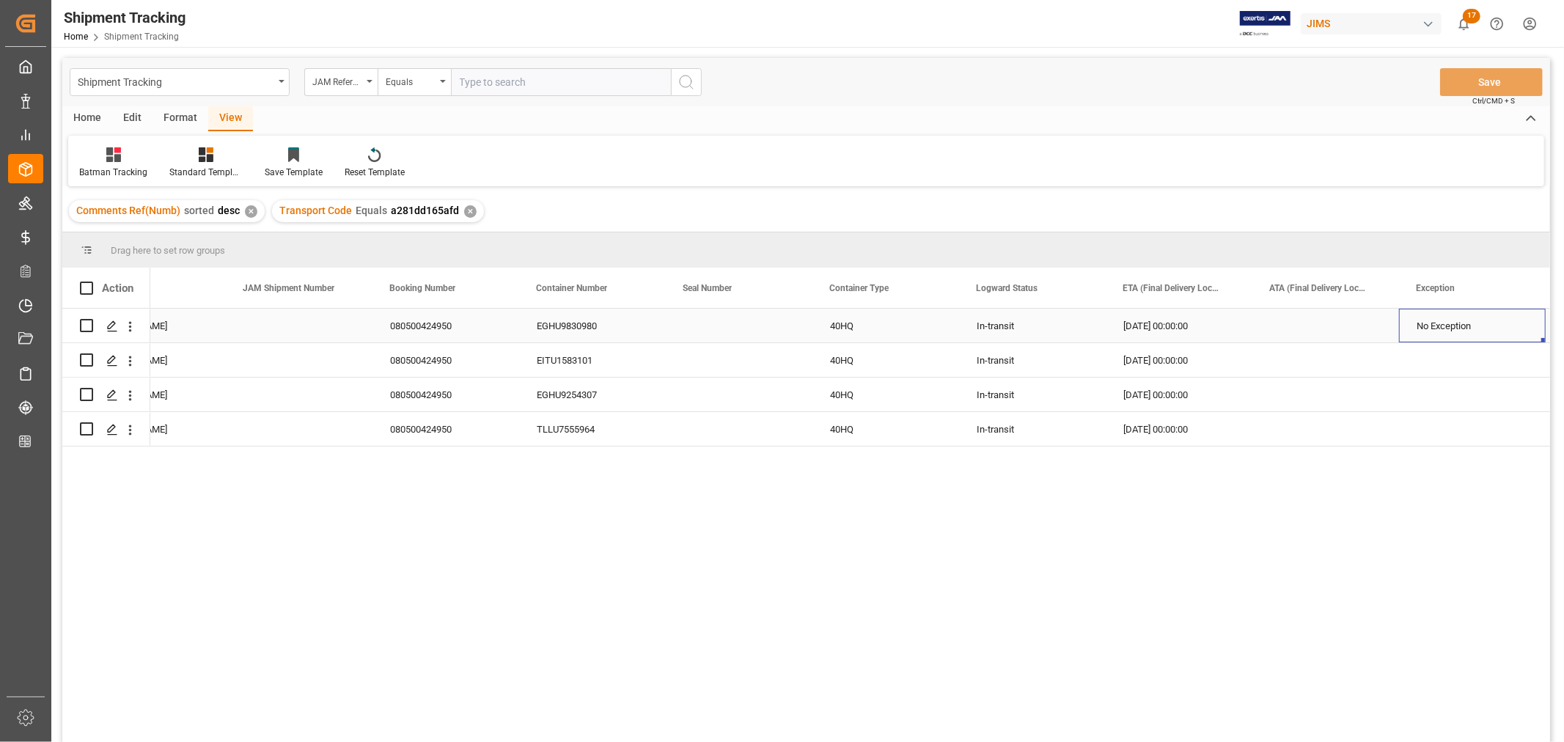
scroll to position [0, 658]
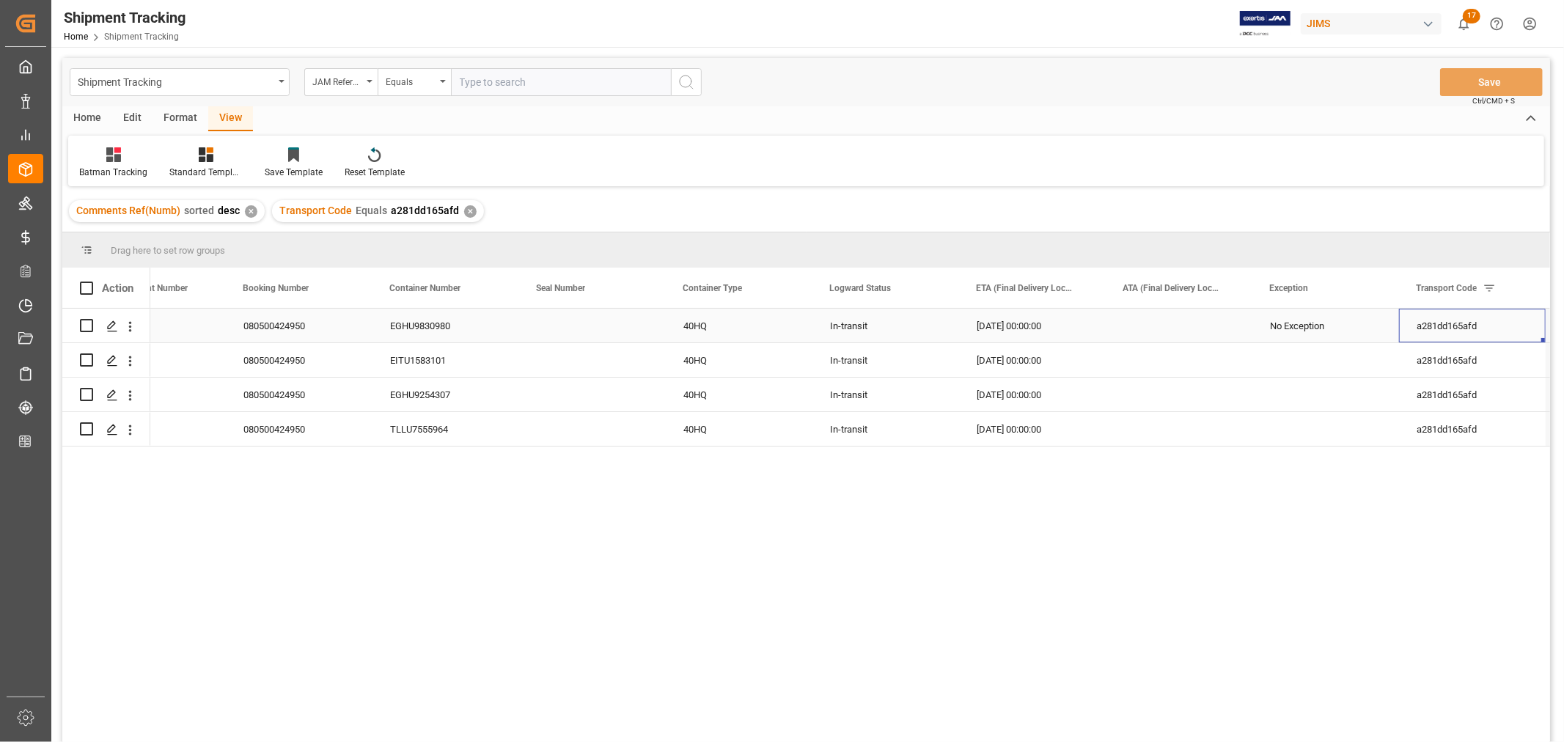
click at [1014, 324] on div "10-09-2025 00:00:00" at bounding box center [1032, 326] width 147 height 34
drag, startPoint x: 1103, startPoint y: 340, endPoint x: 1074, endPoint y: 420, distance: 84.9
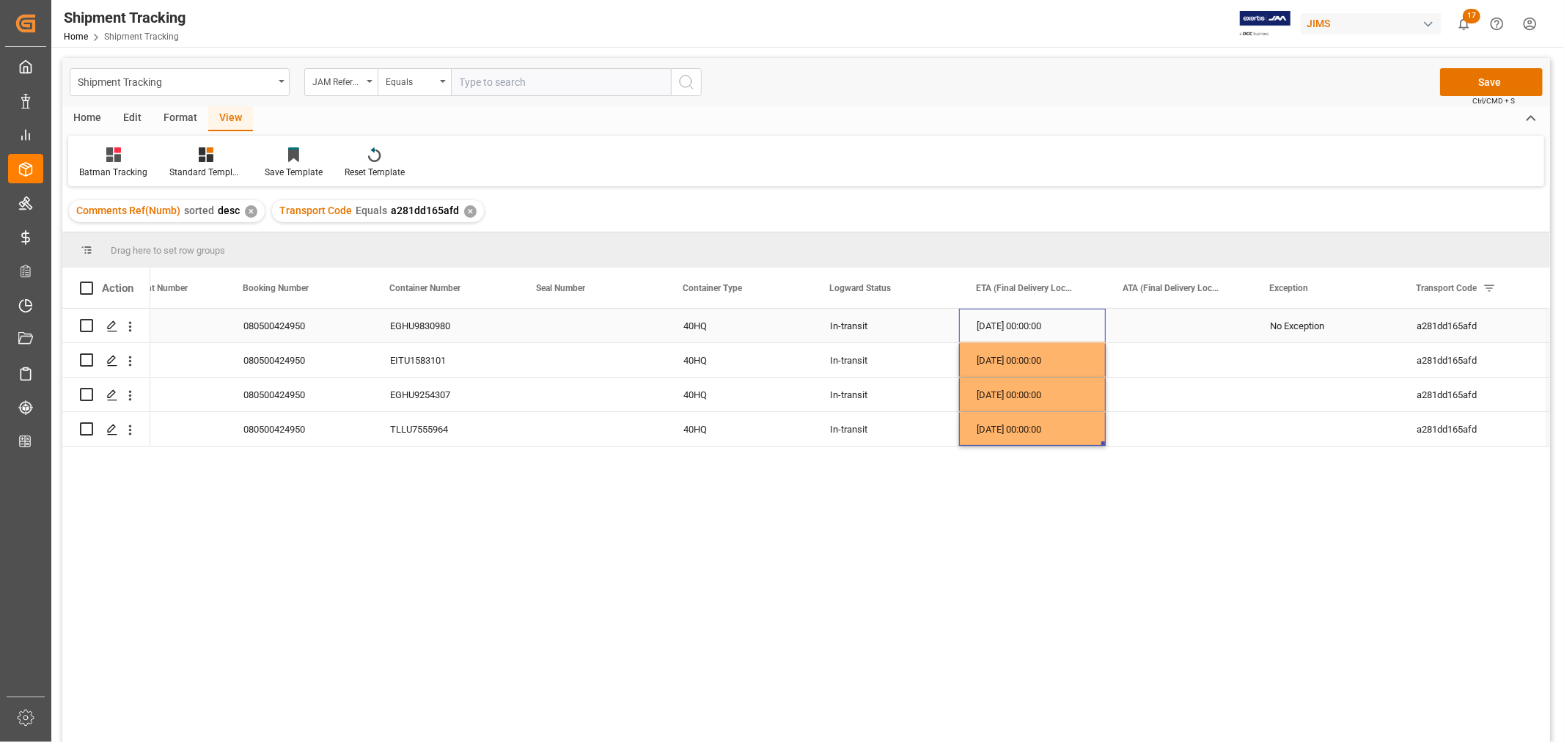
click at [1297, 319] on div "No Exception" at bounding box center [1325, 326] width 111 height 34
click at [1371, 334] on icon "open menu" at bounding box center [1372, 335] width 18 height 18
click at [1286, 595] on div "Priority" at bounding box center [1335, 606] width 141 height 51
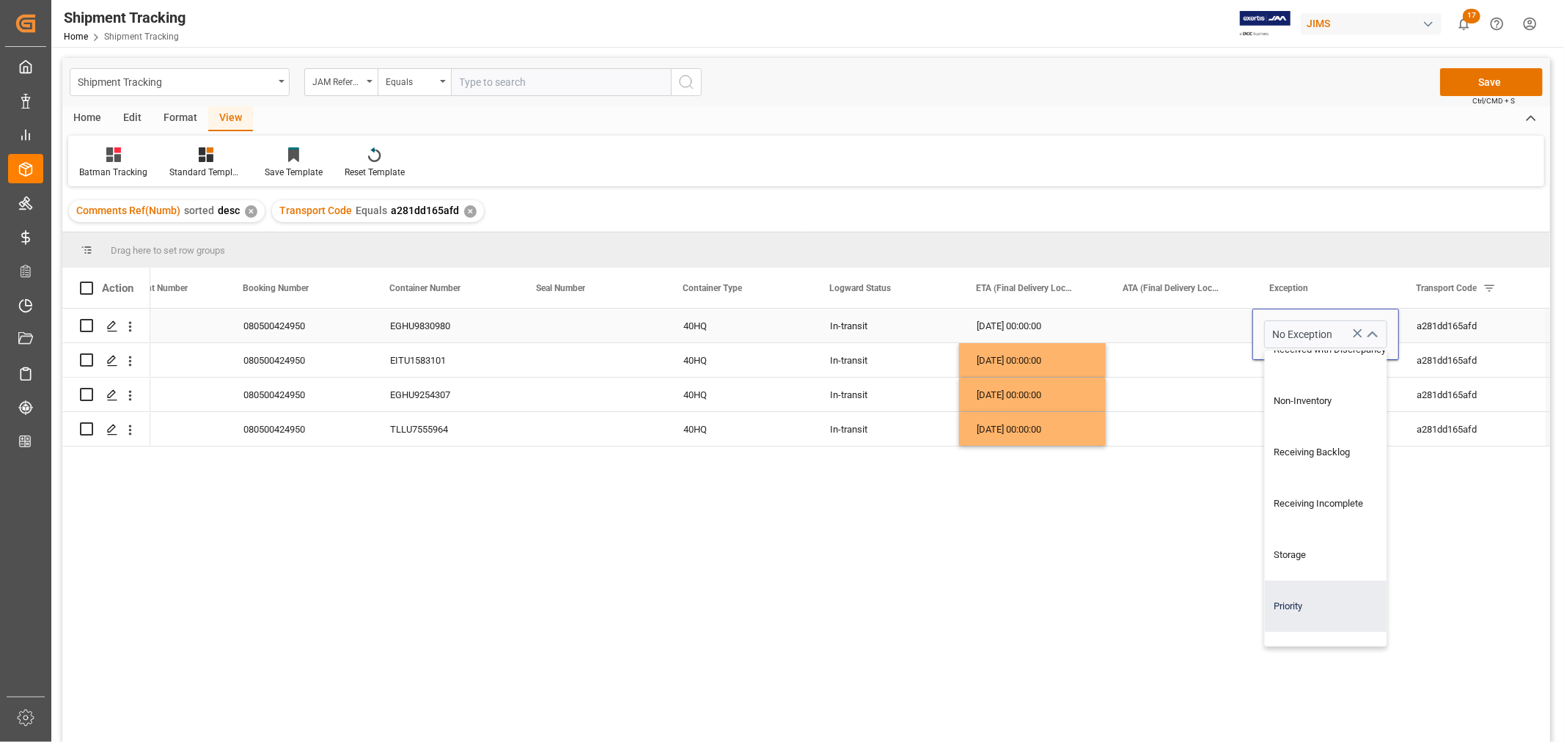
type input "Priority"
click at [1197, 323] on div "Press SPACE to select this row." at bounding box center [1179, 326] width 147 height 34
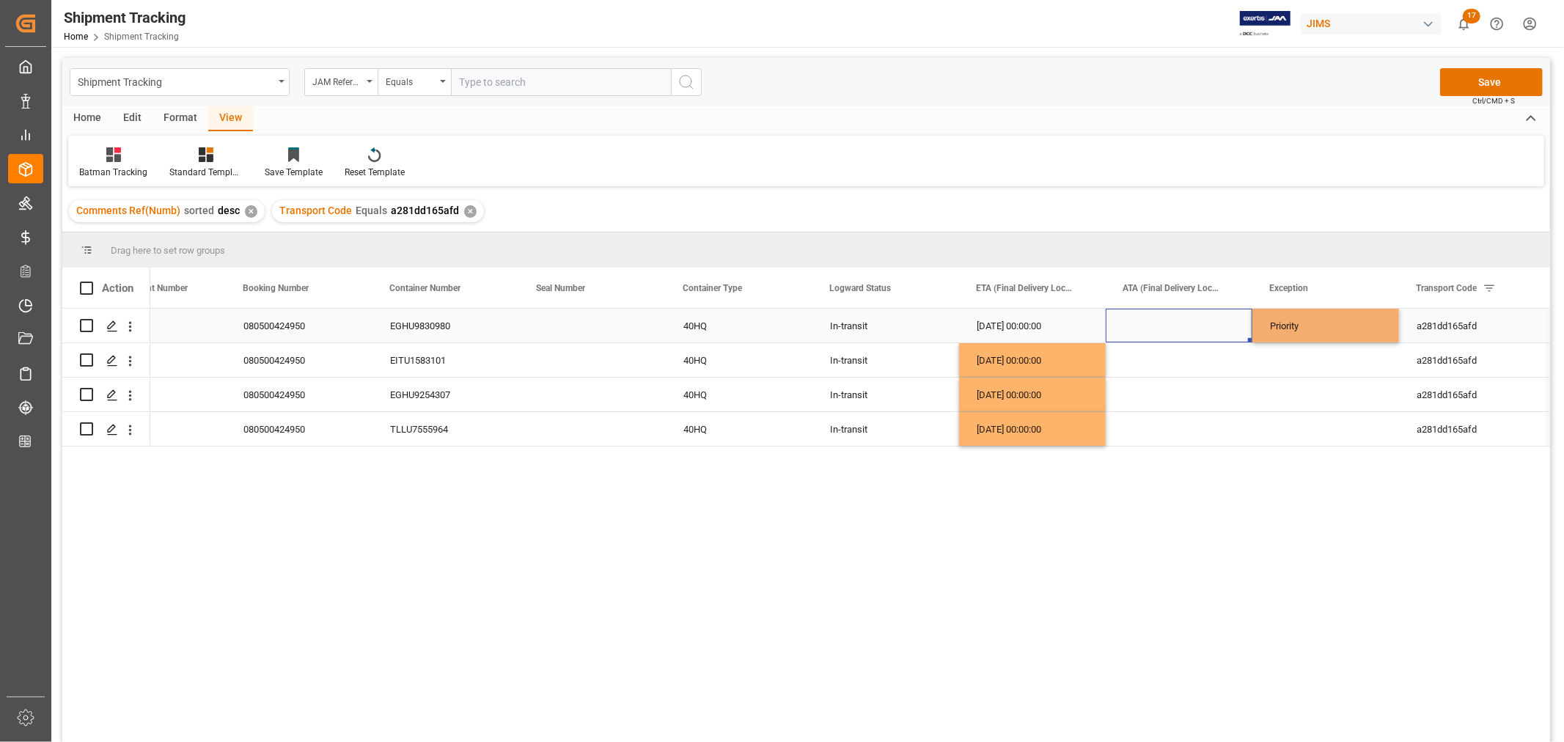
click at [1309, 324] on div "Priority" at bounding box center [1325, 326] width 111 height 34
drag, startPoint x: 1395, startPoint y: 340, endPoint x: 1368, endPoint y: 435, distance: 98.9
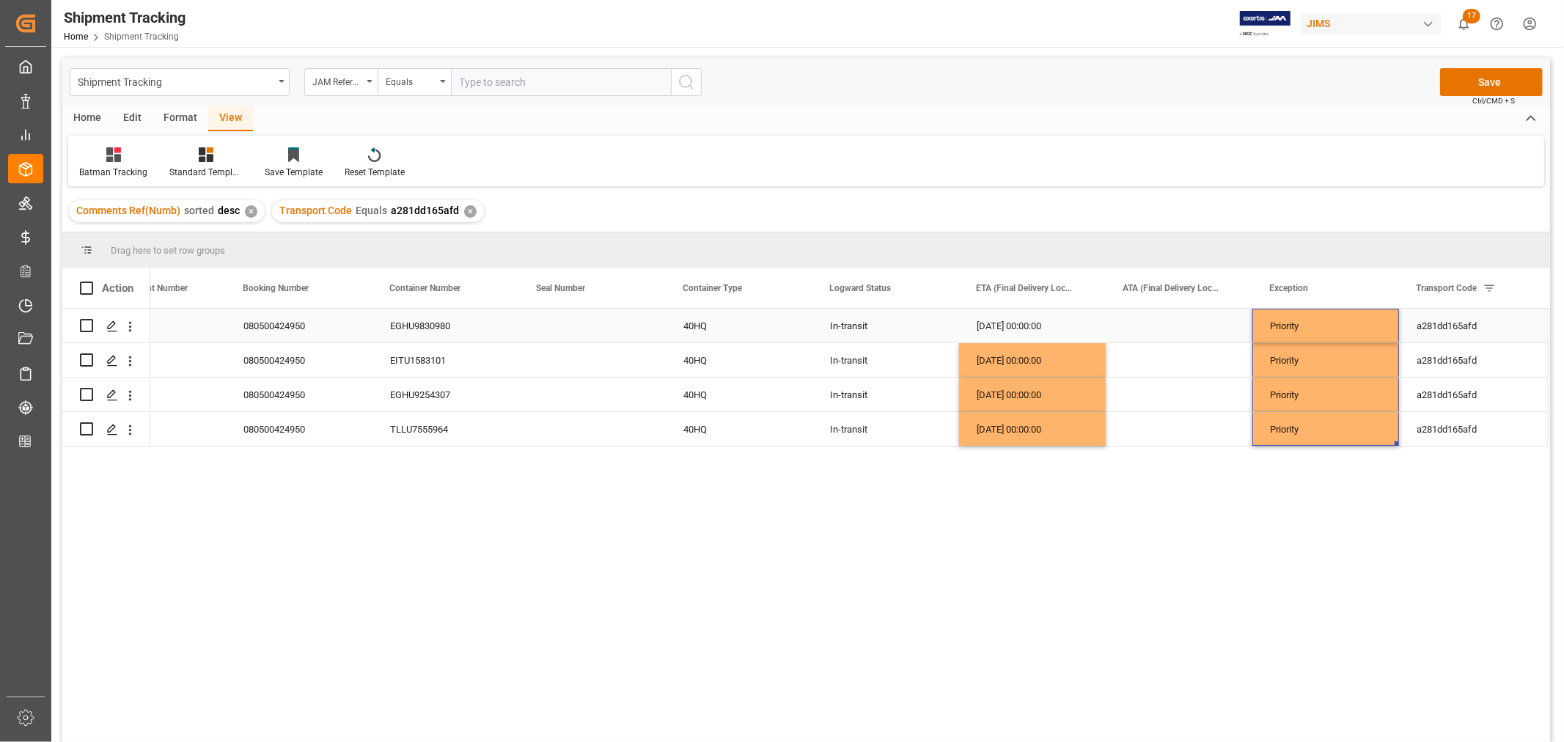
click at [1329, 320] on div "Priority" at bounding box center [1325, 326] width 111 height 34
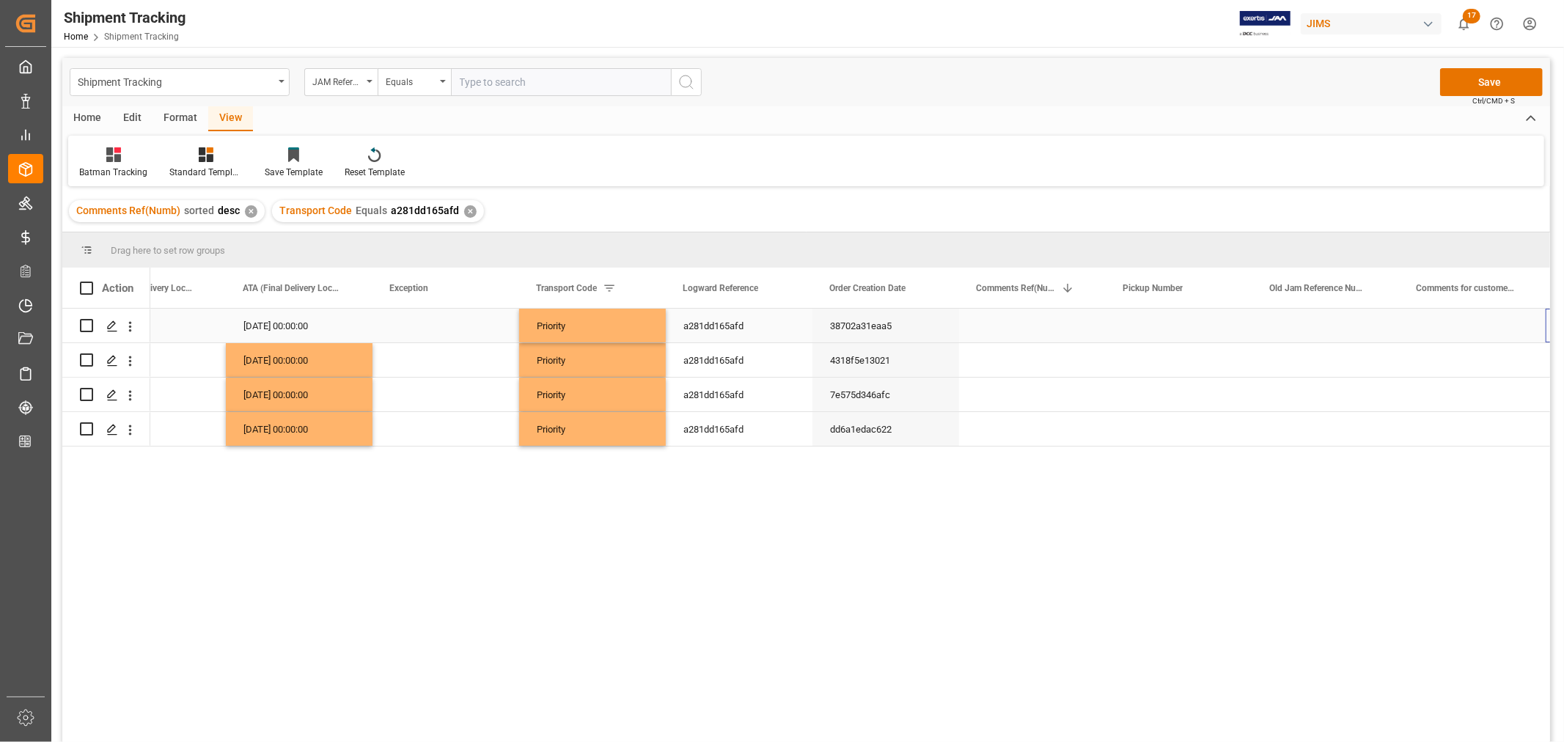
scroll to position [0, 0]
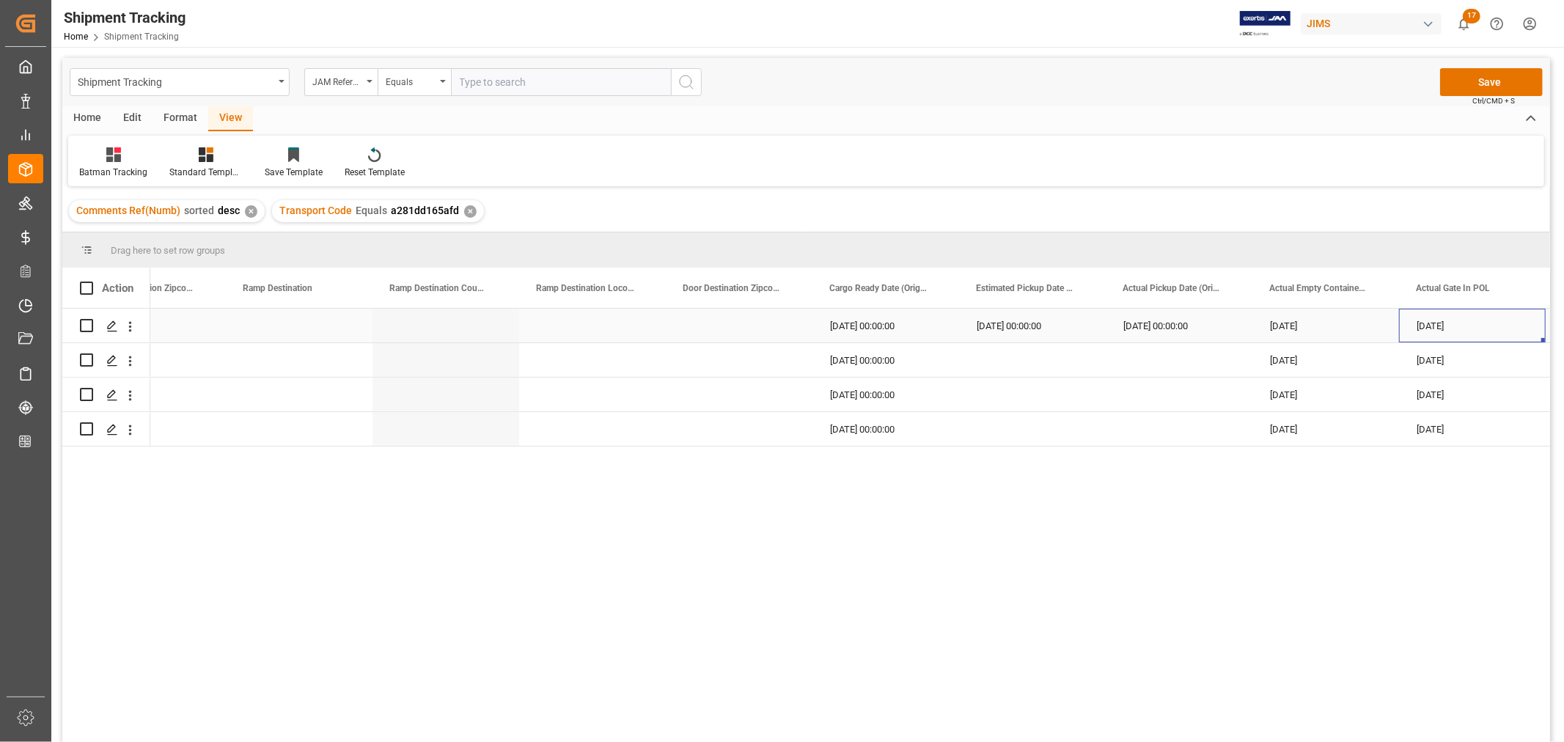
click at [875, 319] on div "08-16-2025 00:00:00" at bounding box center [886, 326] width 147 height 34
drag, startPoint x: 957, startPoint y: 341, endPoint x: 937, endPoint y: 421, distance: 82.5
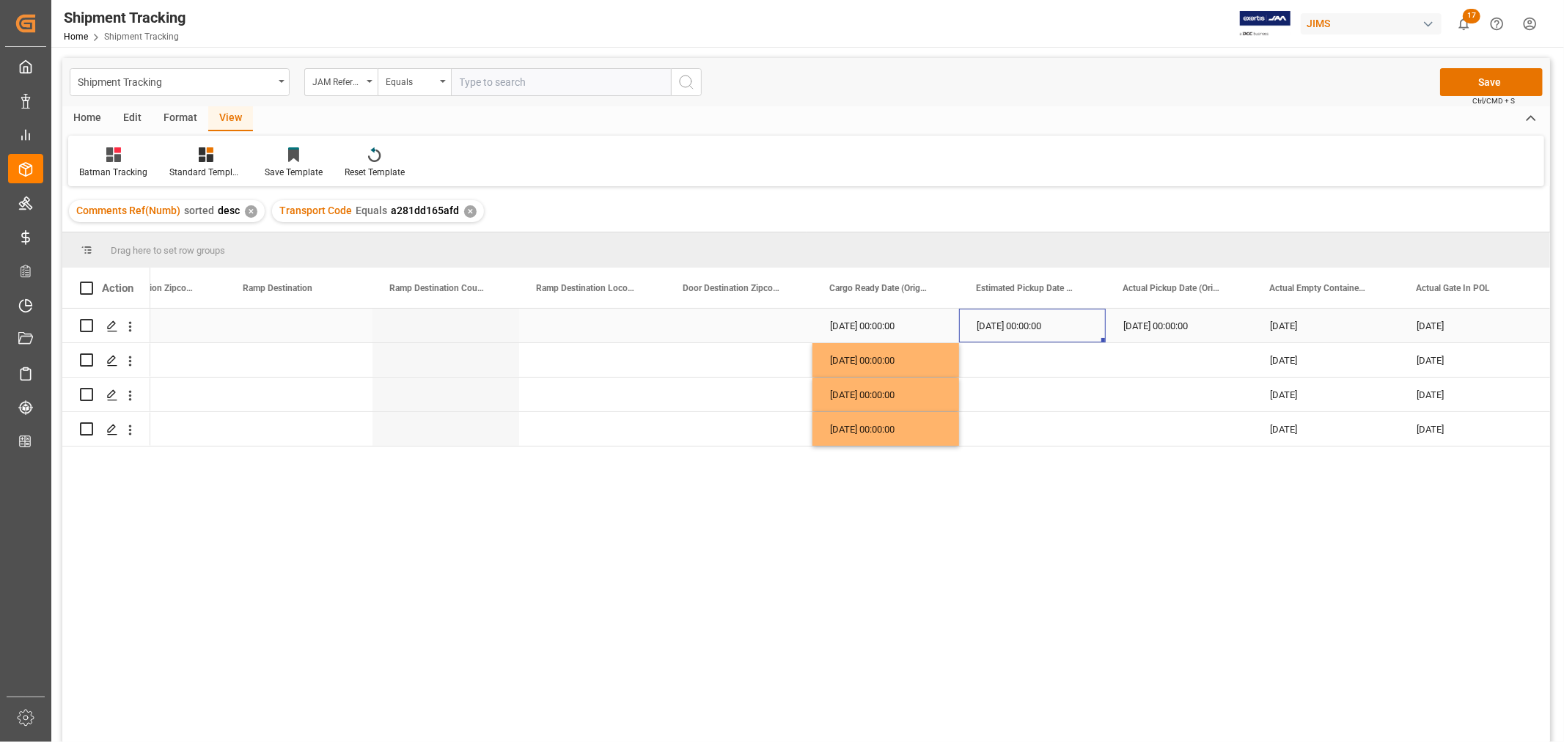
click at [1019, 313] on div "08-16-2025 00:00:00" at bounding box center [1032, 326] width 147 height 34
drag, startPoint x: 1102, startPoint y: 340, endPoint x: 1091, endPoint y: 422, distance: 82.8
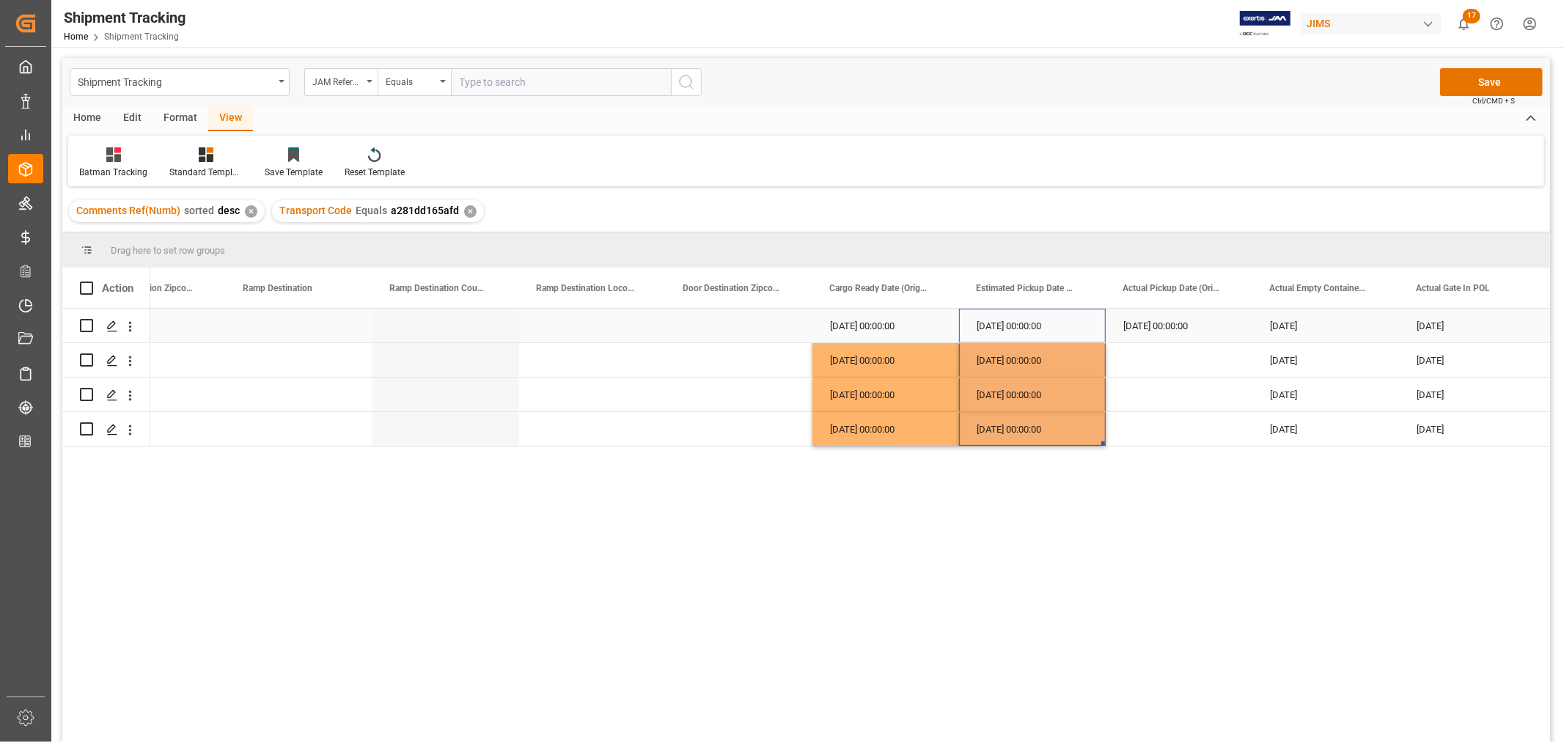
click at [1143, 313] on div "08-16-2025 00:00:00" at bounding box center [1179, 326] width 147 height 34
drag, startPoint x: 1250, startPoint y: 340, endPoint x: 1248, endPoint y: 425, distance: 85.8
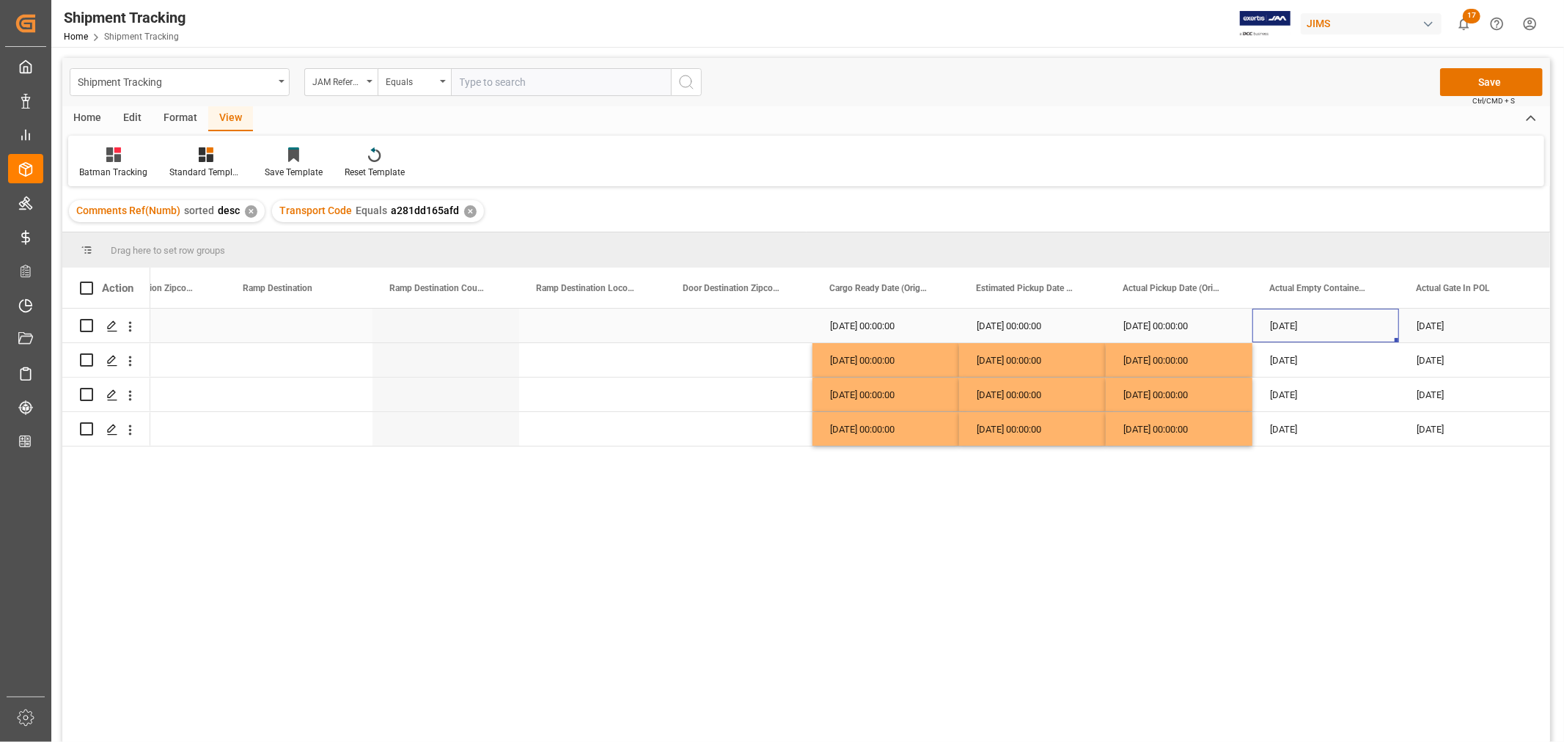
click at [1340, 328] on div "08-16-2025" at bounding box center [1326, 326] width 147 height 34
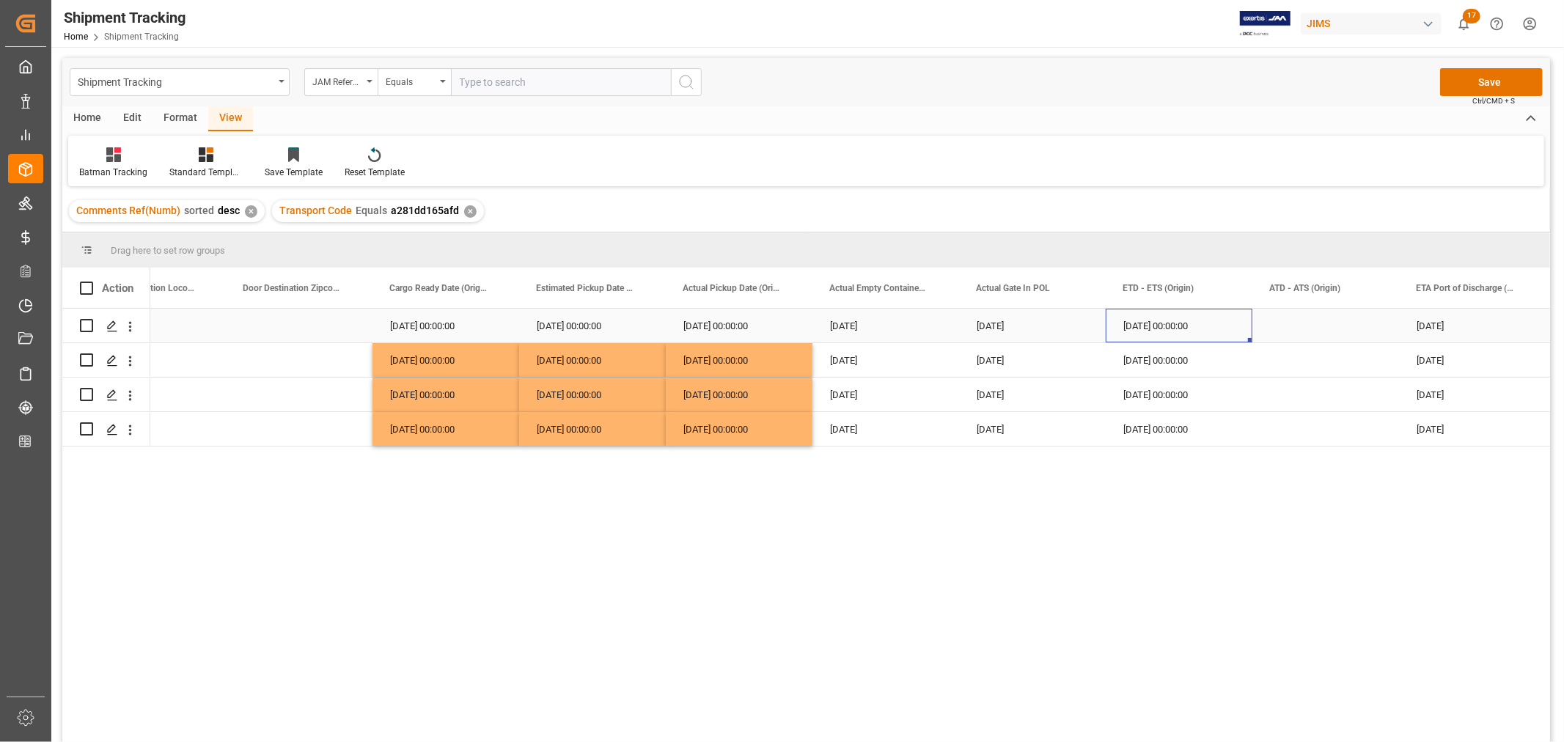
click at [1160, 323] on div "08-23-2025 00:00:00" at bounding box center [1179, 326] width 147 height 34
drag, startPoint x: 1250, startPoint y: 340, endPoint x: 1241, endPoint y: 429, distance: 89.2
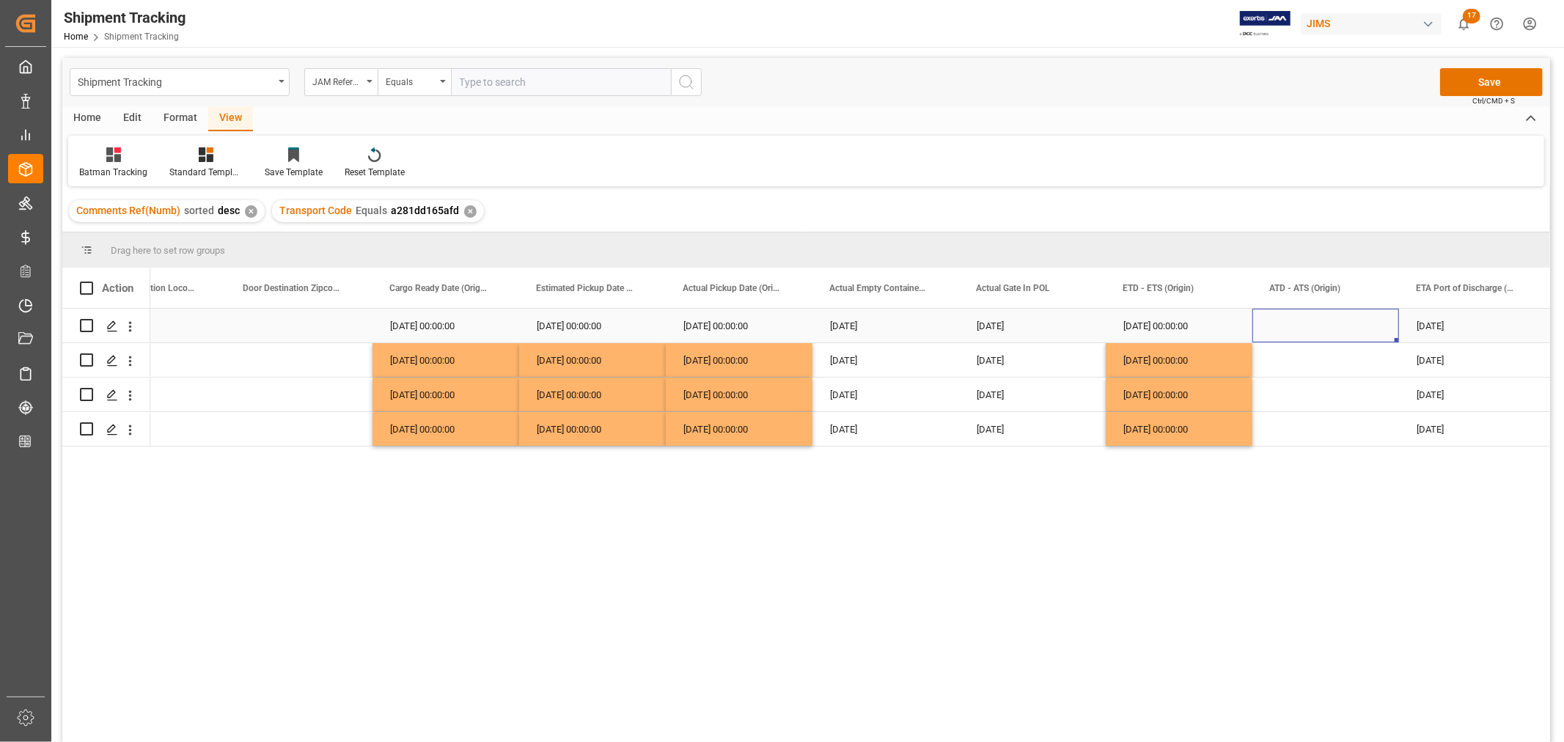
click at [1302, 327] on div "Press SPACE to select this row." at bounding box center [1326, 326] width 147 height 34
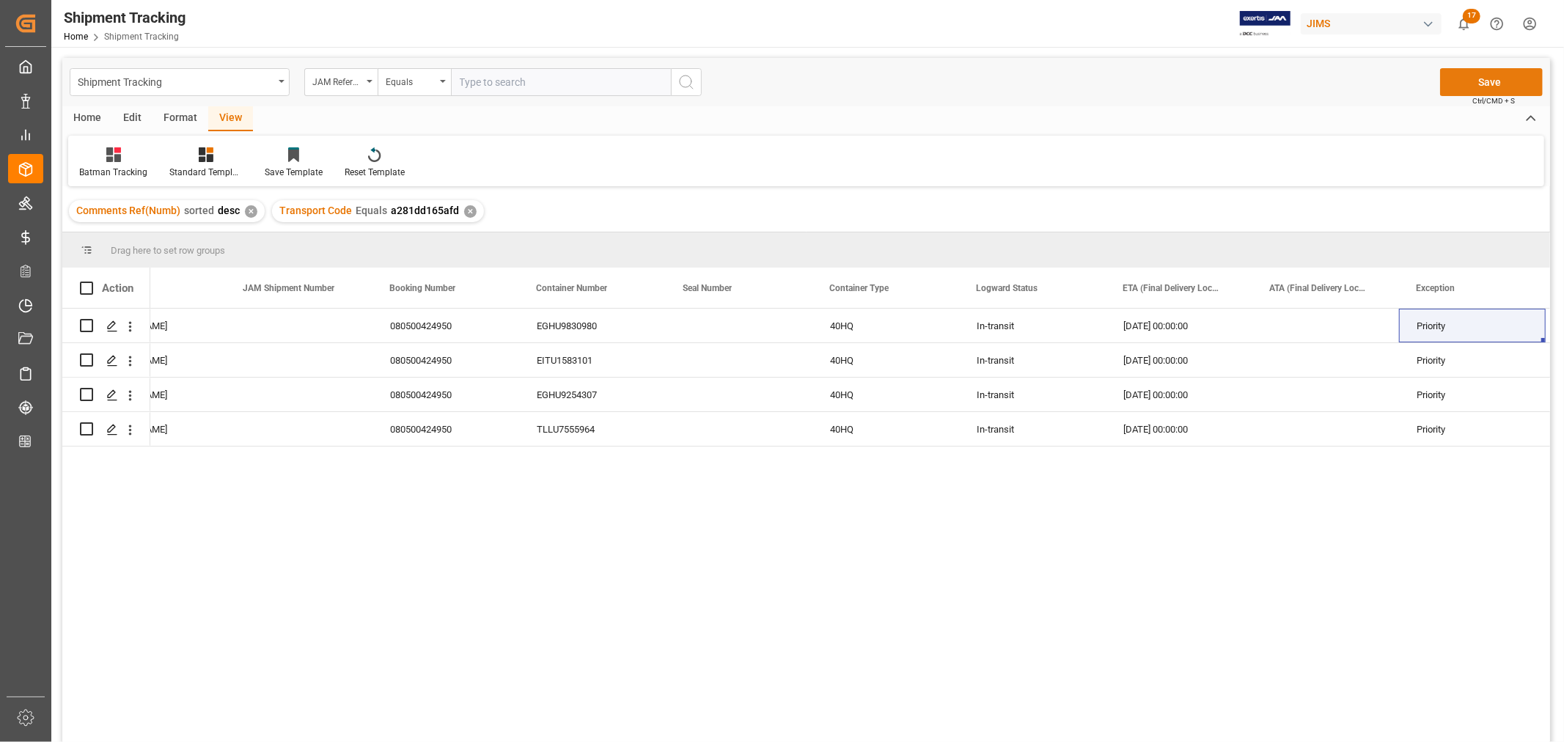
click at [1478, 78] on button "Save" at bounding box center [1491, 82] width 103 height 28
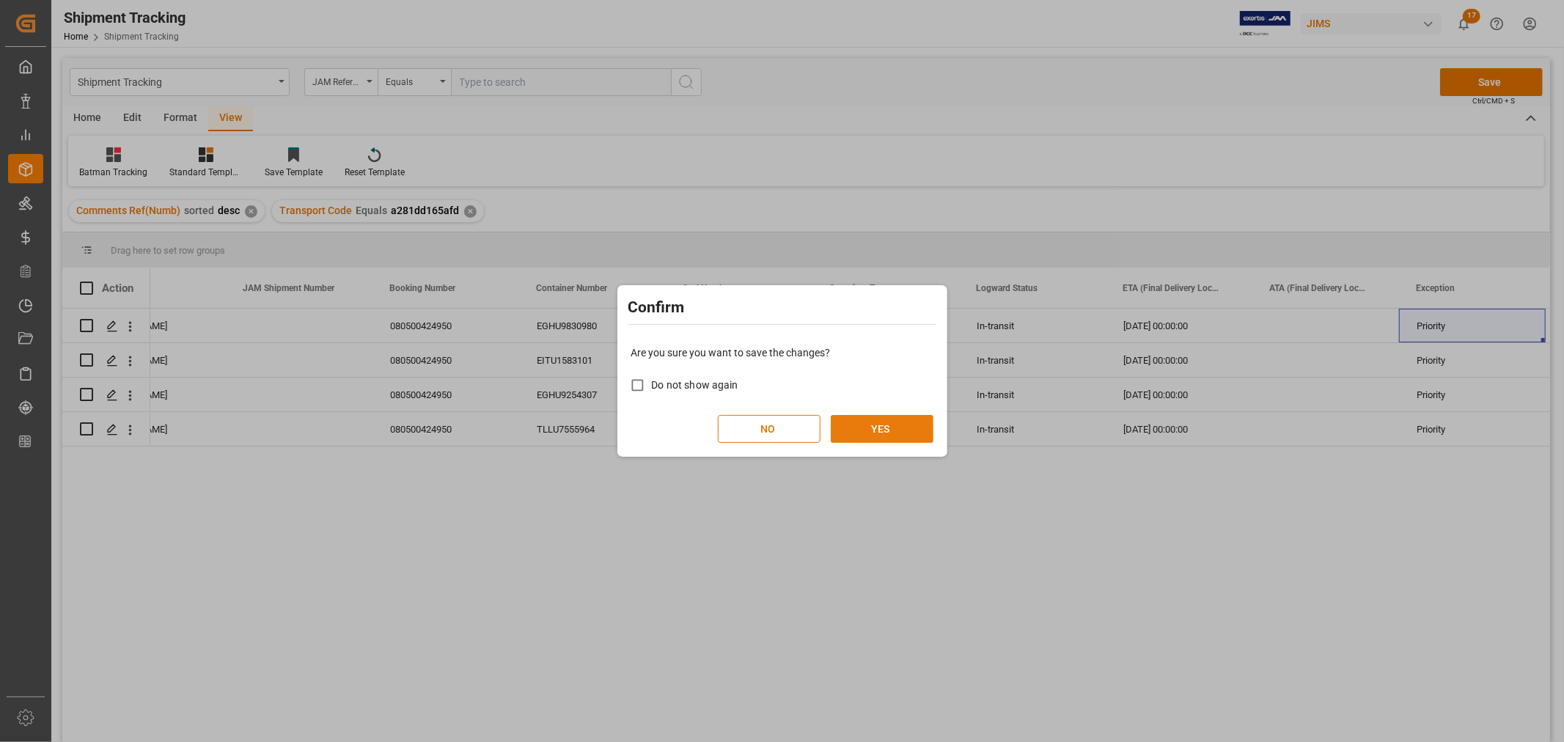
click at [863, 427] on button "YES" at bounding box center [882, 429] width 103 height 28
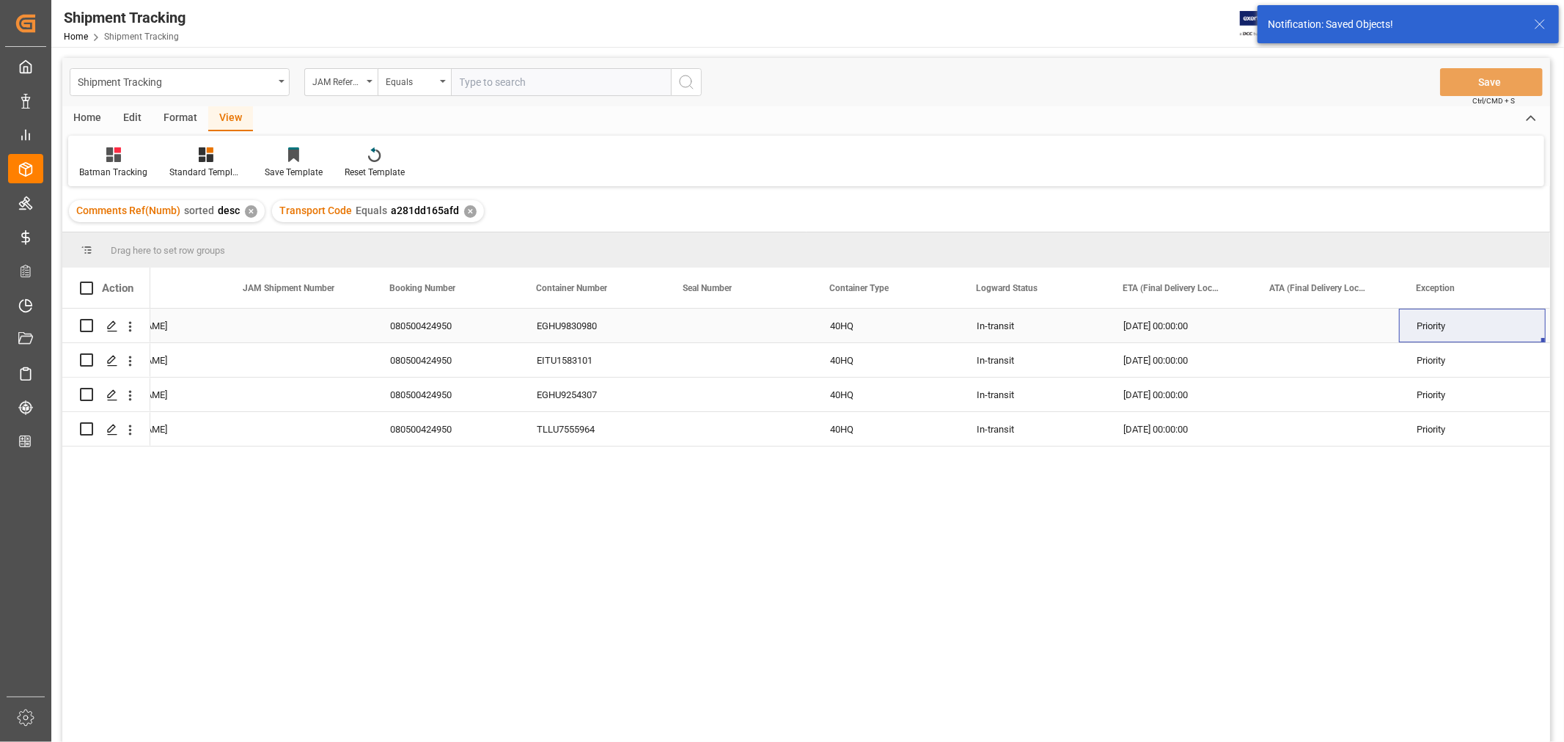
click at [695, 329] on div "Press SPACE to select this row." at bounding box center [739, 326] width 147 height 34
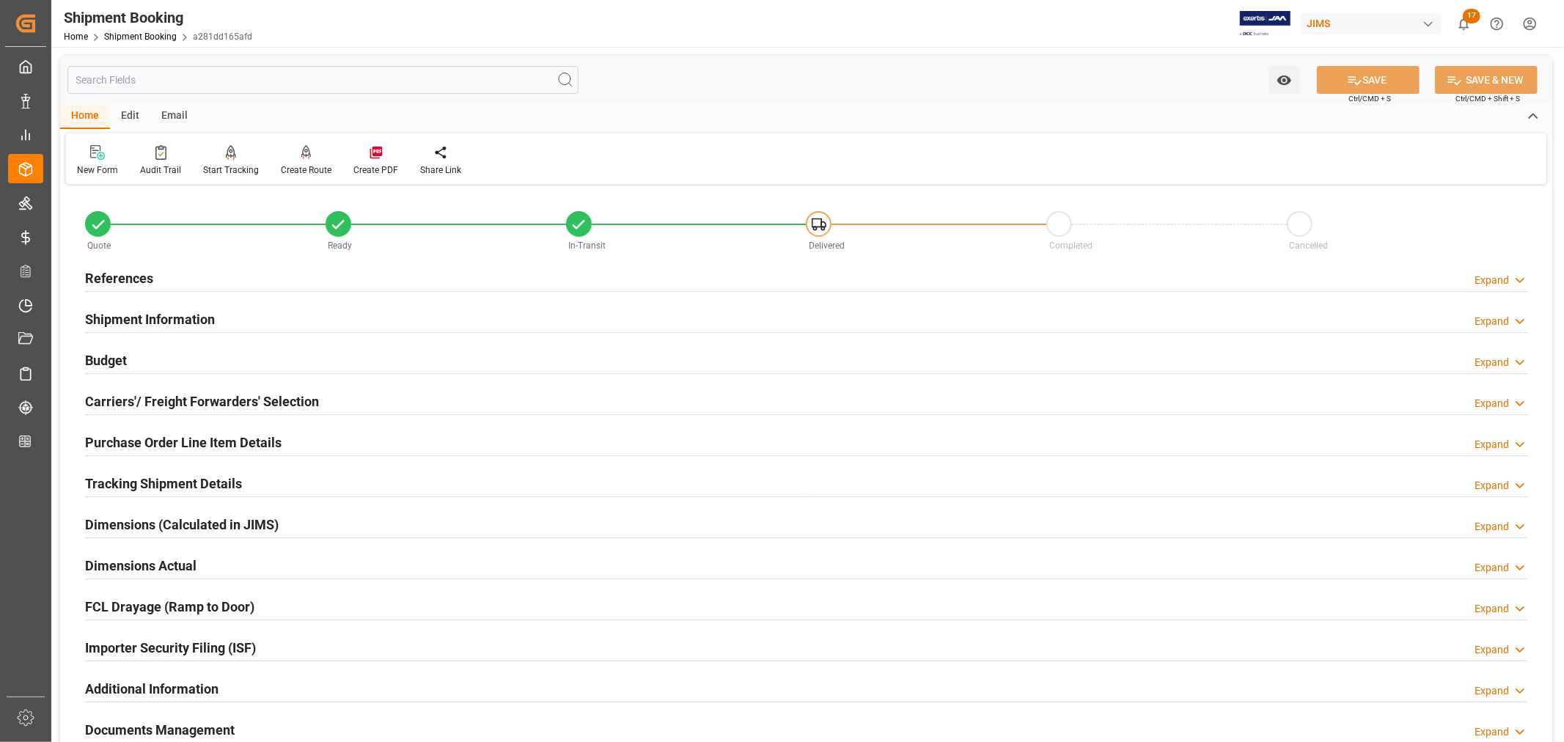
click at [165, 487] on h2 "Tracking Shipment Details" at bounding box center [163, 484] width 157 height 20
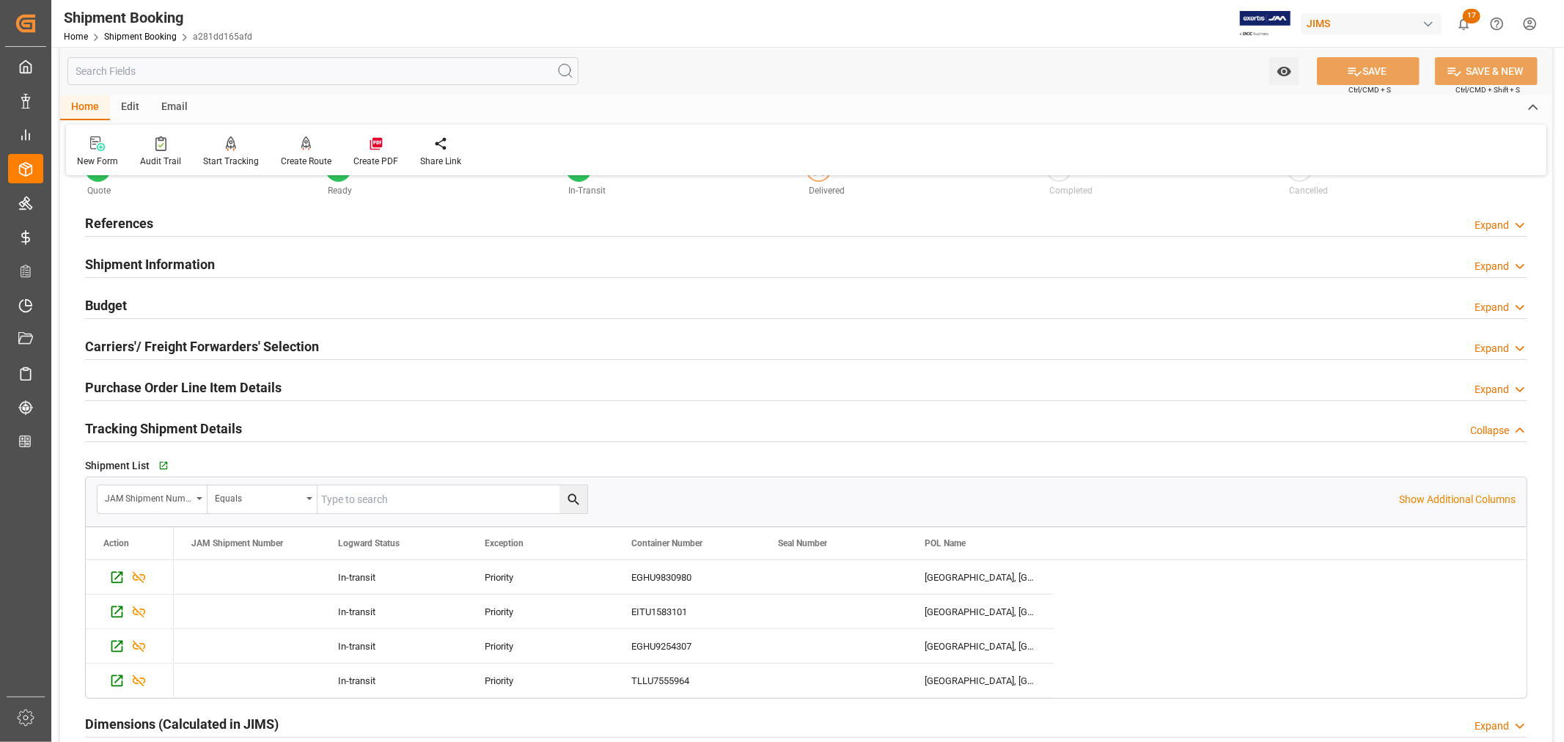
scroll to position [81, 0]
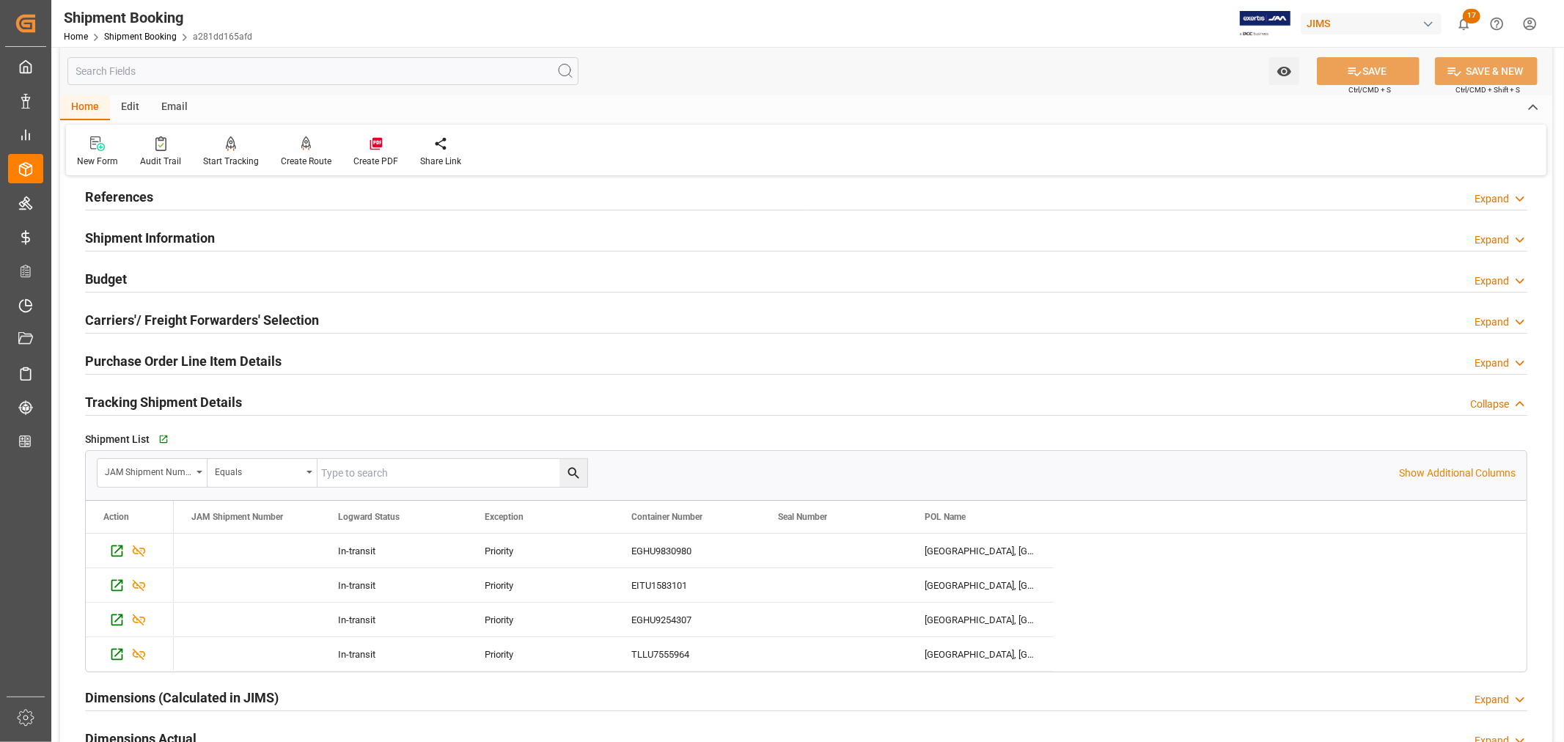
click at [155, 408] on h2 "Tracking Shipment Details" at bounding box center [163, 402] width 157 height 20
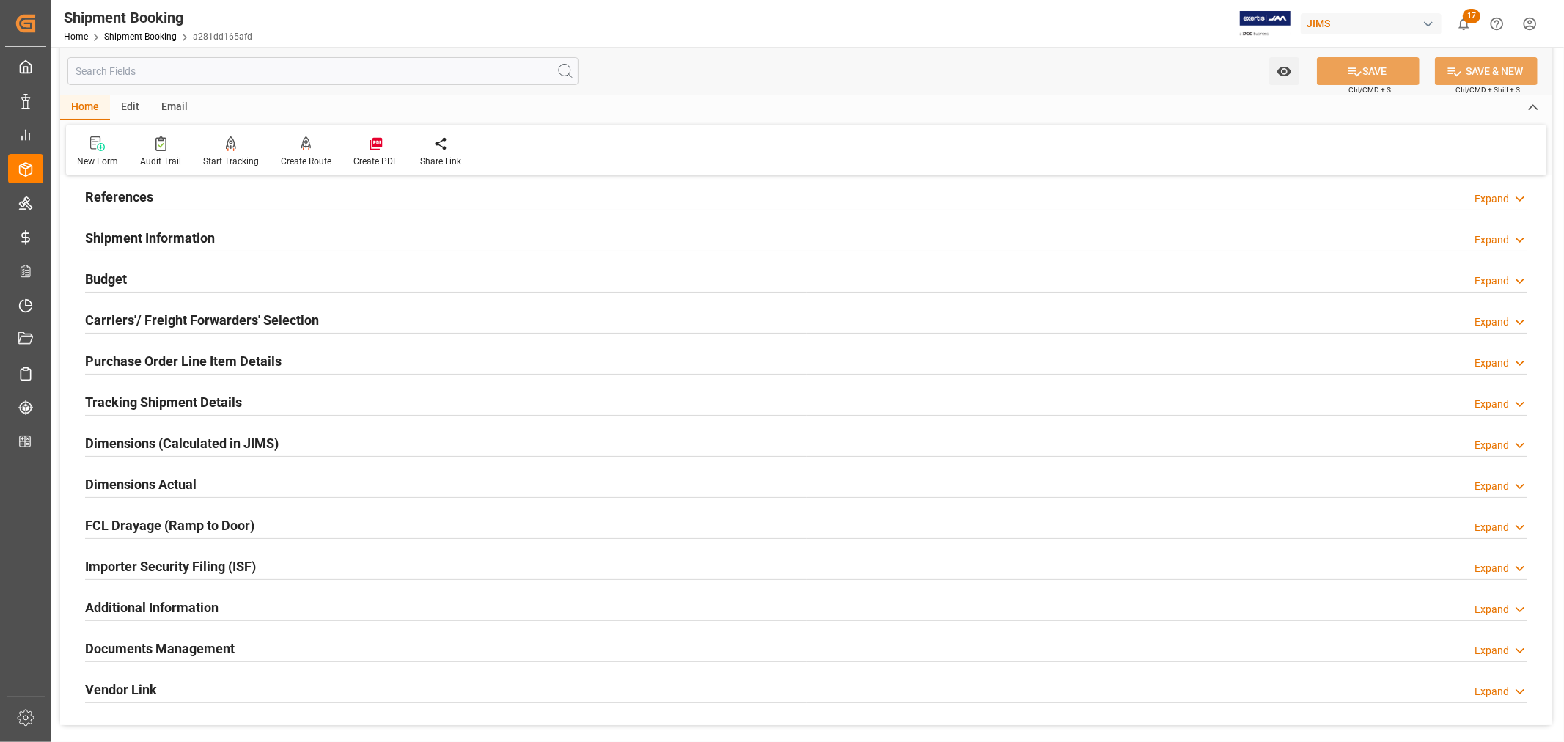
click at [164, 231] on h2 "Shipment Information" at bounding box center [150, 238] width 130 height 20
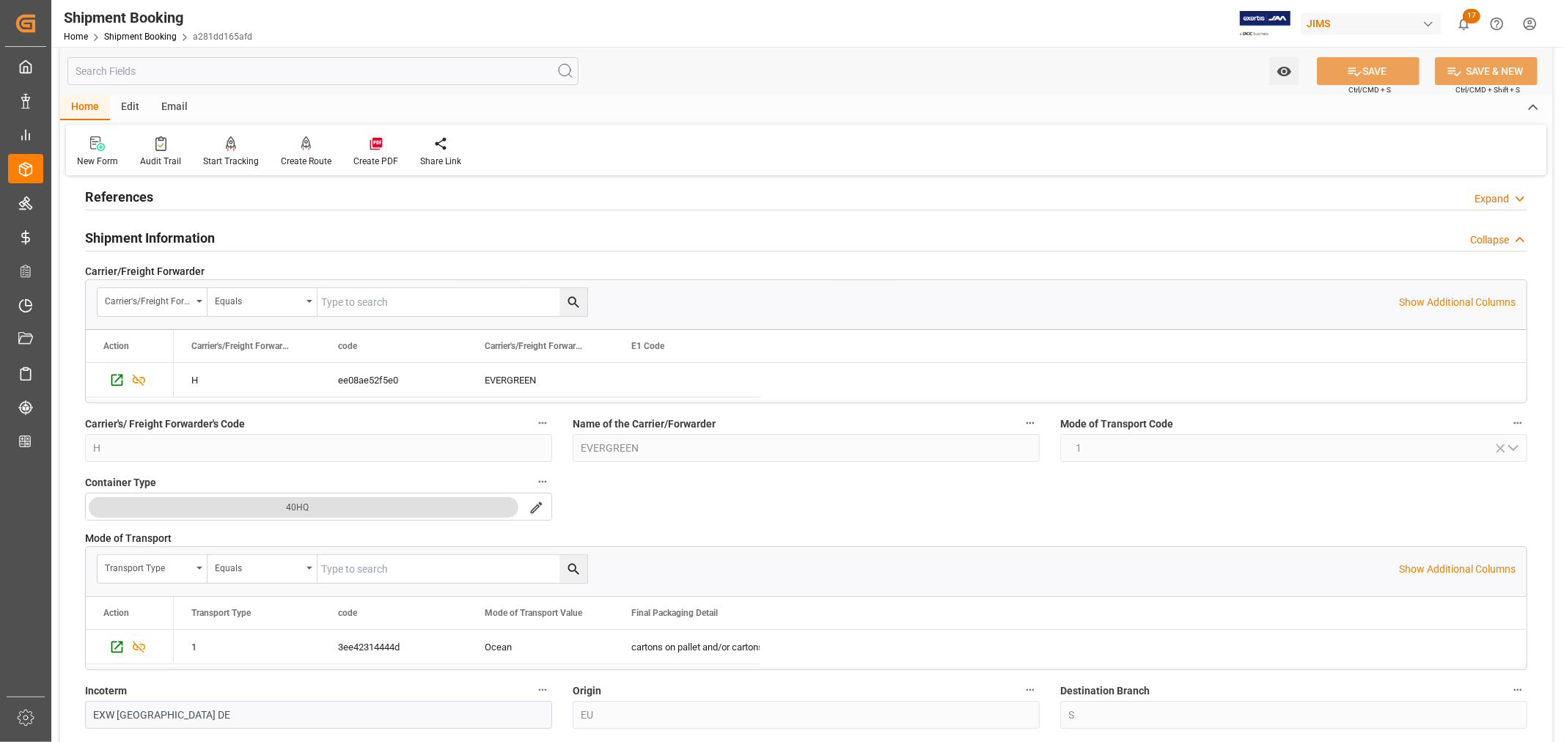
click at [164, 231] on h2 "Shipment Information" at bounding box center [150, 238] width 130 height 20
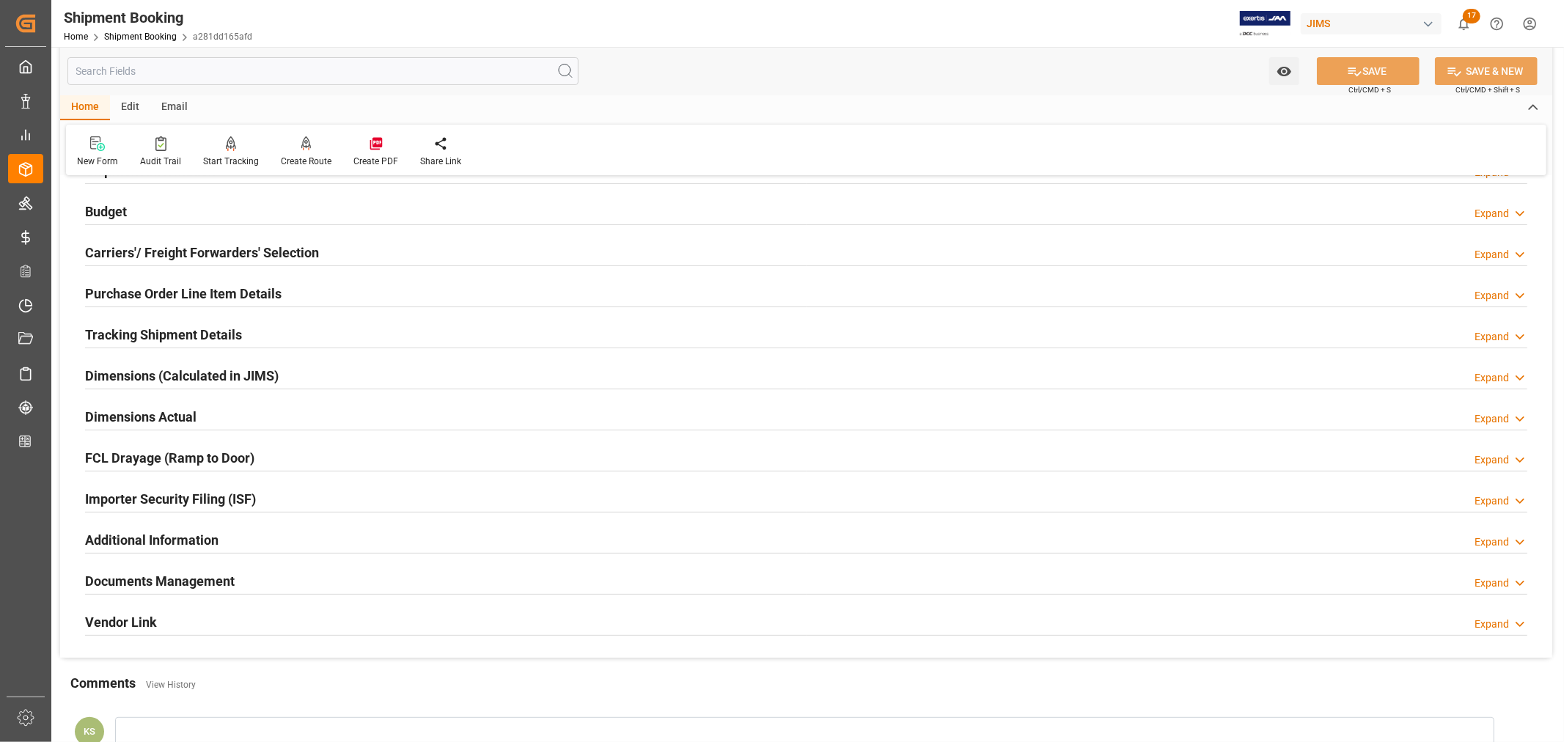
scroll to position [163, 0]
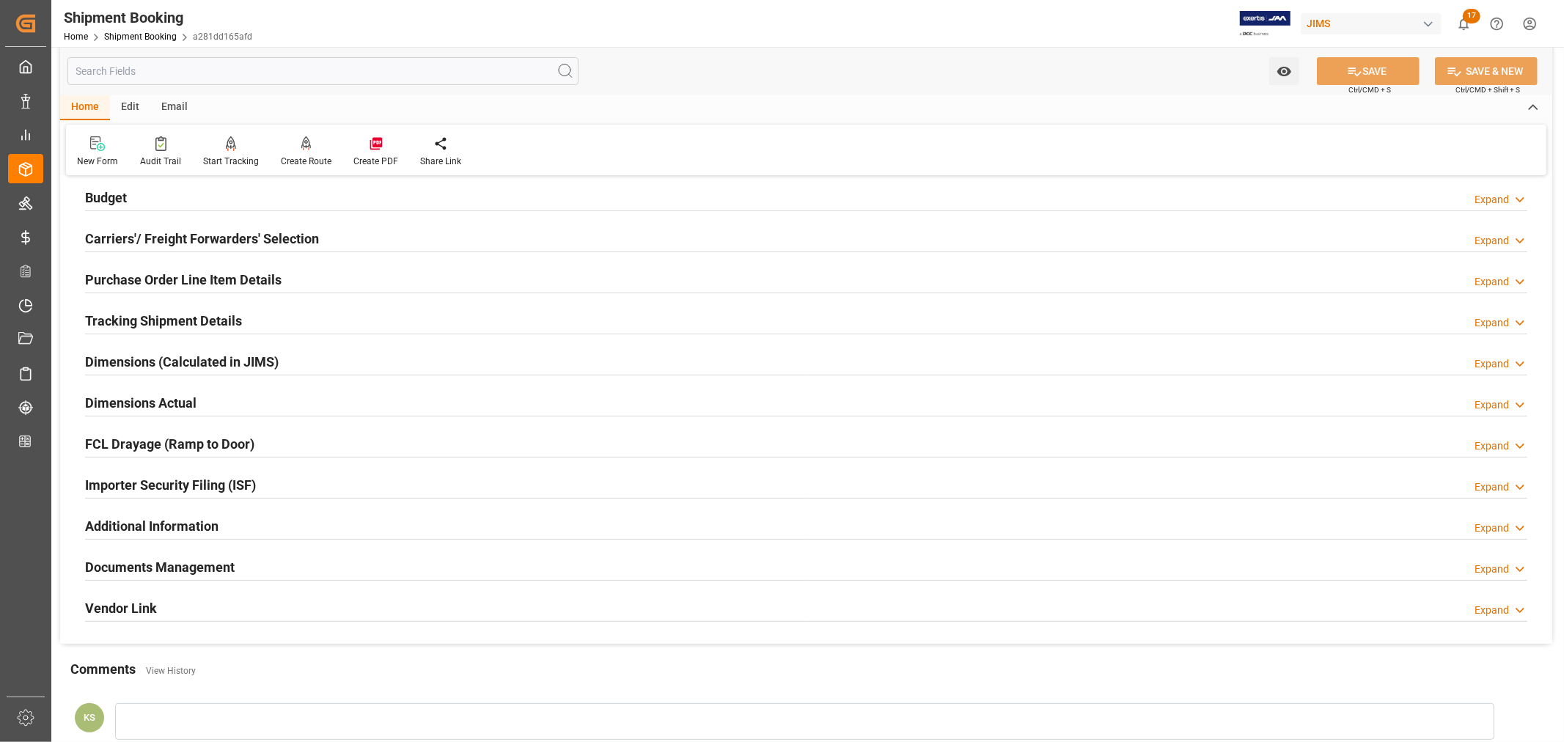
click at [318, 481] on div "Importer Security Filing (ISF) Expand" at bounding box center [806, 484] width 1443 height 28
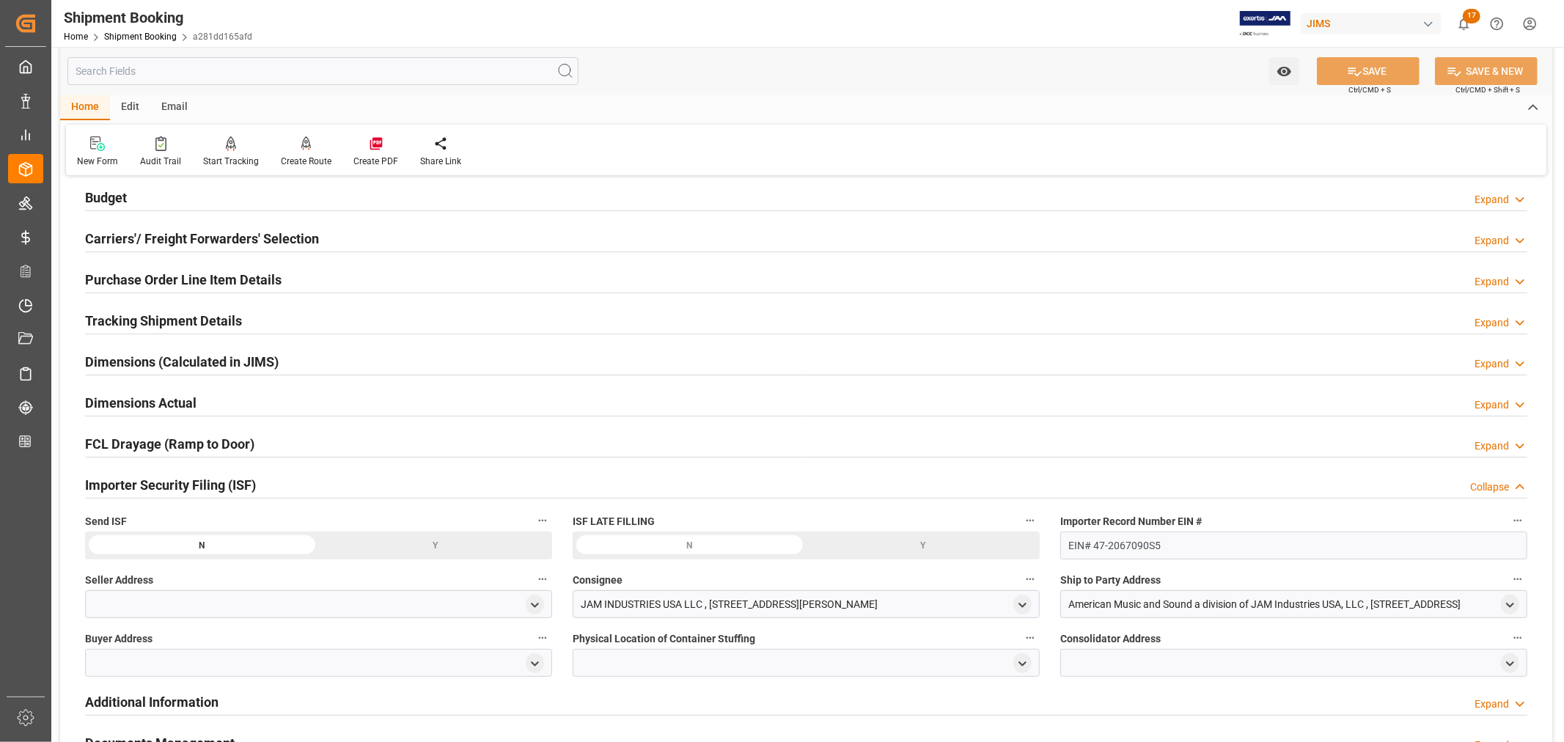
click at [318, 481] on div "Importer Security Filing (ISF) Collapse" at bounding box center [806, 484] width 1443 height 28
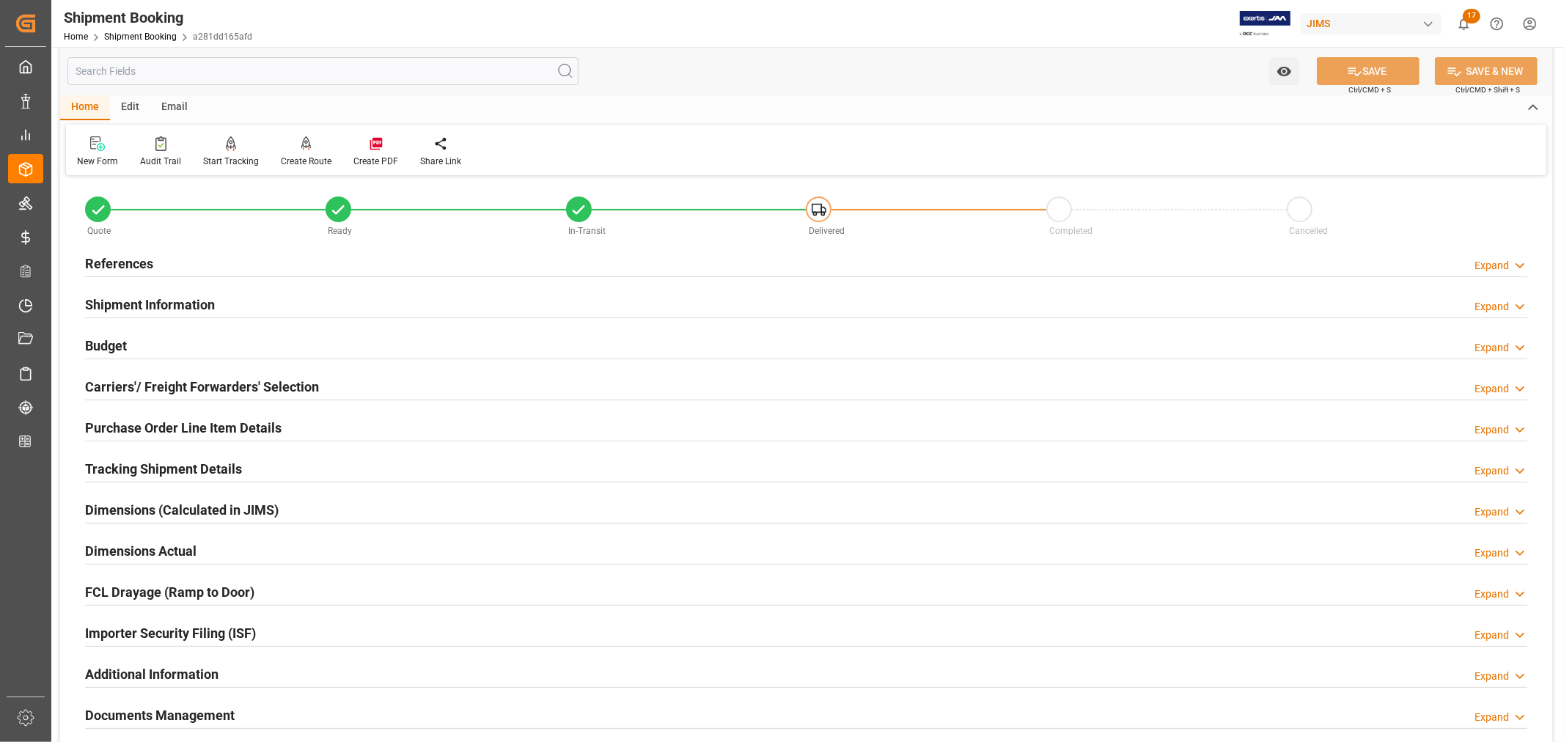
scroll to position [0, 0]
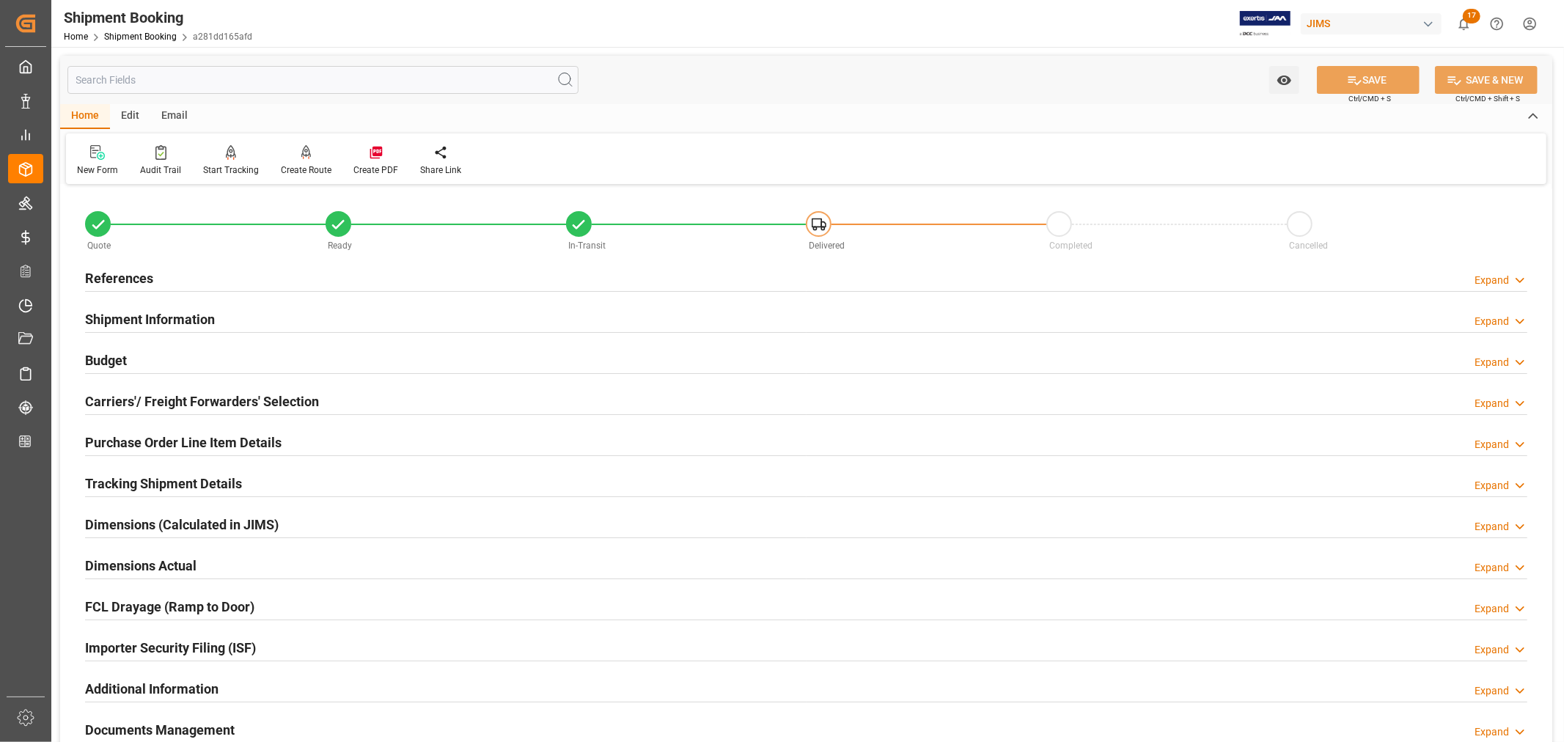
click at [203, 317] on h2 "Shipment Information" at bounding box center [150, 319] width 130 height 20
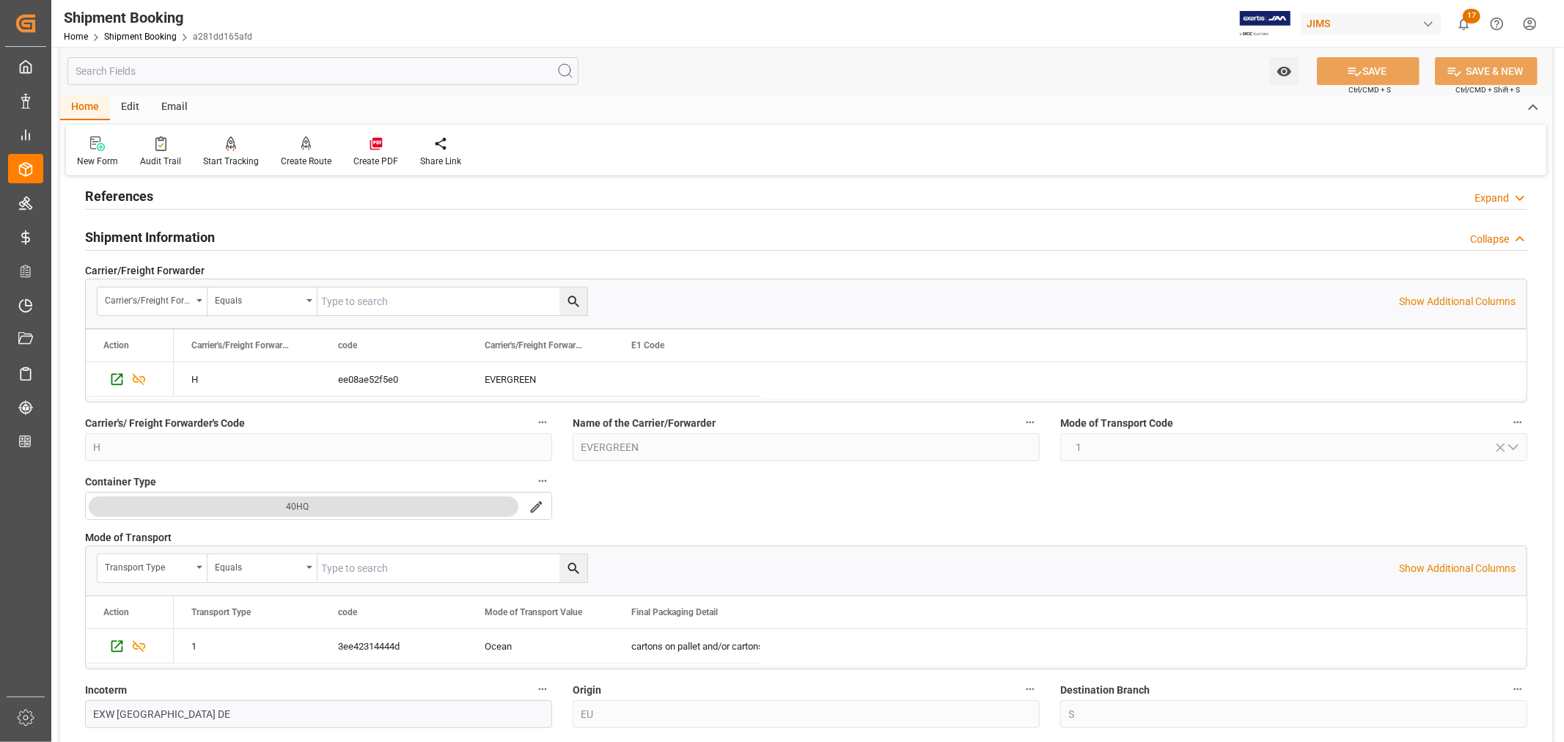
scroll to position [326, 0]
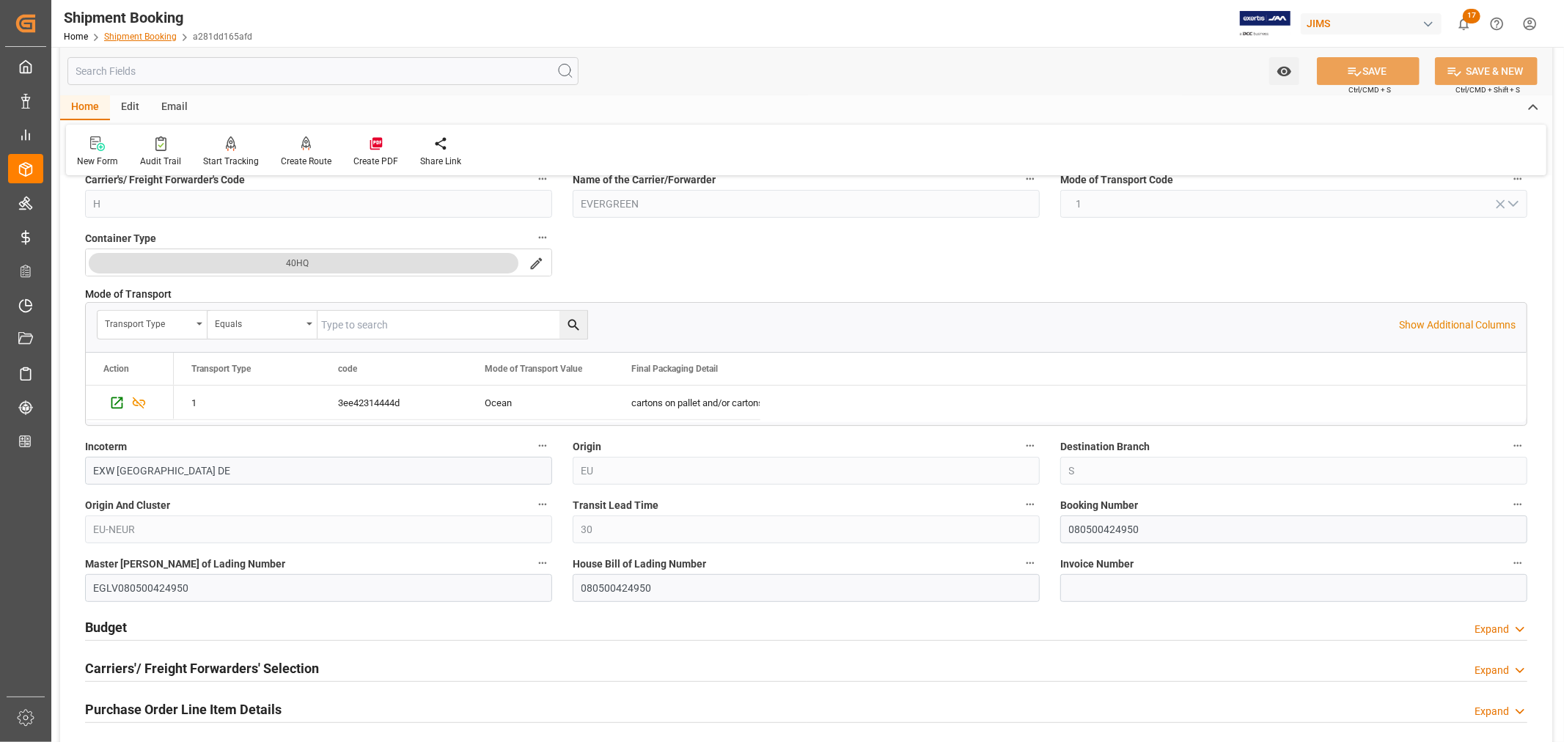
click at [137, 41] on link "Shipment Booking" at bounding box center [140, 37] width 73 height 10
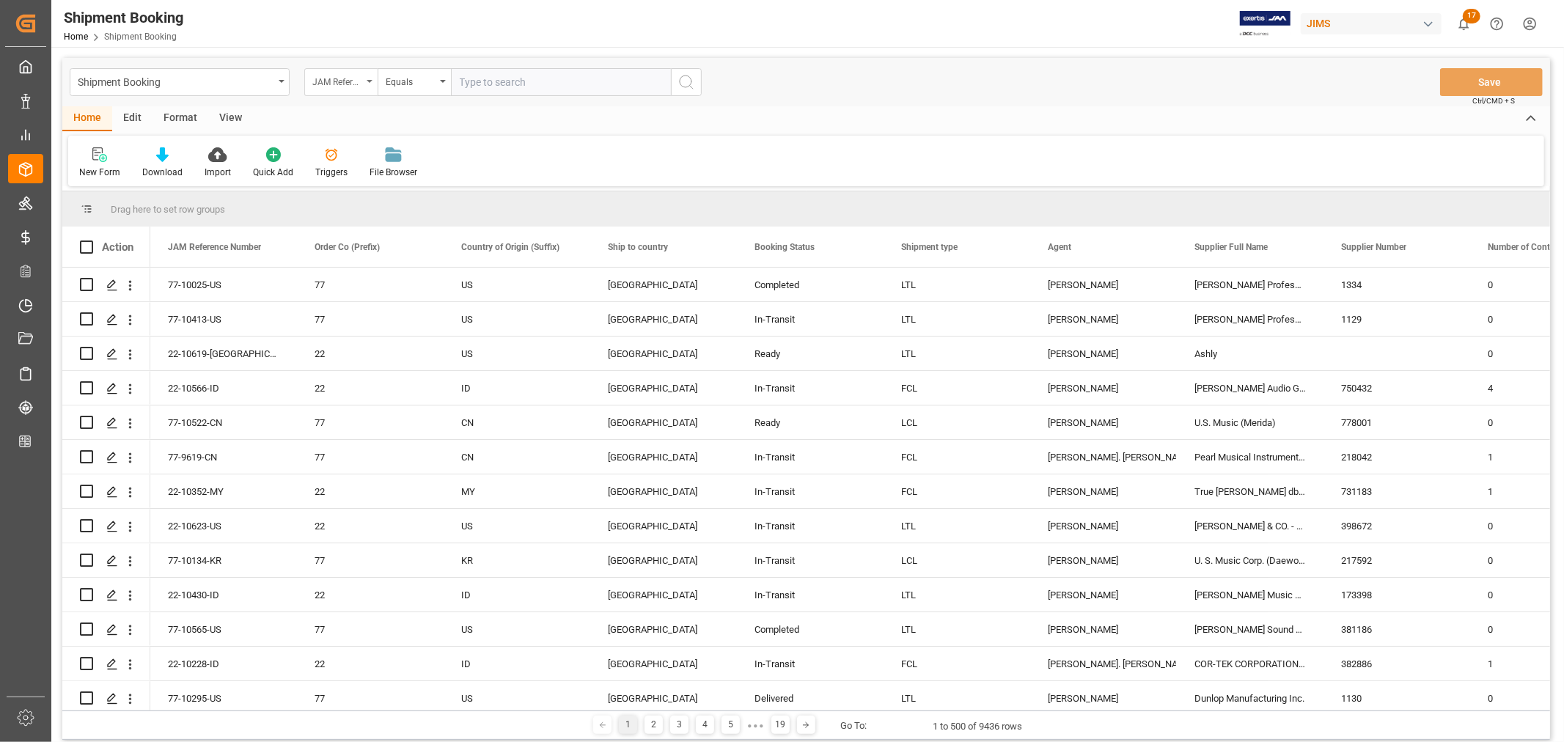
click at [370, 80] on icon "open menu" at bounding box center [370, 81] width 6 height 3
type input "book"
click at [356, 180] on div "Booking Number" at bounding box center [414, 180] width 219 height 31
click at [458, 79] on input "text" at bounding box center [561, 82] width 220 height 28
paste input "093500256366"
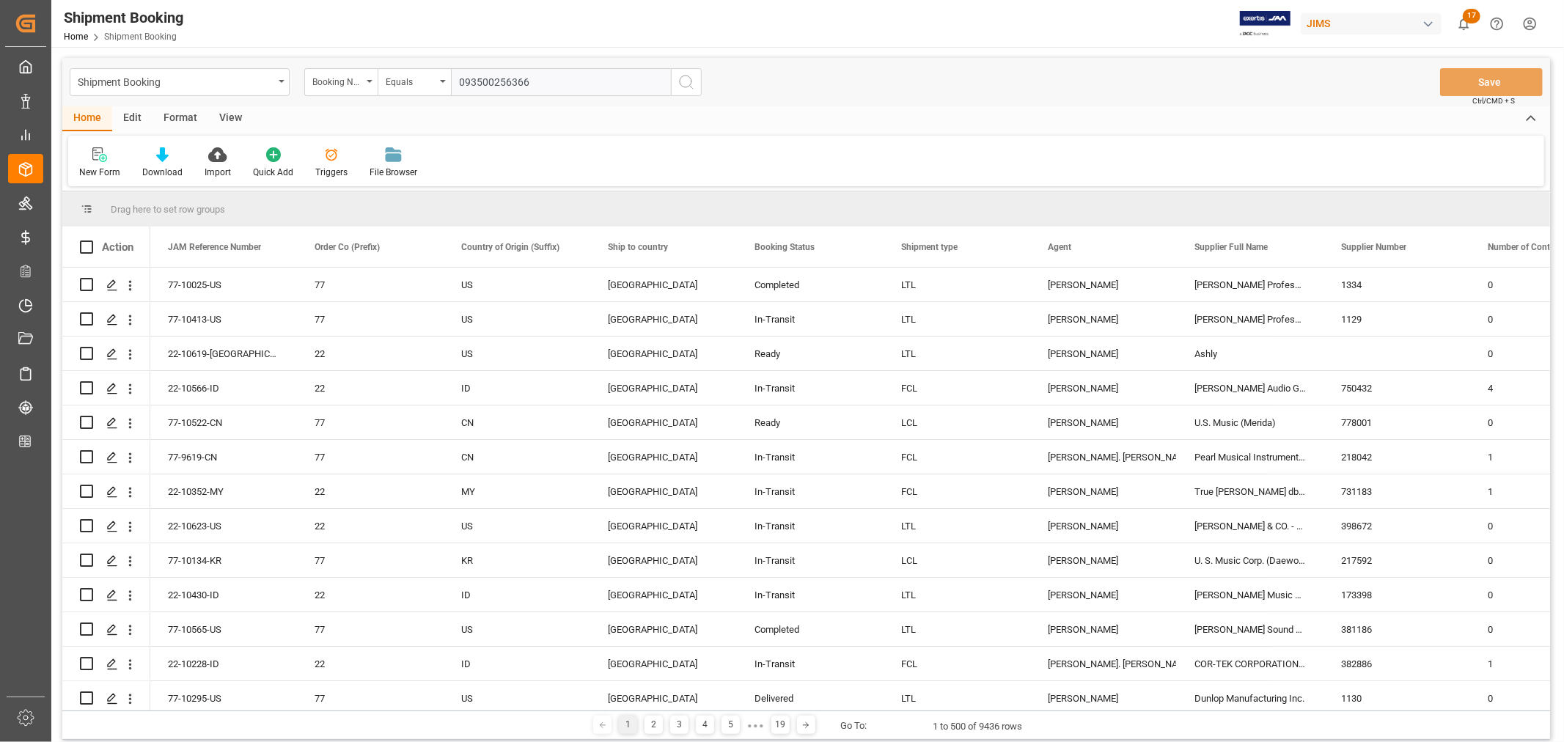
type input "093500256366"
click at [684, 79] on icon "search button" at bounding box center [687, 82] width 18 height 18
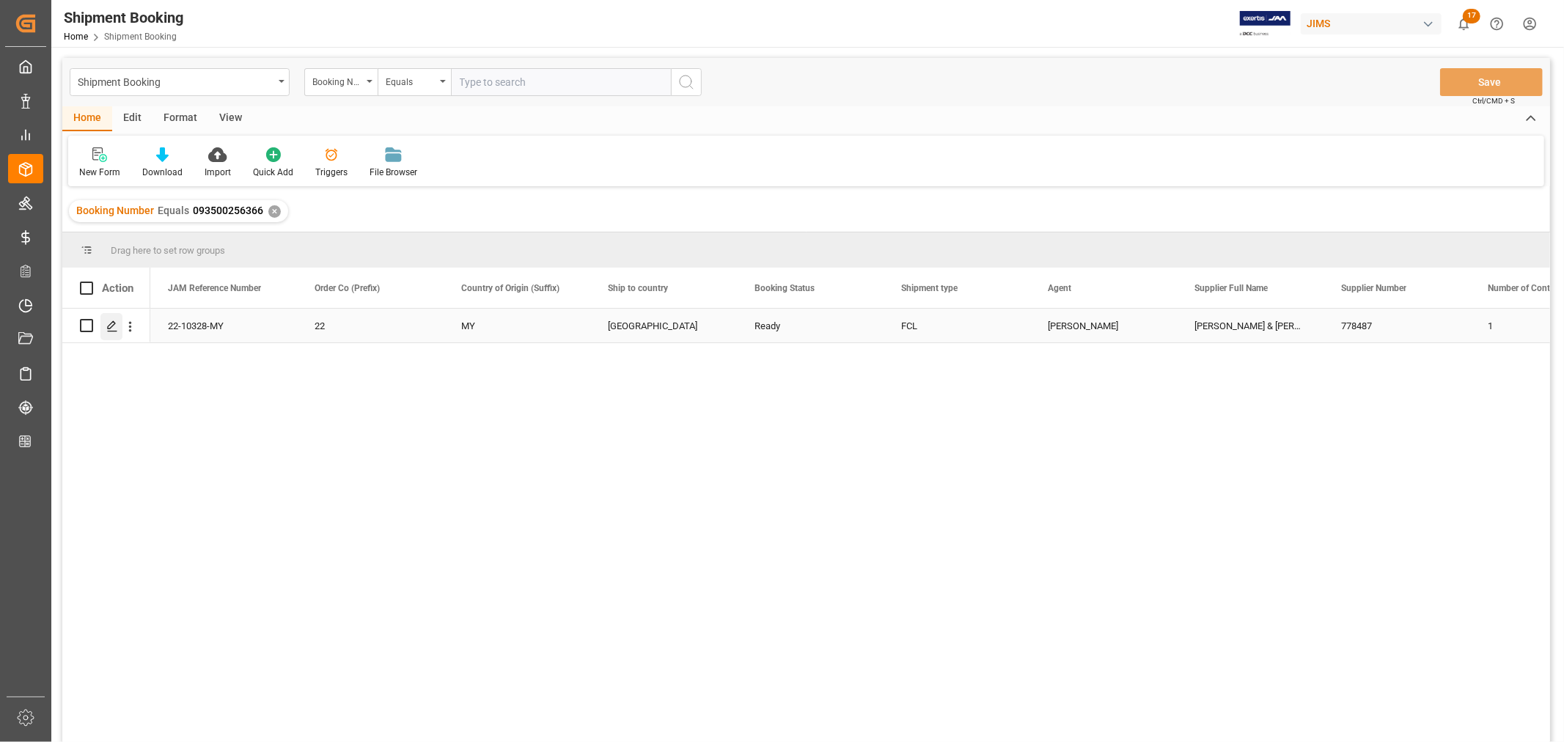
click at [116, 324] on icon "Press SPACE to select this row." at bounding box center [112, 326] width 12 height 12
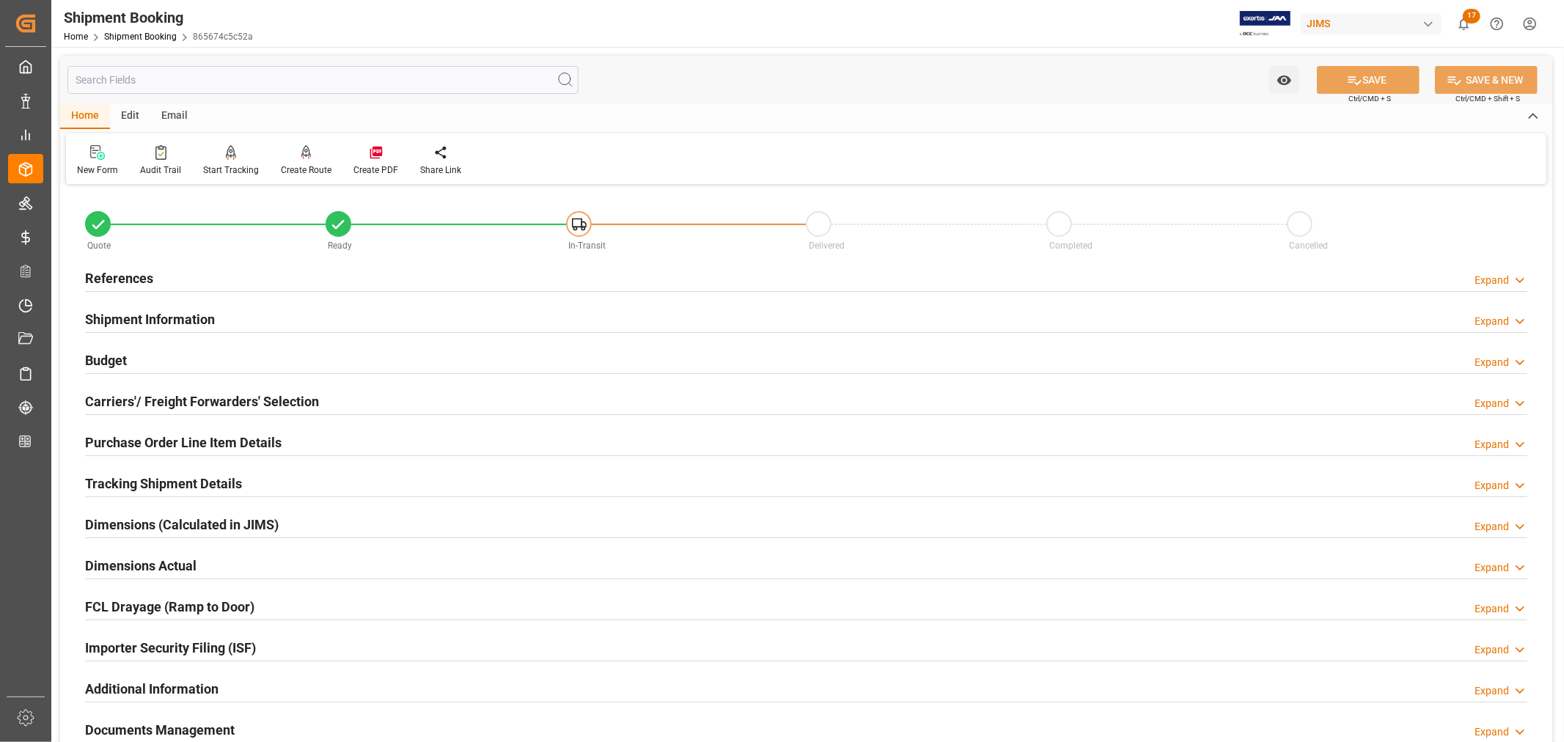
click at [159, 437] on h2 "Purchase Order Line Item Details" at bounding box center [183, 443] width 197 height 20
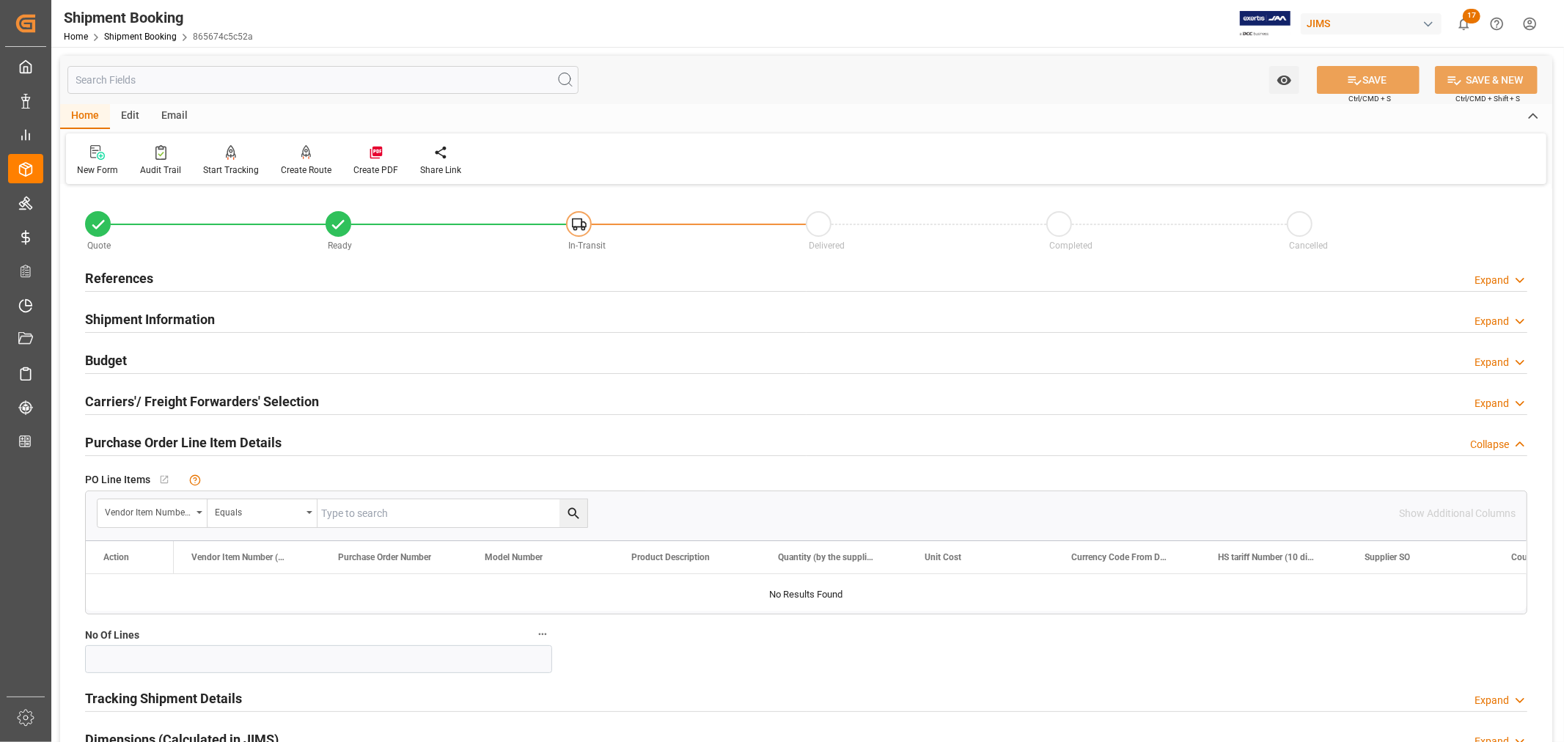
click at [159, 437] on h2 "Purchase Order Line Item Details" at bounding box center [183, 443] width 197 height 20
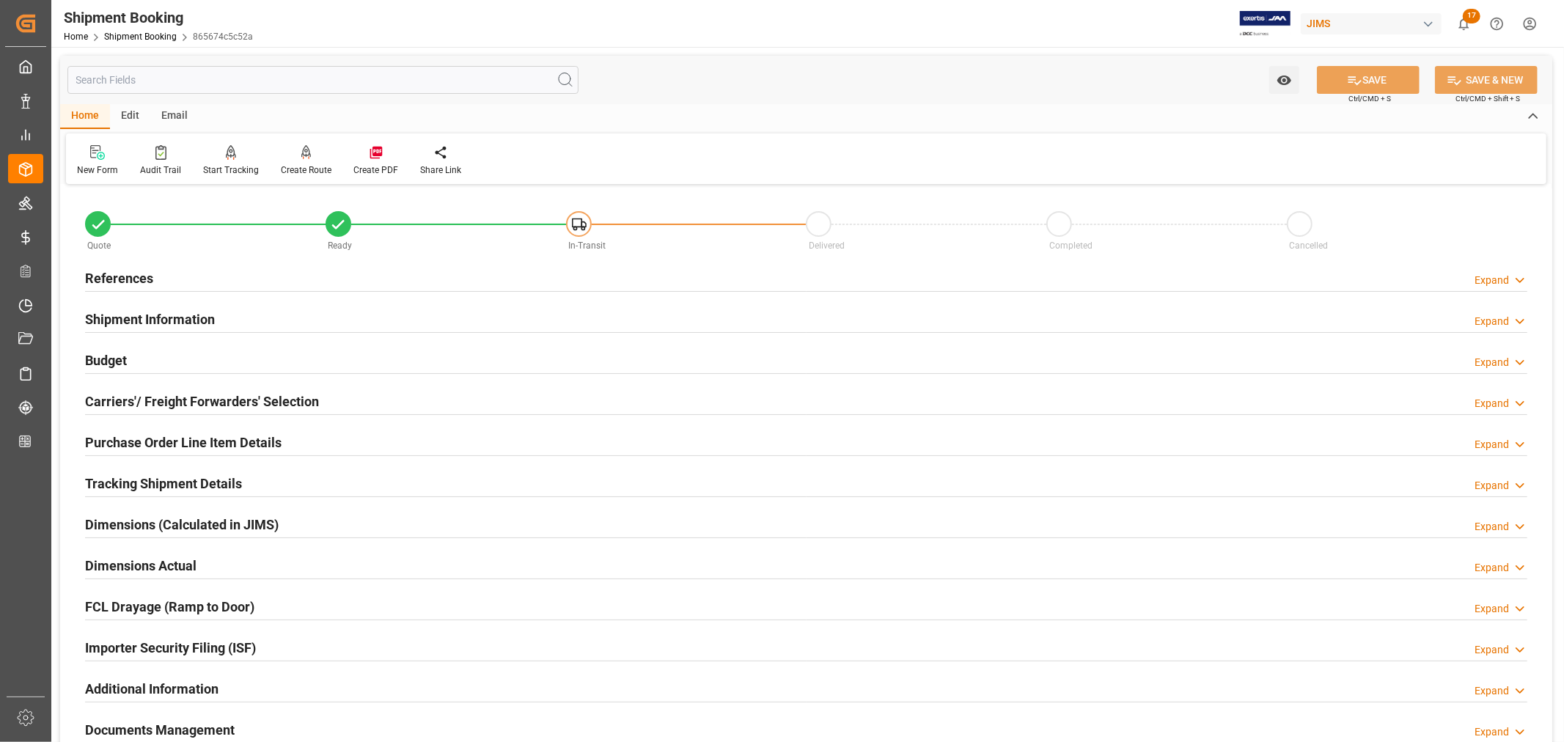
click at [174, 317] on h2 "Shipment Information" at bounding box center [150, 319] width 130 height 20
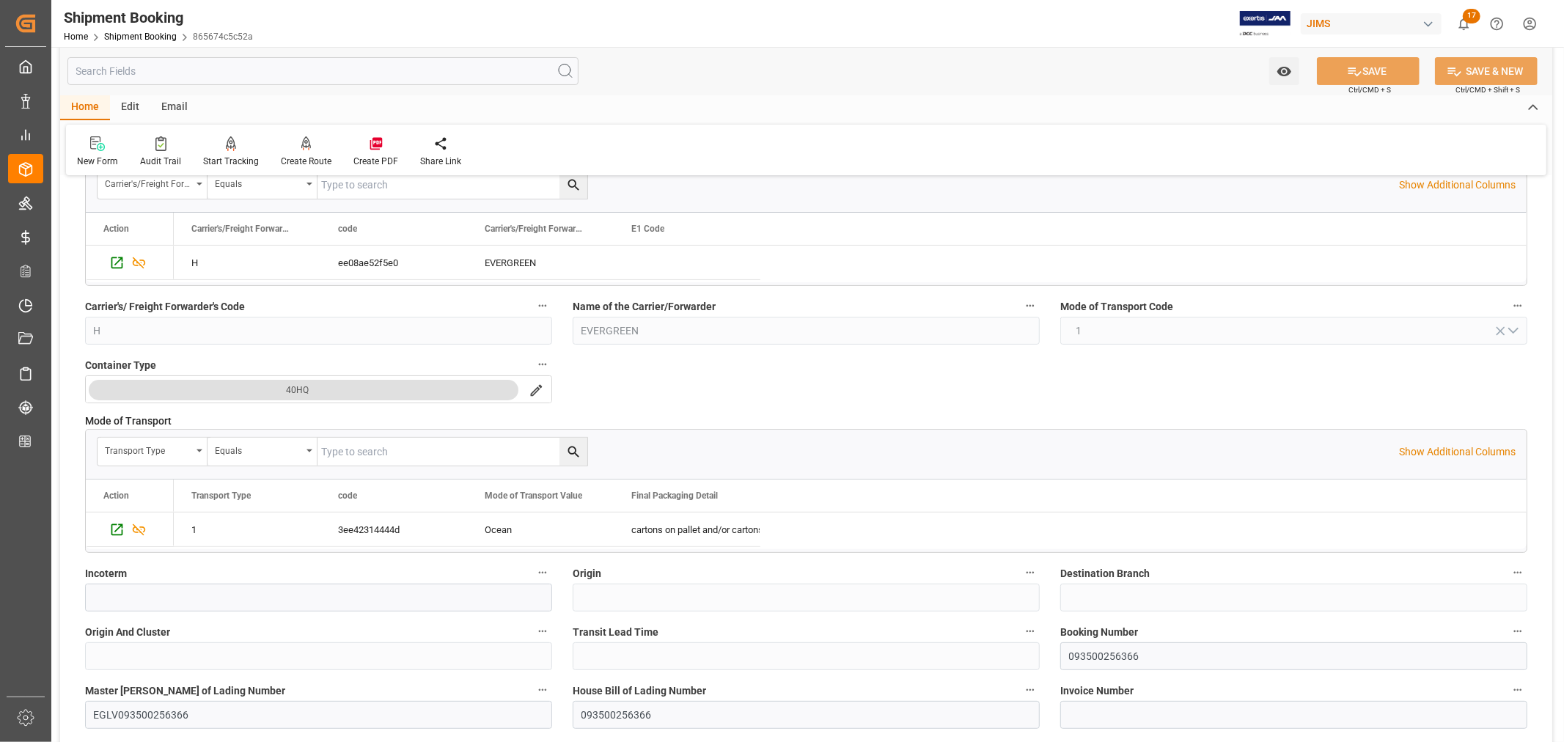
scroll to position [244, 0]
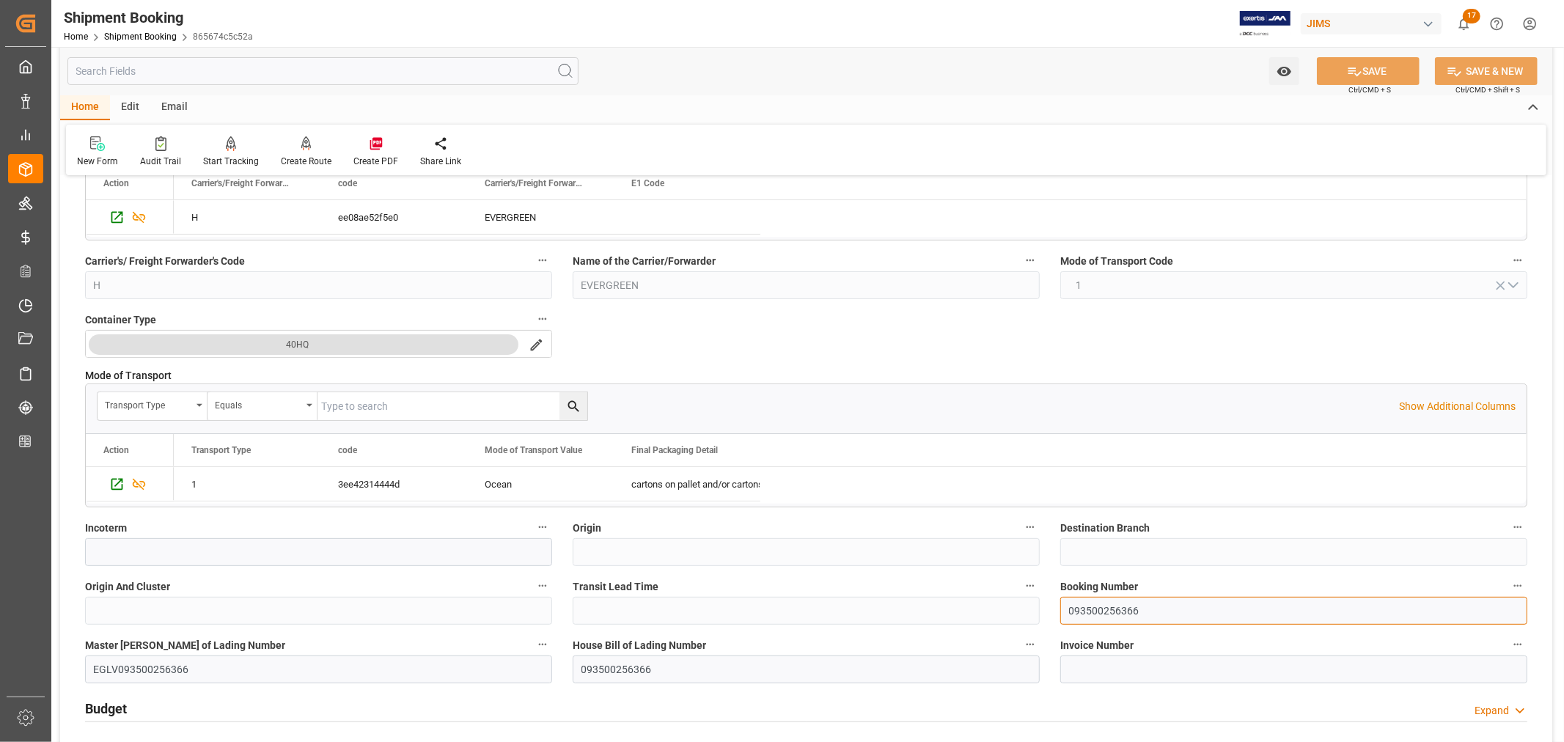
click at [1084, 606] on input "093500256366" at bounding box center [1293, 611] width 467 height 28
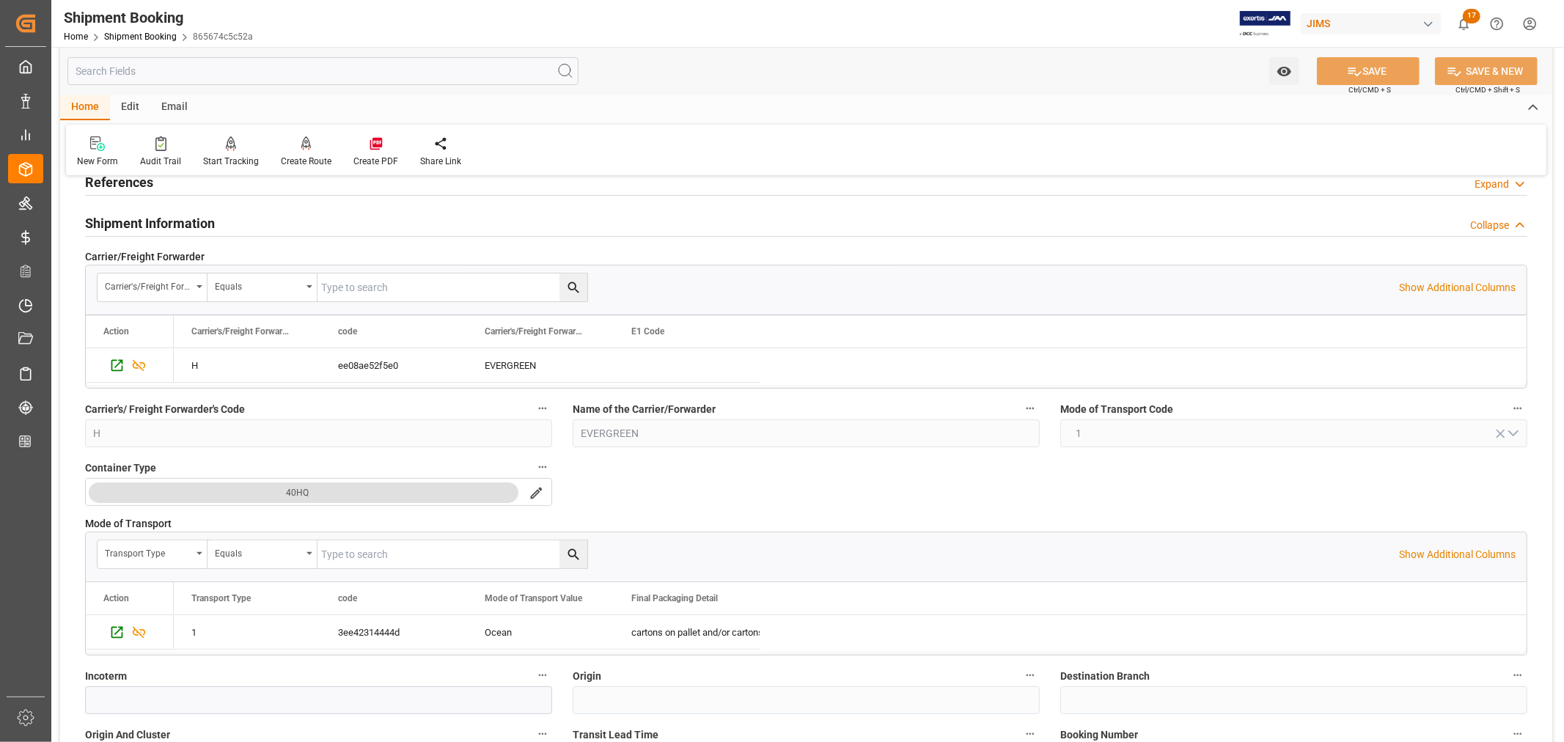
scroll to position [0, 0]
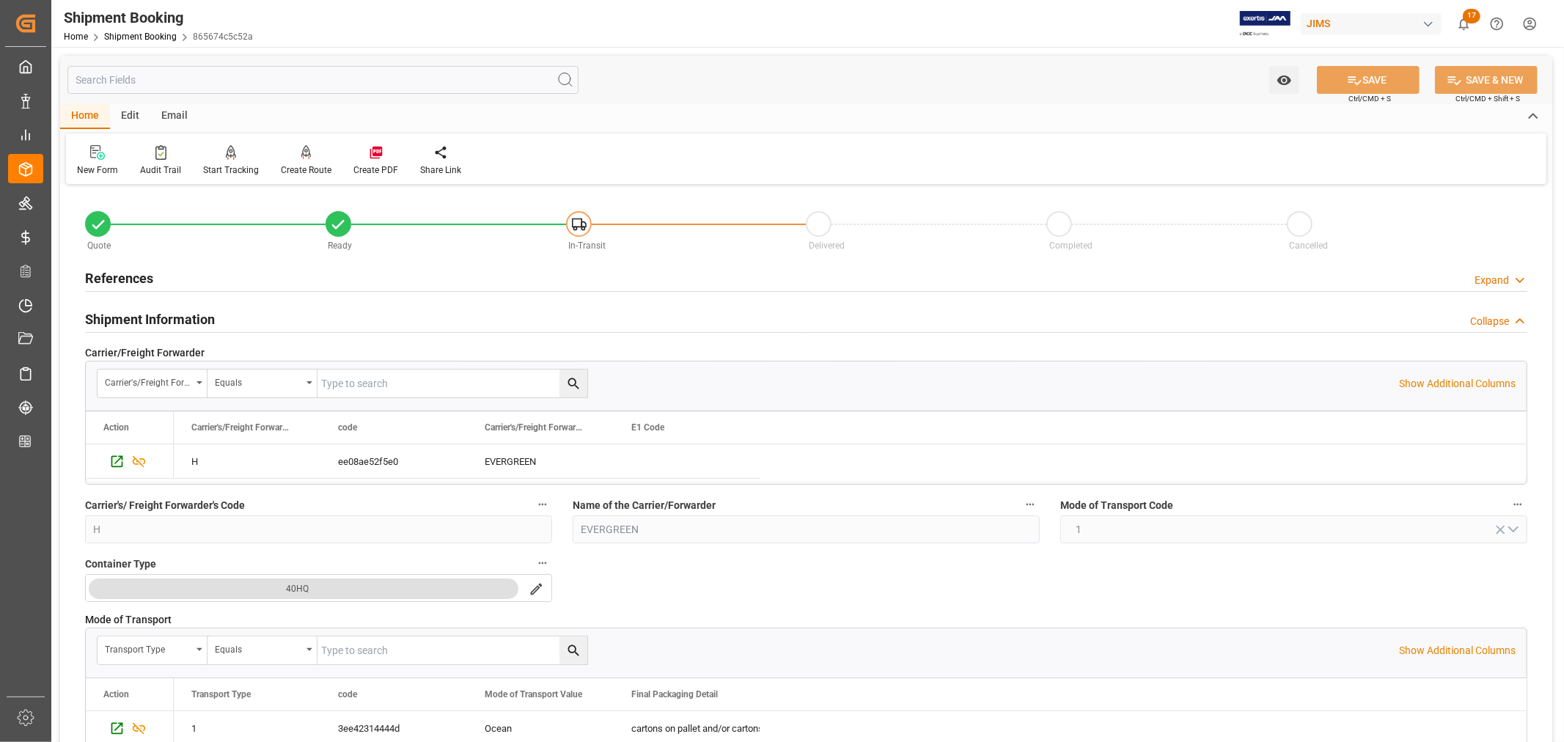
click at [177, 319] on h2 "Shipment Information" at bounding box center [150, 319] width 130 height 20
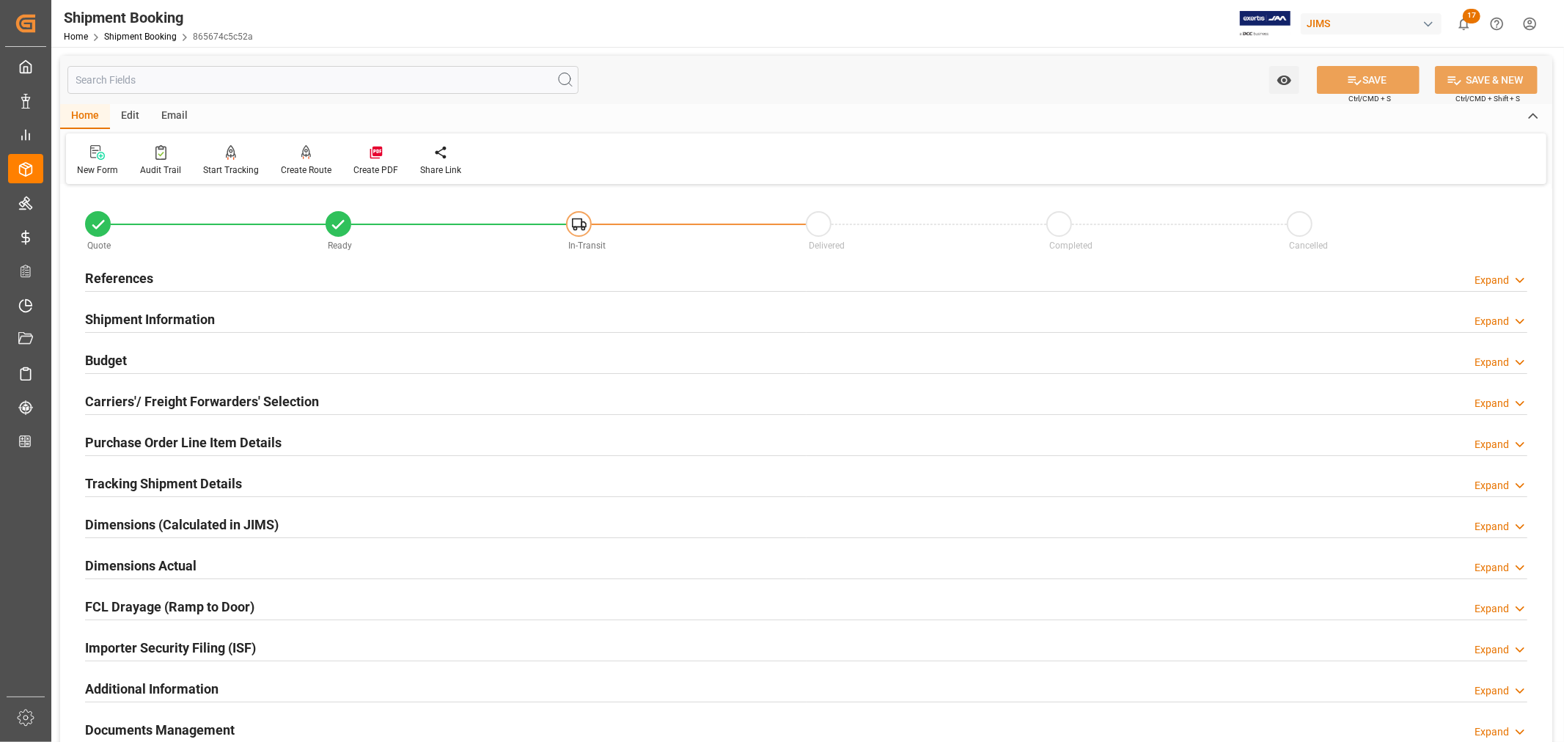
click at [135, 279] on h2 "References" at bounding box center [119, 278] width 68 height 20
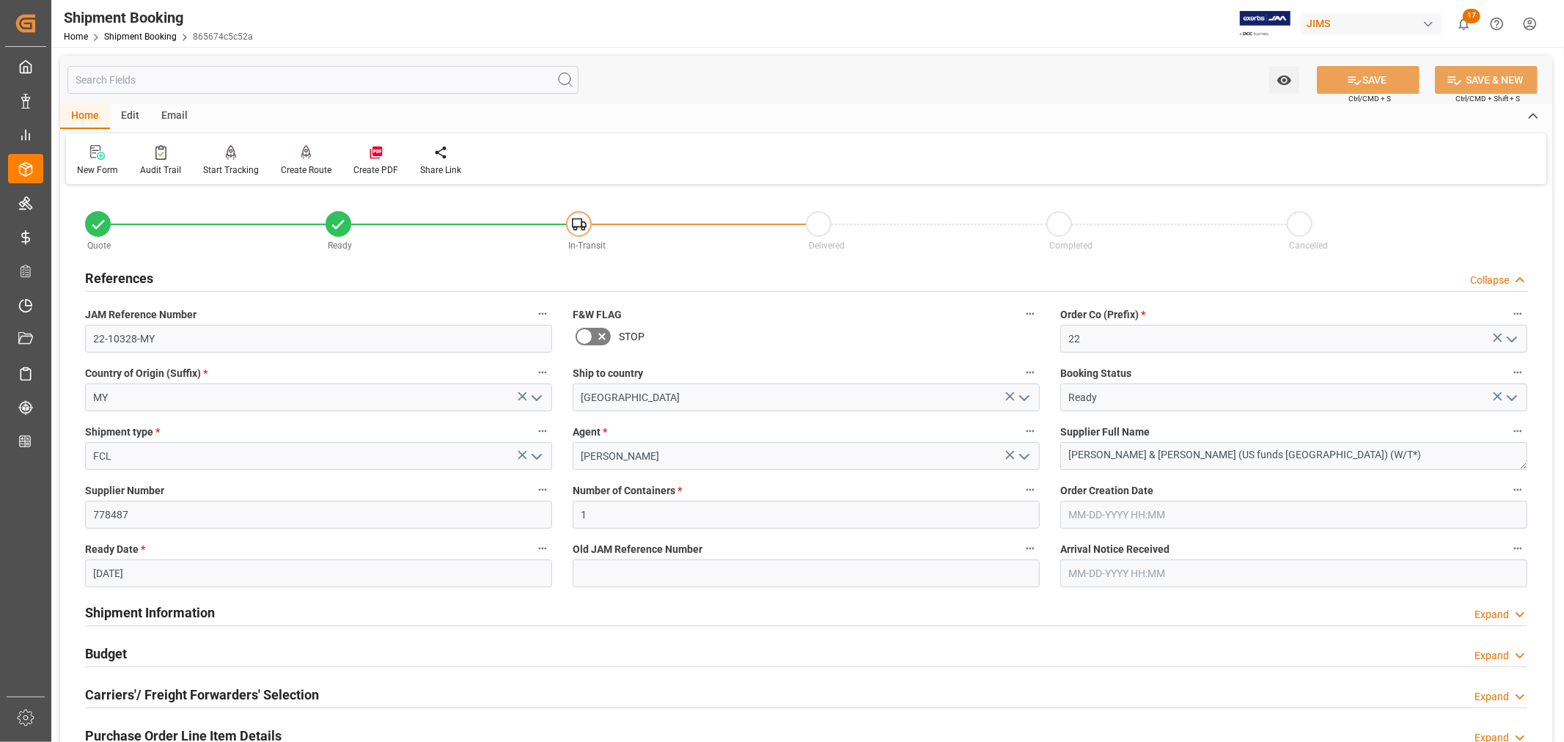
click at [135, 279] on h2 "References" at bounding box center [119, 278] width 68 height 20
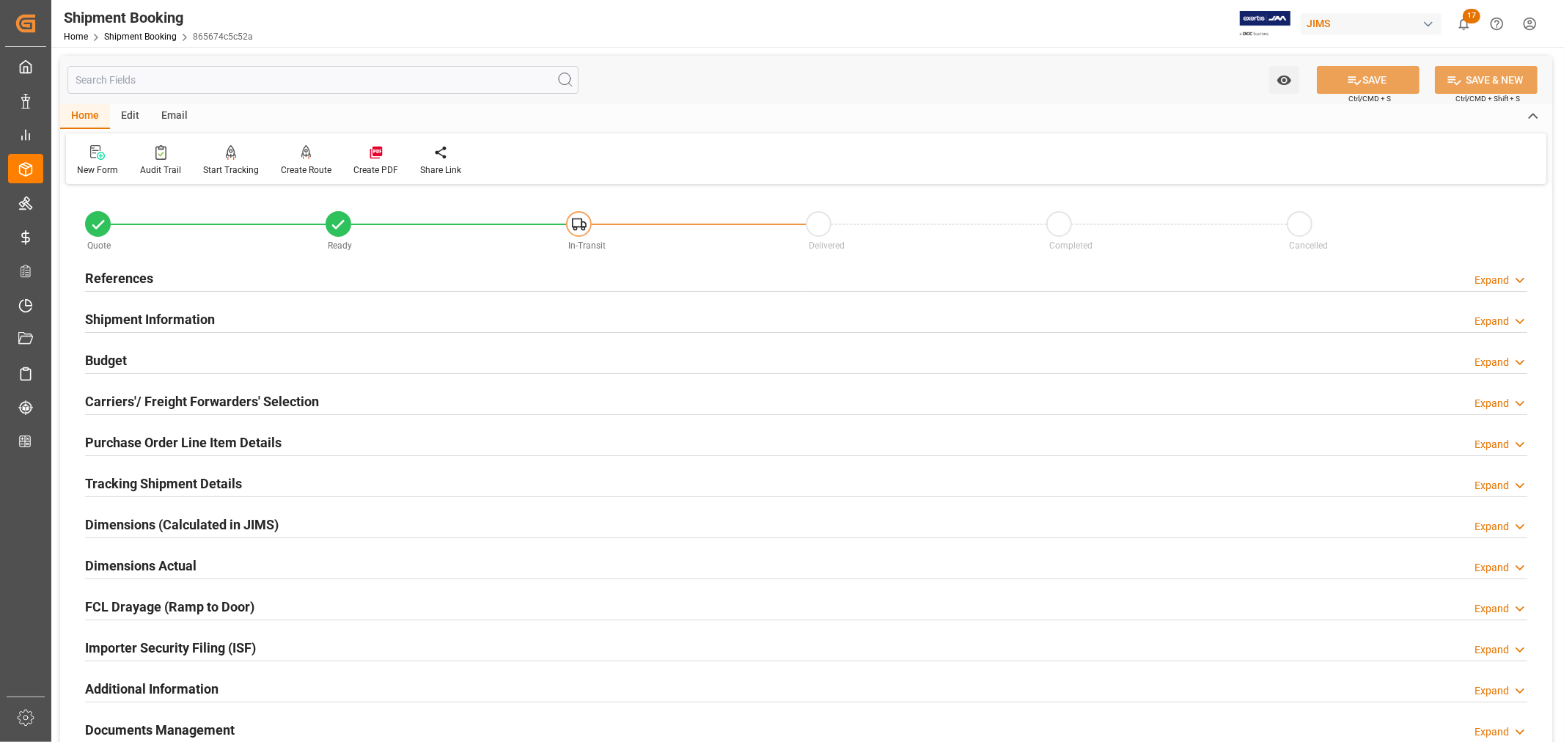
click at [155, 317] on h2 "Shipment Information" at bounding box center [150, 319] width 130 height 20
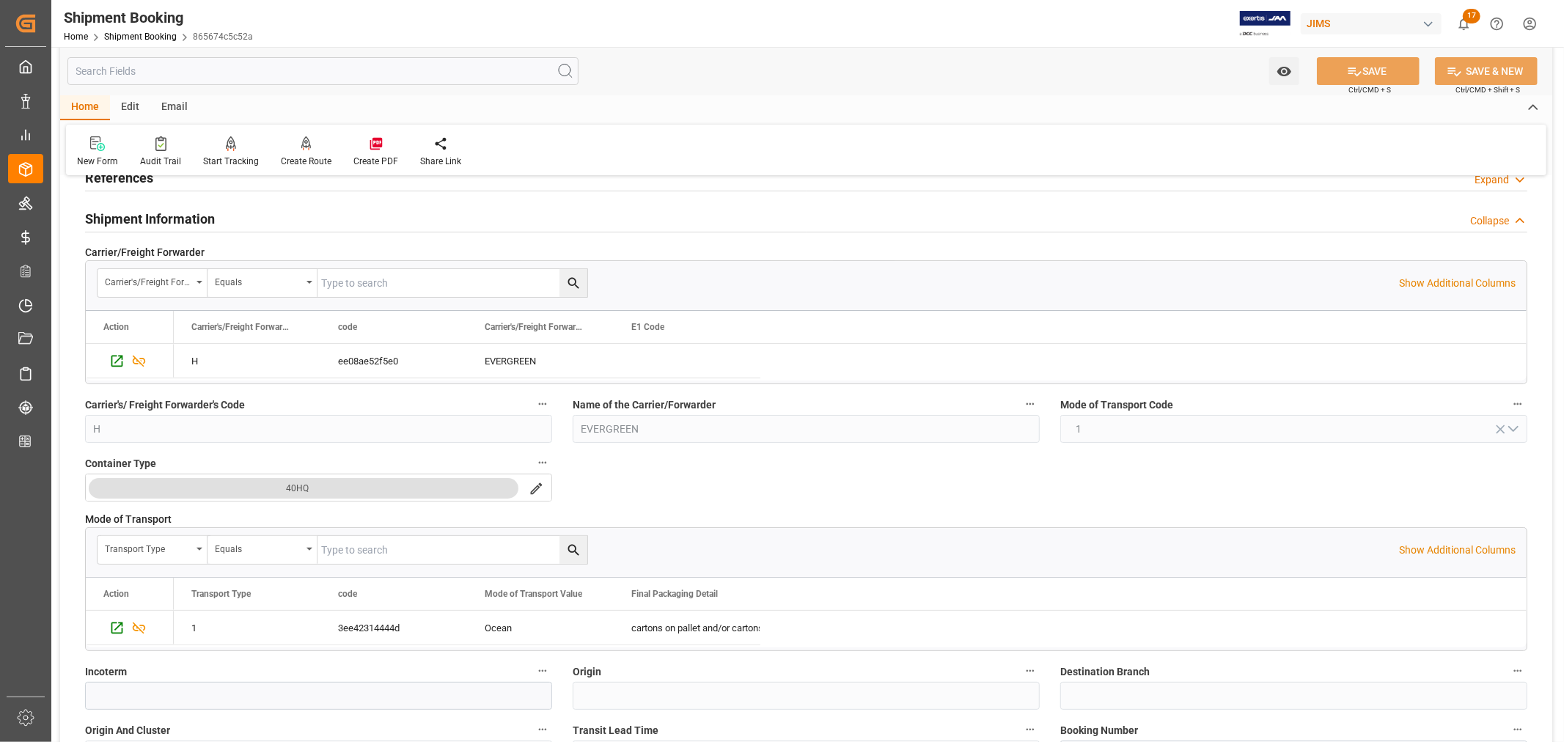
scroll to position [81, 0]
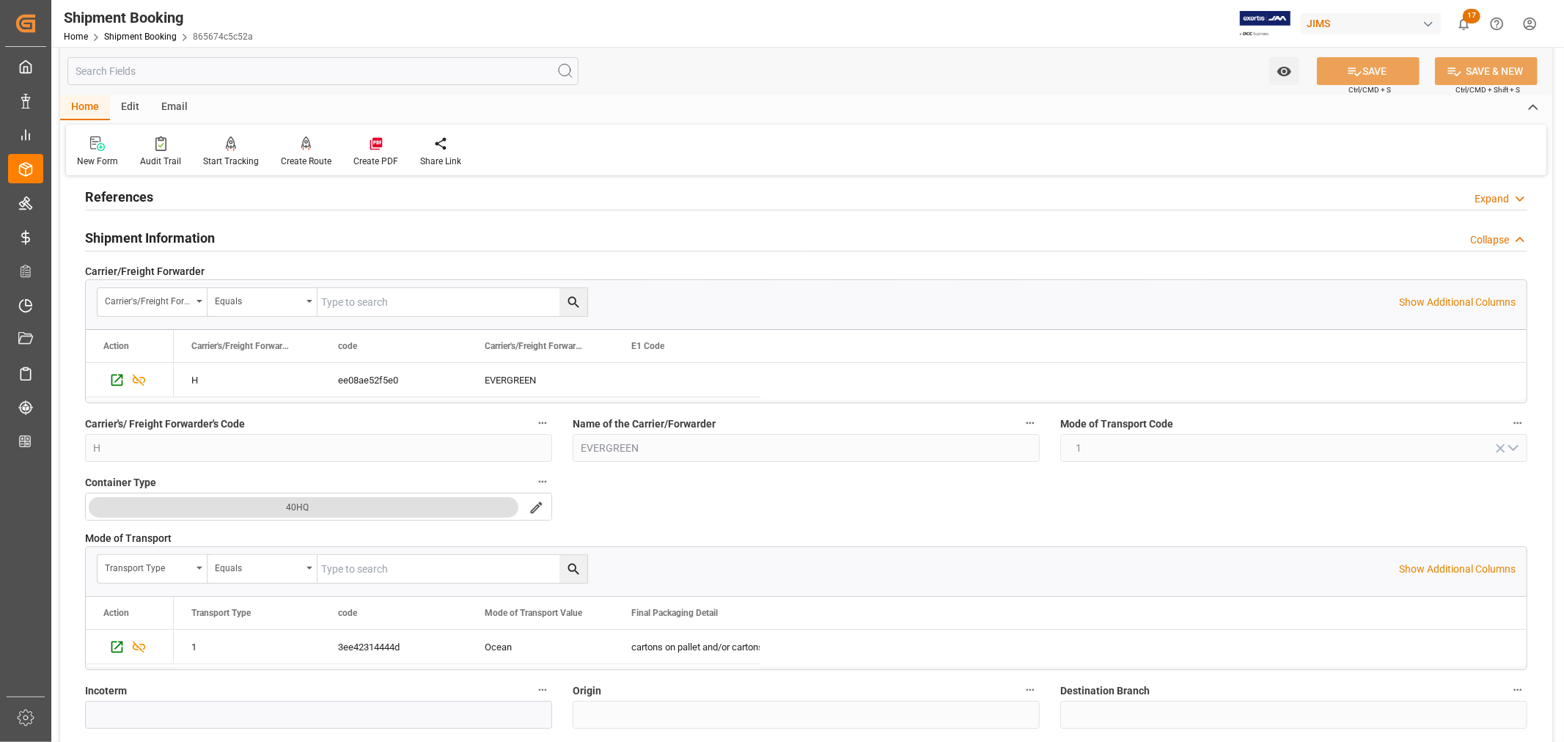
click at [157, 236] on h2 "Shipment Information" at bounding box center [150, 238] width 130 height 20
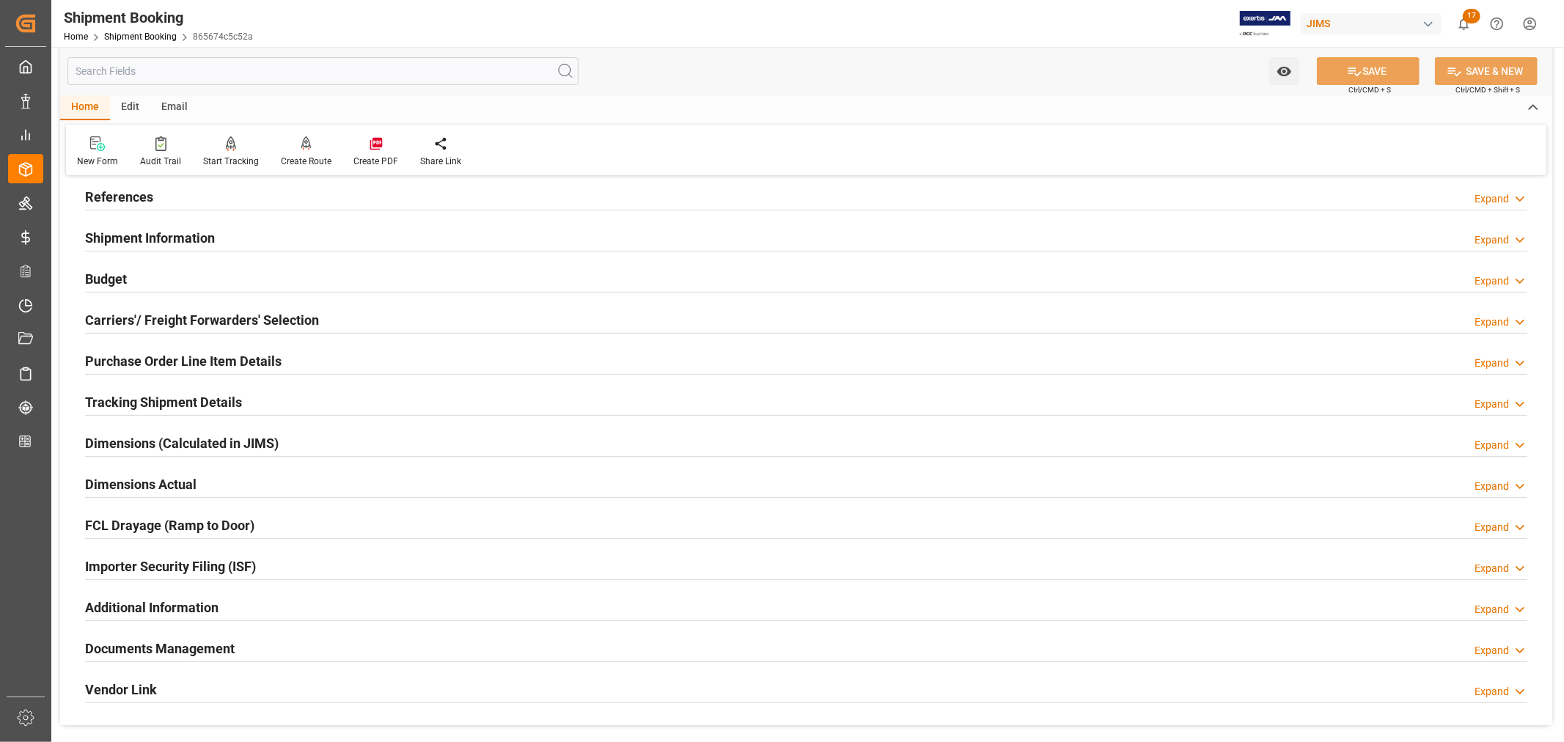
click at [151, 402] on h2 "Tracking Shipment Details" at bounding box center [163, 402] width 157 height 20
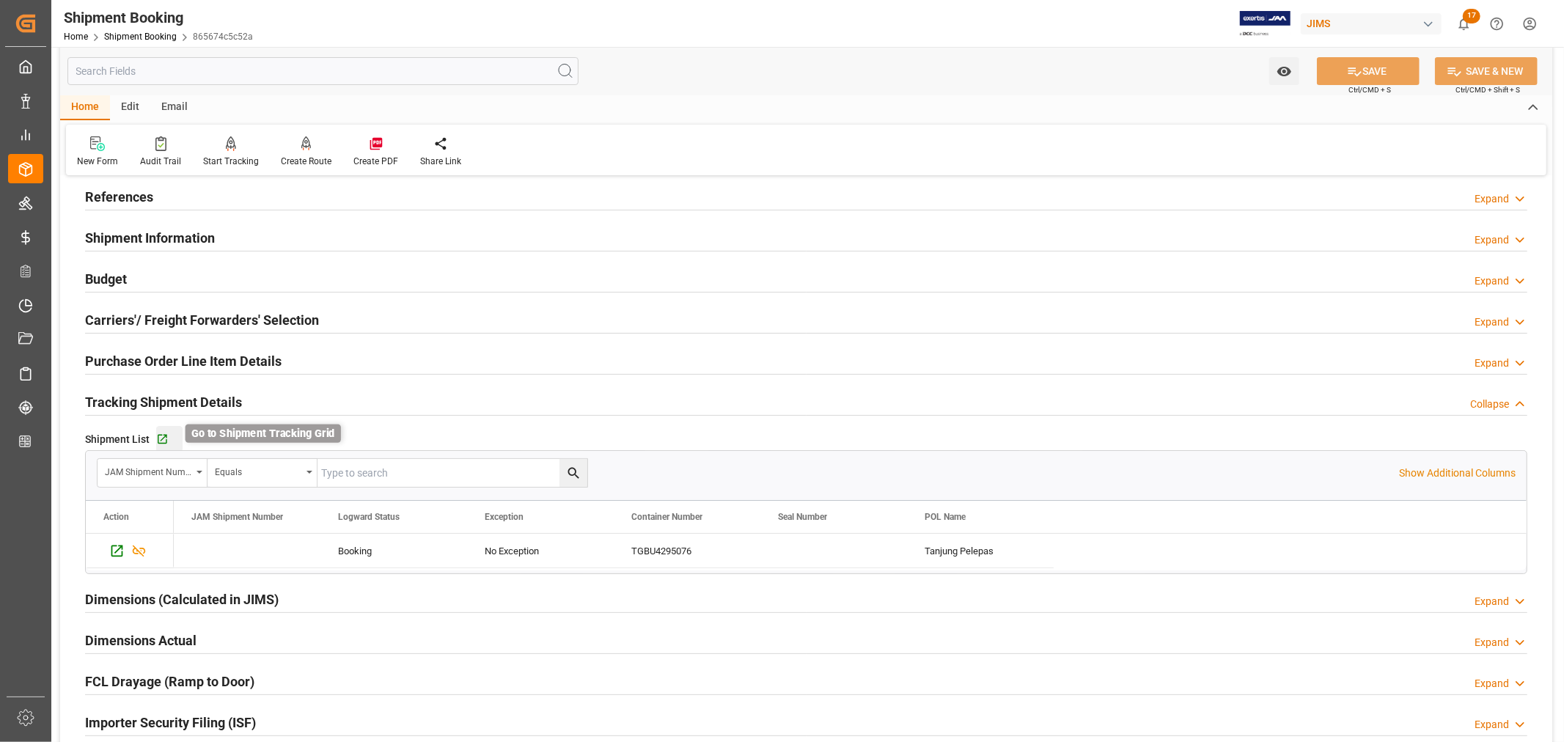
click at [161, 441] on icon "button" at bounding box center [162, 439] width 12 height 12
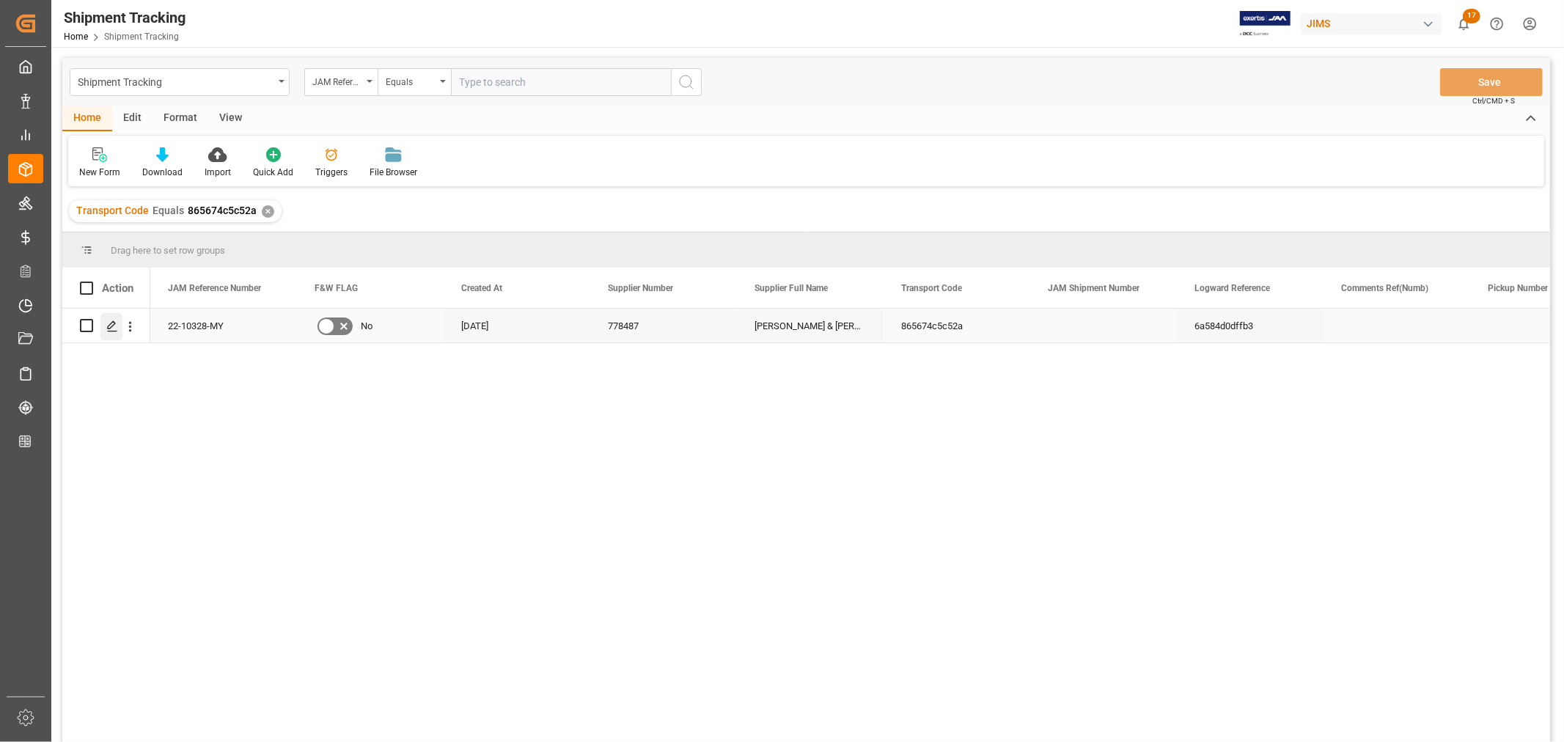
click at [108, 320] on icon "Press SPACE to select this row." at bounding box center [112, 326] width 12 height 12
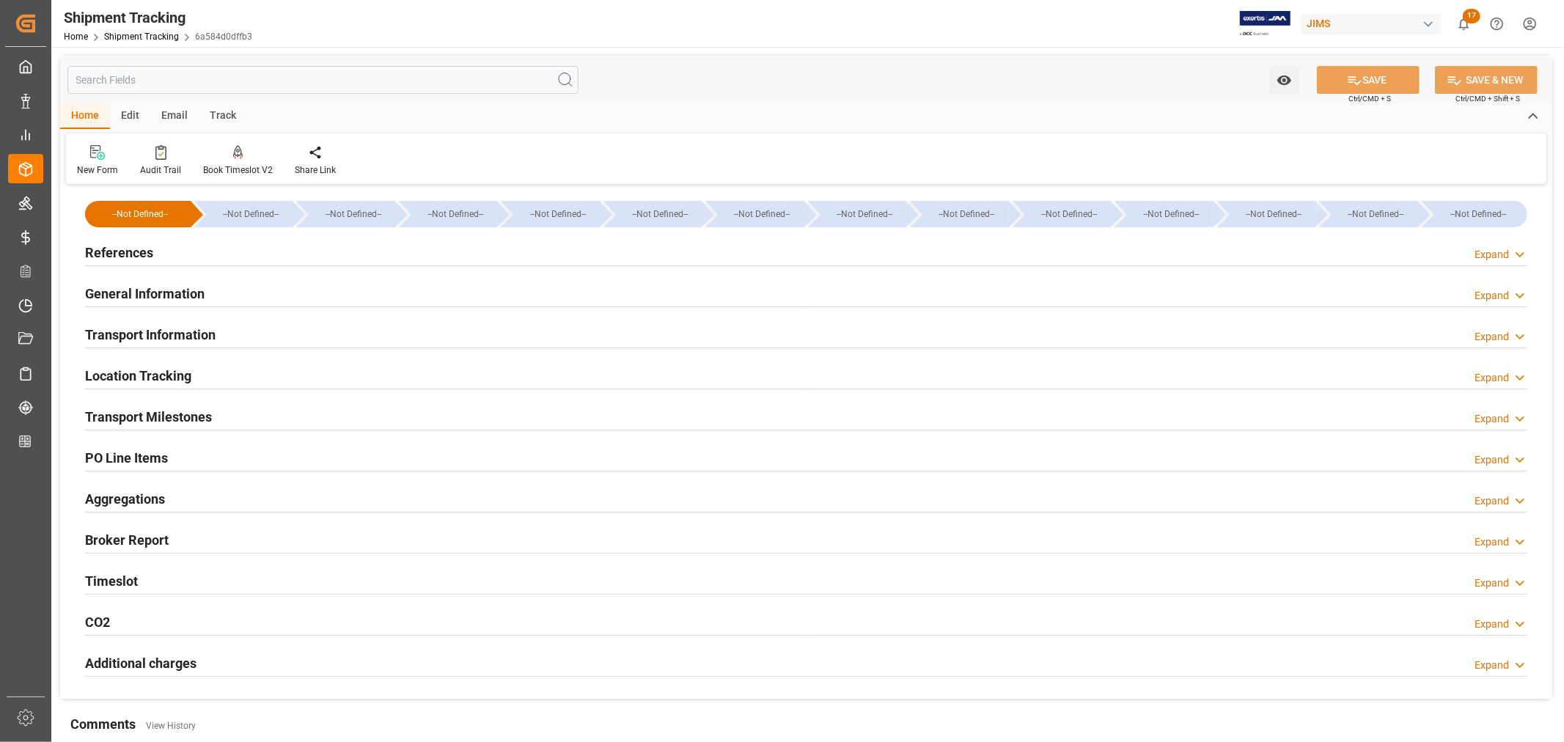
click at [184, 418] on h2 "Transport Milestones" at bounding box center [148, 417] width 127 height 20
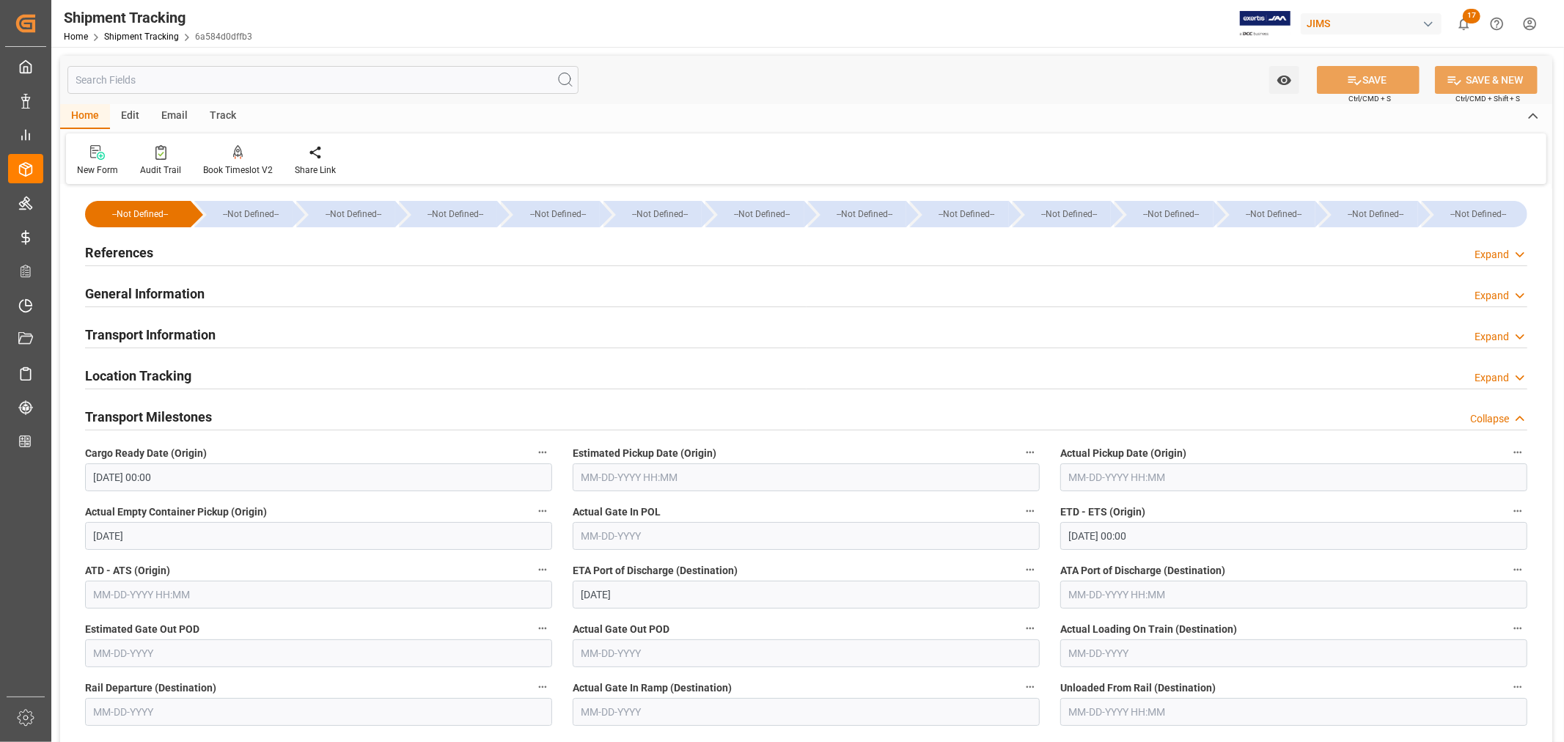
click at [173, 475] on input "[DATE] 00:00" at bounding box center [318, 477] width 467 height 28
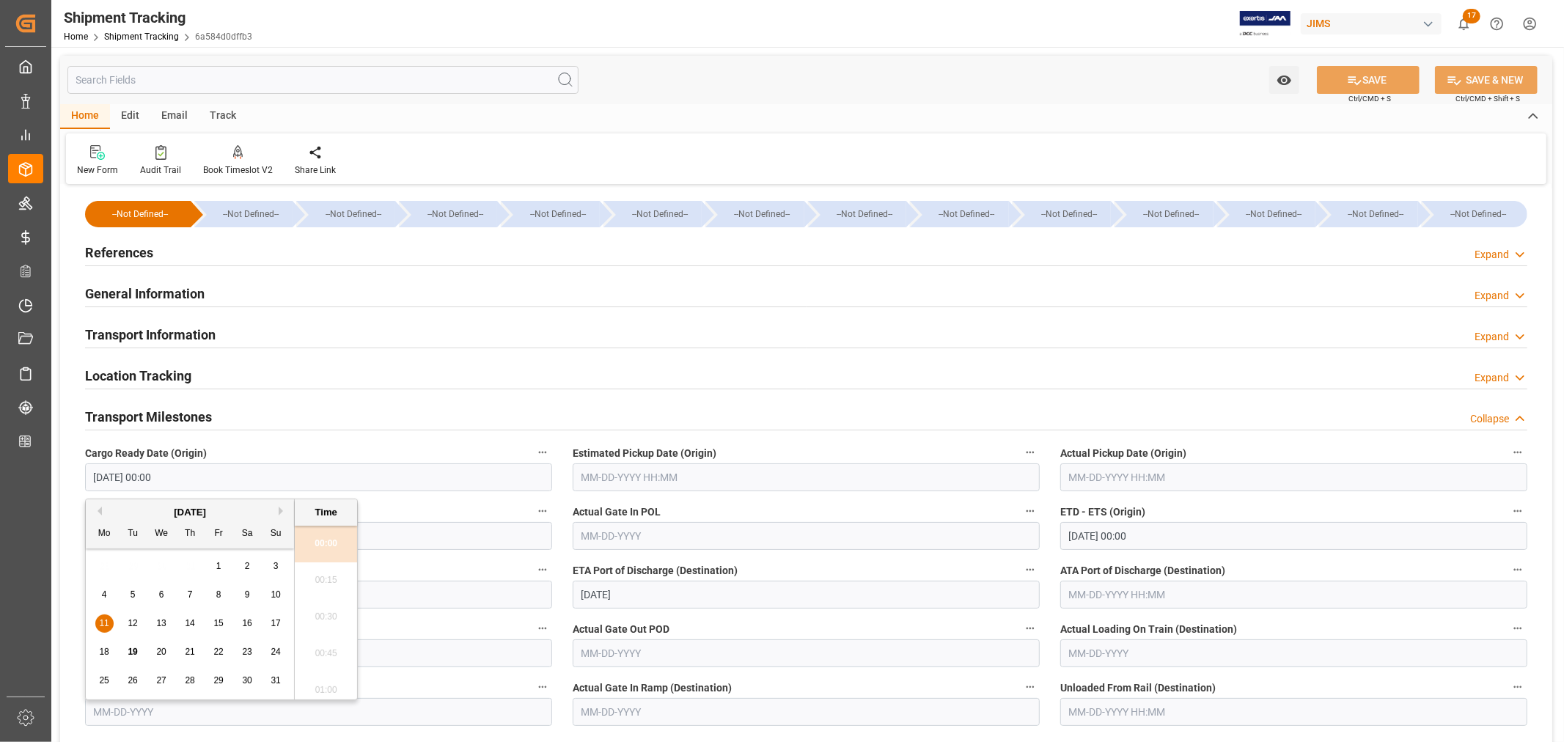
click at [108, 653] on span "18" at bounding box center [104, 652] width 10 height 10
type input "[DATE] 00:00"
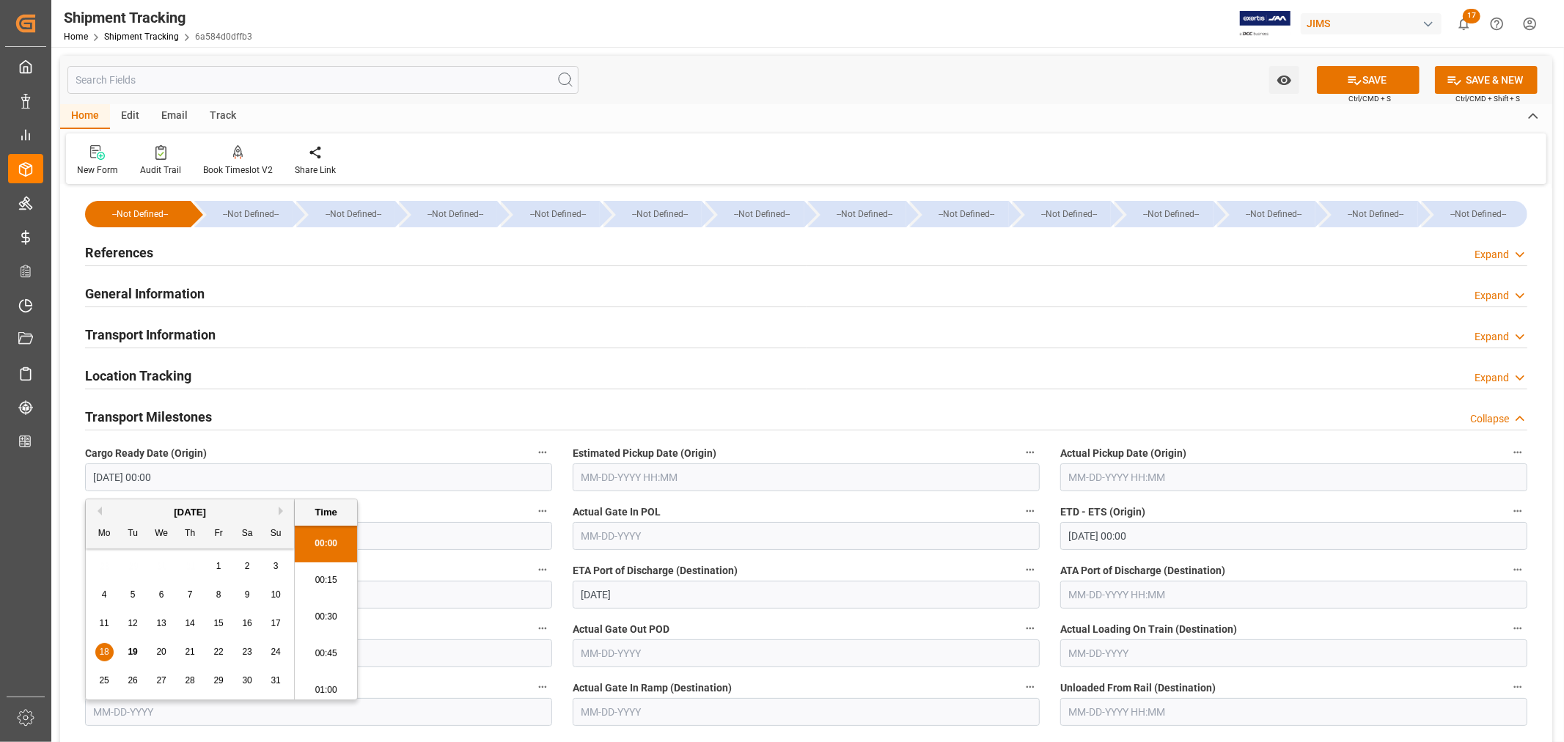
click at [1157, 533] on input "[DATE] 00:00" at bounding box center [1293, 536] width 467 height 28
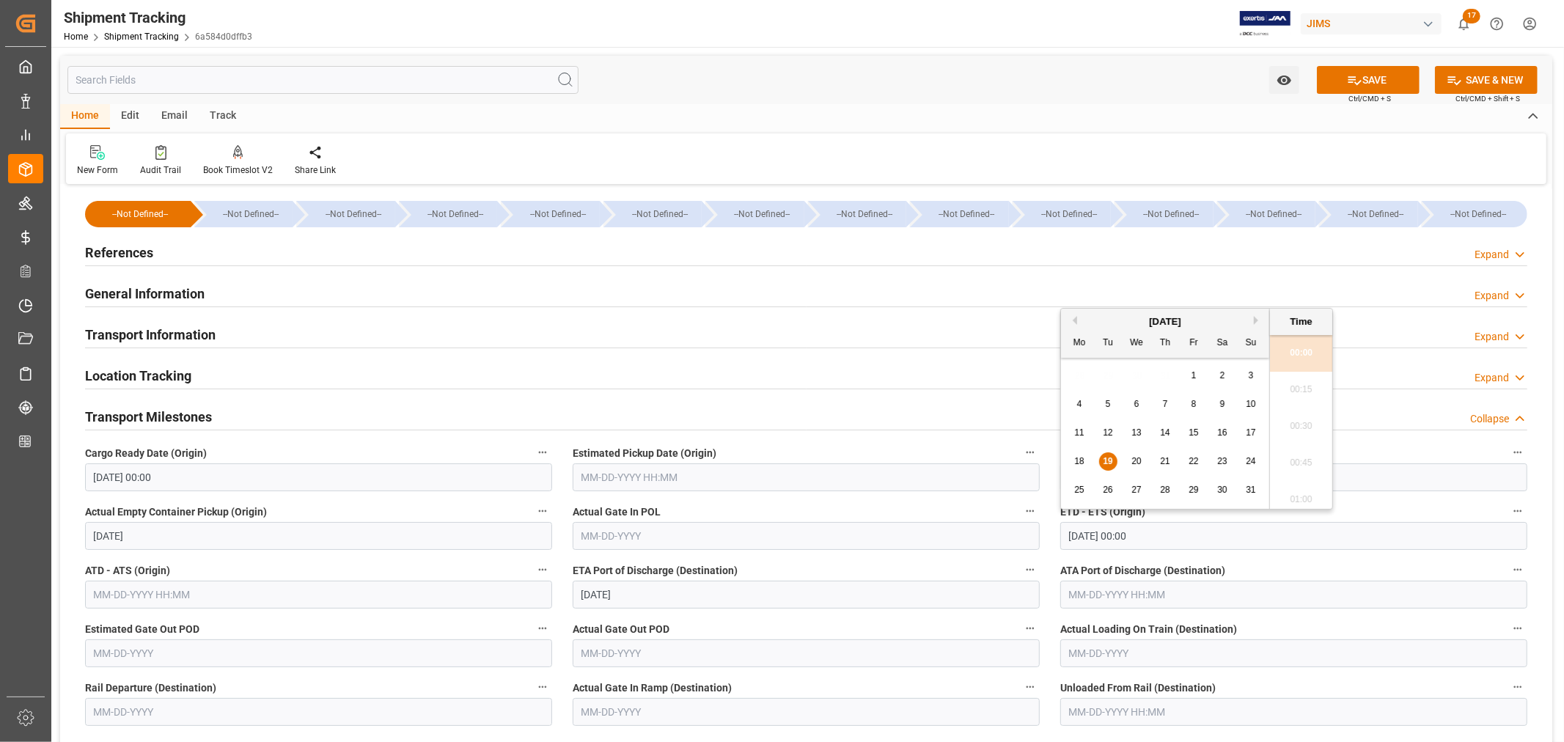
click at [1077, 489] on span "25" at bounding box center [1079, 490] width 10 height 10
type input "[DATE] 00:00"
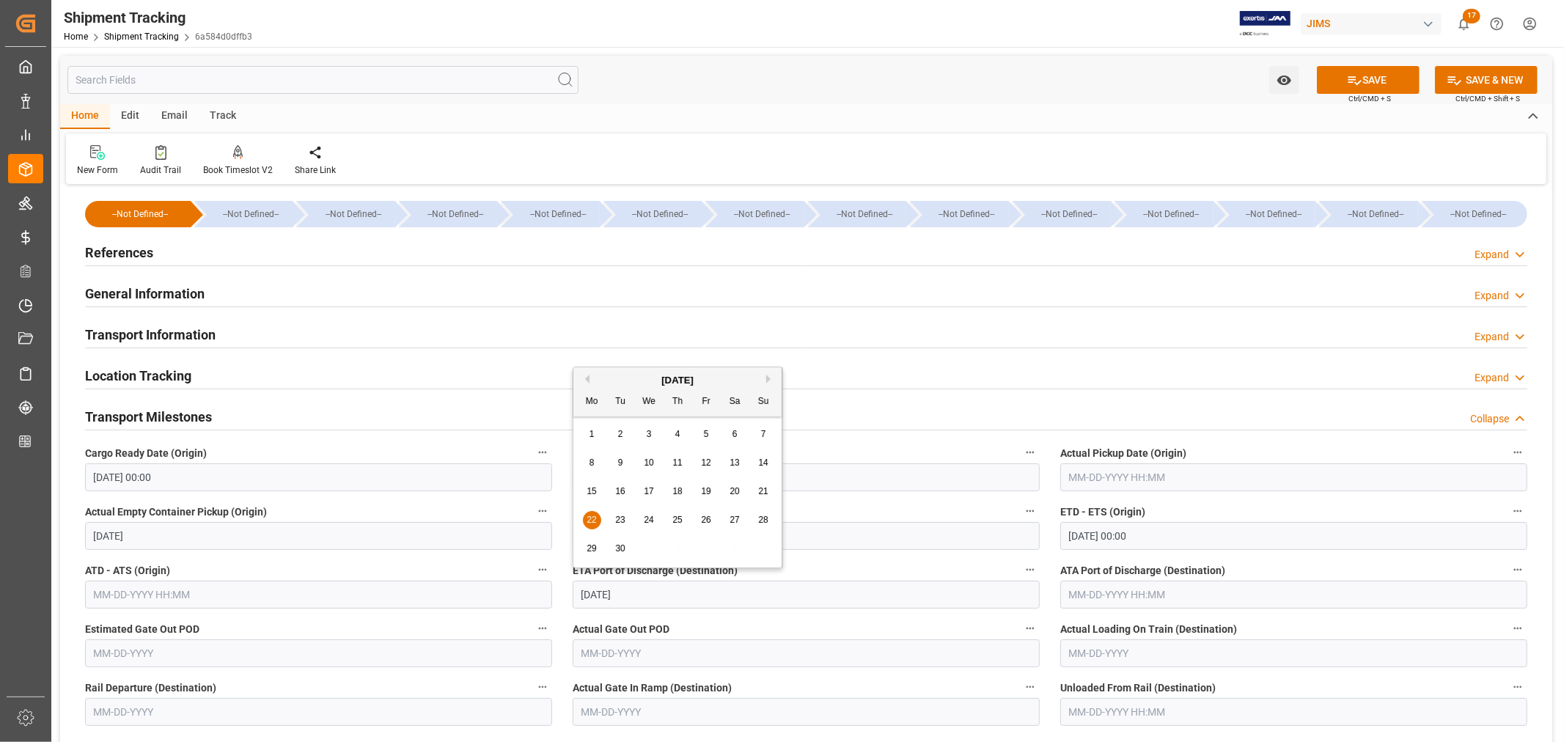
click at [653, 594] on input "[DATE]" at bounding box center [806, 595] width 467 height 28
click at [766, 378] on button "Next Month" at bounding box center [770, 379] width 9 height 9
click at [653, 434] on div "1" at bounding box center [649, 435] width 18 height 18
type input "[DATE]"
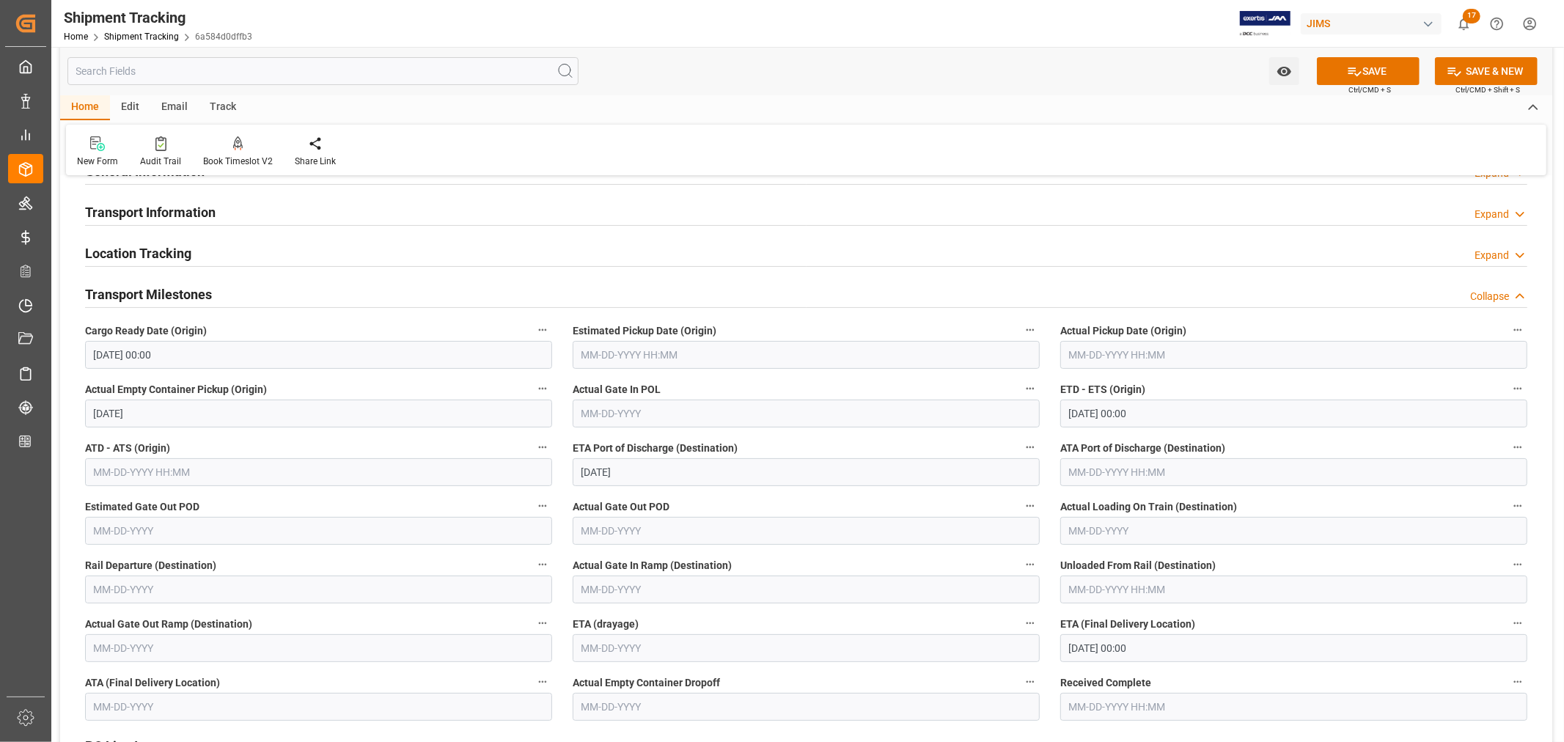
scroll to position [163, 0]
